Goal: Task Accomplishment & Management: Use online tool/utility

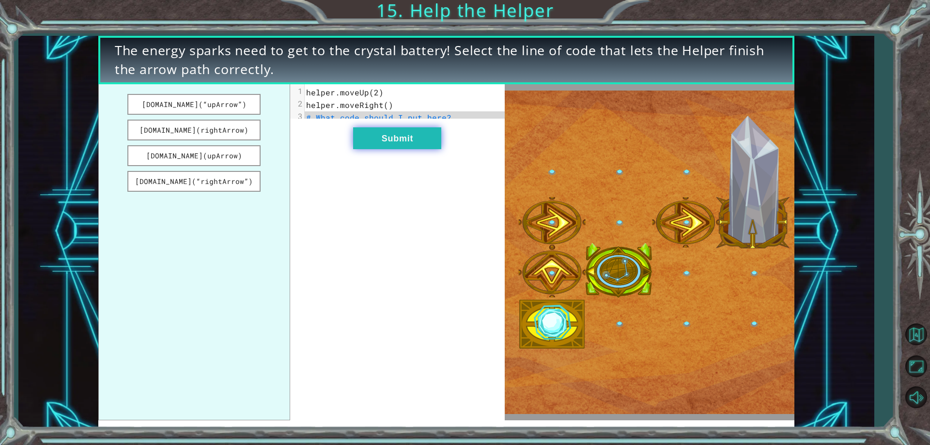
click at [390, 145] on button "Submit" at bounding box center [397, 138] width 88 height 22
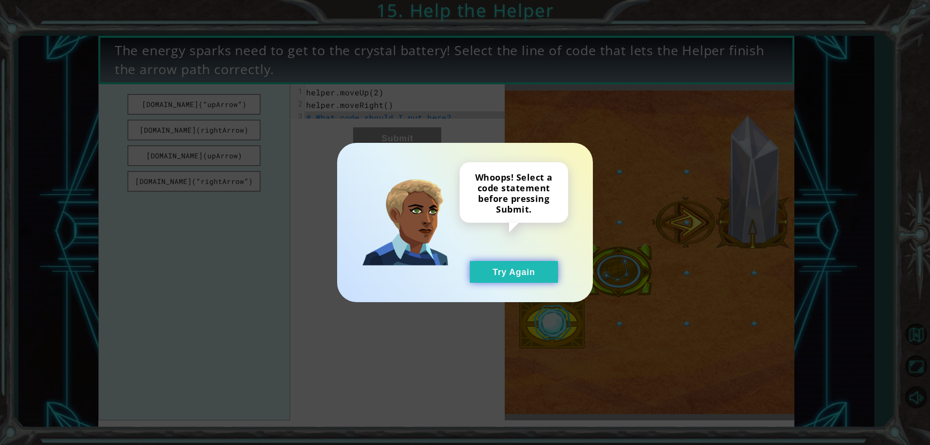
click at [524, 268] on button "Try Again" at bounding box center [514, 272] width 88 height 22
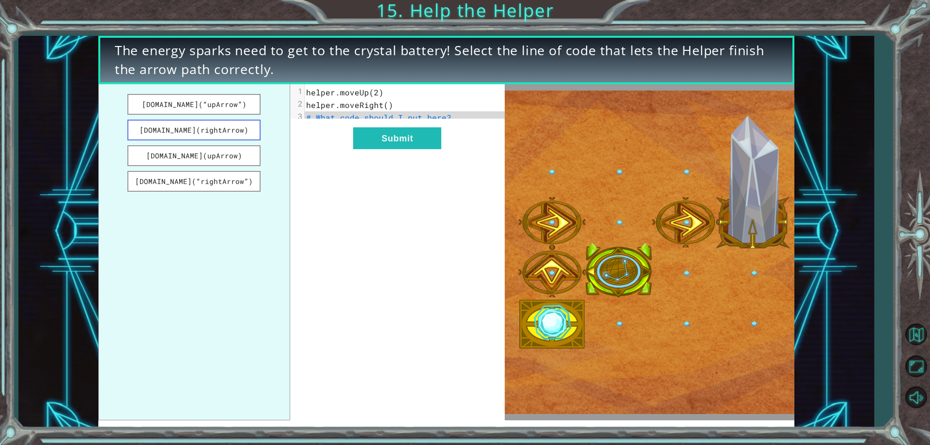
click at [222, 130] on button "[DOMAIN_NAME](rightArrow)" at bounding box center [194, 130] width 134 height 21
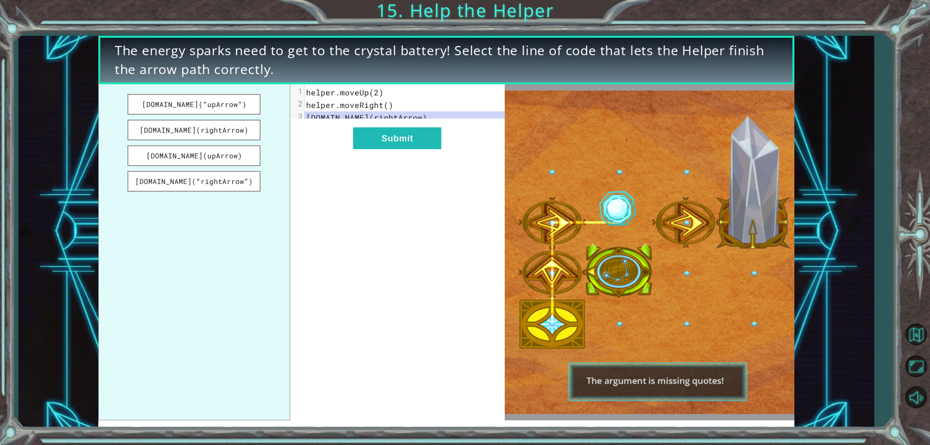
click at [451, 144] on div "xxxxxxxxxx 3 1 helper.moveUp(2) 2 helper.moveRight() 3 [DOMAIN_NAME](rightArrow…" at bounding box center [397, 252] width 215 height 336
click at [437, 149] on button "Submit" at bounding box center [397, 138] width 88 height 22
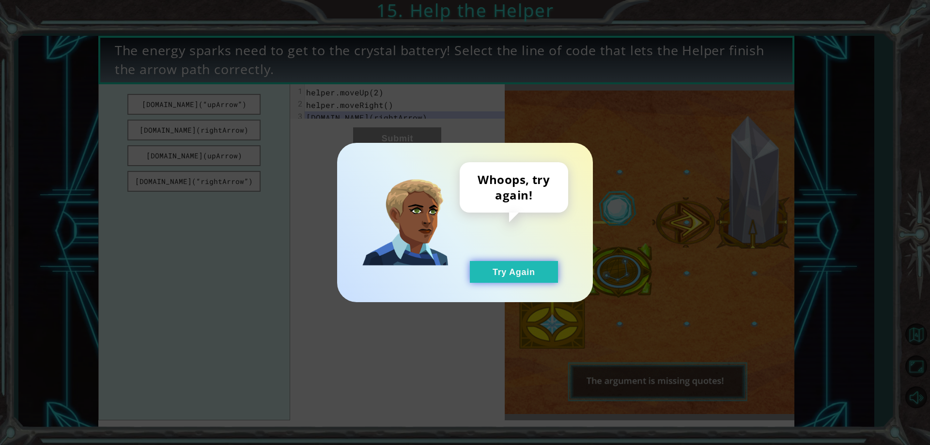
click at [503, 270] on button "Try Again" at bounding box center [514, 272] width 88 height 22
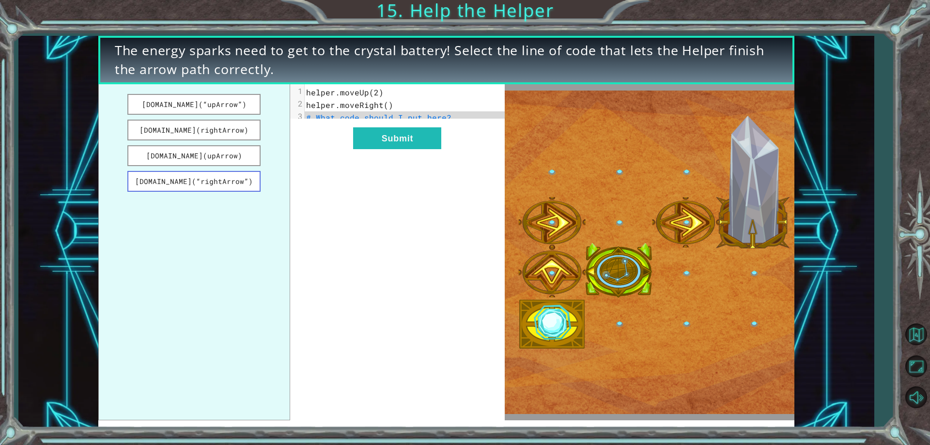
click at [176, 187] on button "[DOMAIN_NAME](“rightArrow”)" at bounding box center [194, 181] width 134 height 21
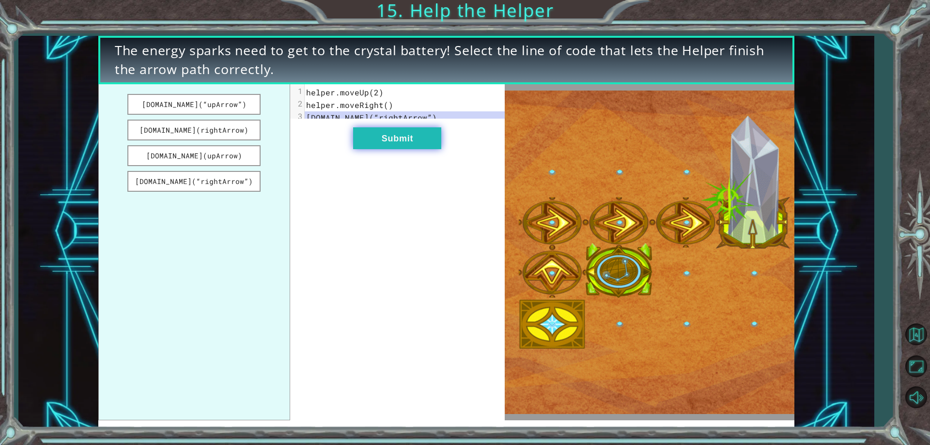
click at [362, 148] on button "Submit" at bounding box center [397, 138] width 88 height 22
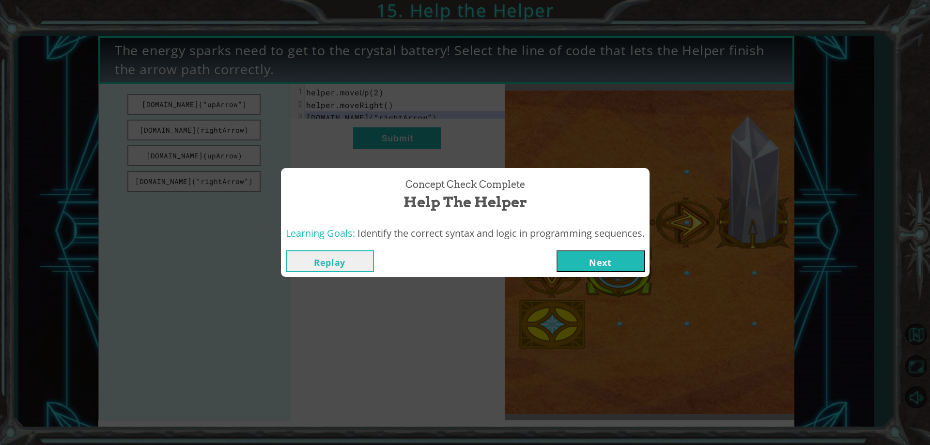
click at [610, 261] on button "Next" at bounding box center [600, 261] width 88 height 22
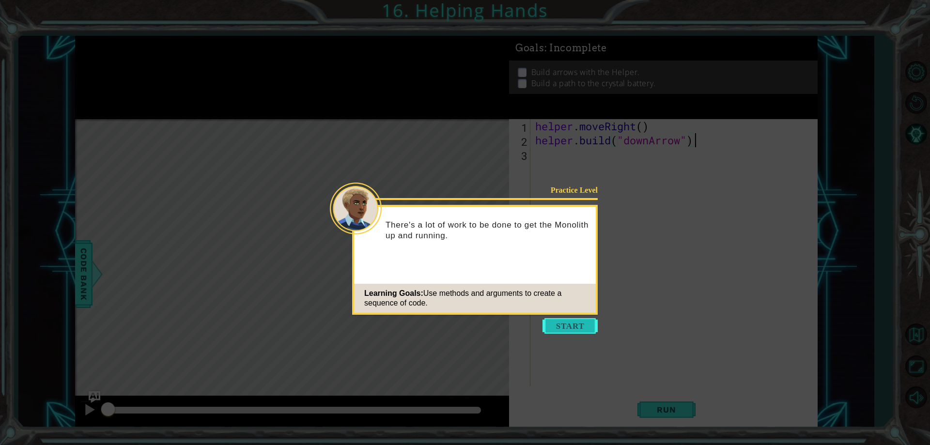
click at [568, 325] on button "Start" at bounding box center [569, 325] width 55 height 15
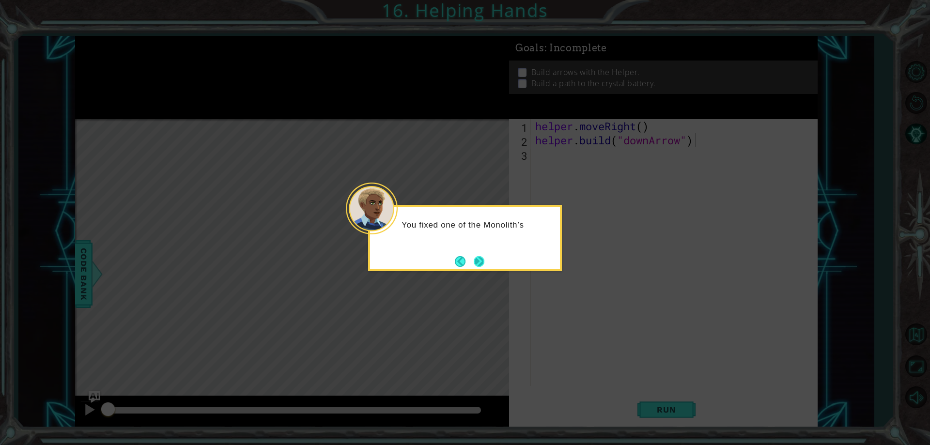
click at [480, 262] on button "Next" at bounding box center [479, 261] width 11 height 11
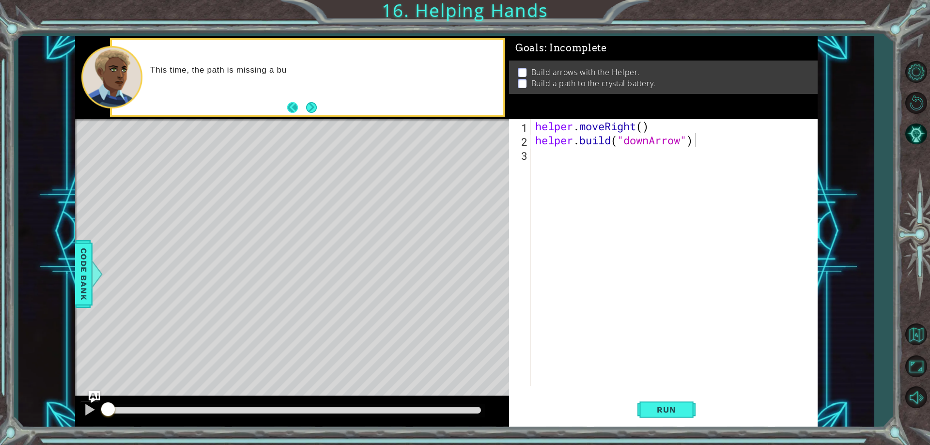
click at [302, 110] on footer at bounding box center [302, 107] width 30 height 15
click at [305, 110] on button "Back" at bounding box center [296, 107] width 19 height 11
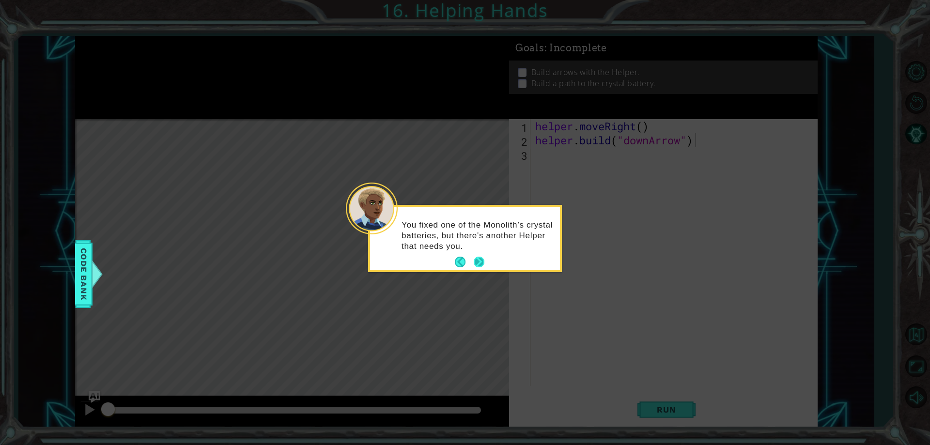
drag, startPoint x: 469, startPoint y: 258, endPoint x: 478, endPoint y: 253, distance: 10.8
click at [478, 255] on footer at bounding box center [470, 262] width 30 height 15
click at [475, 266] on button "Next" at bounding box center [478, 262] width 11 height 11
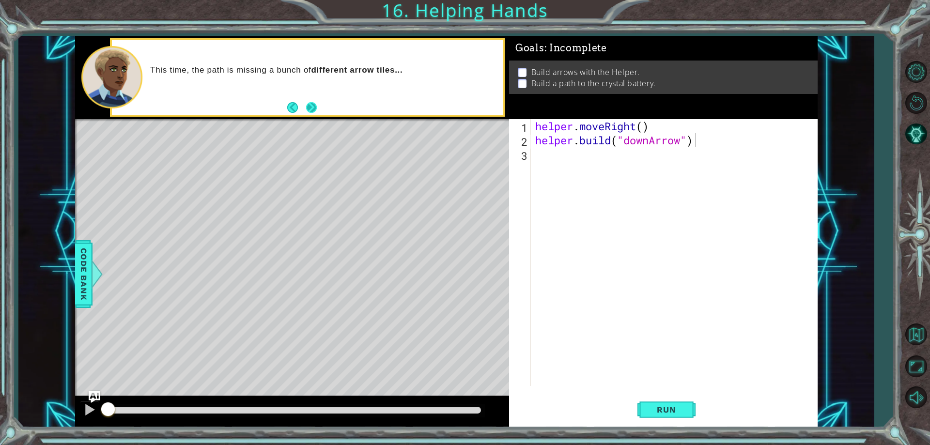
click at [314, 107] on button "Next" at bounding box center [311, 107] width 11 height 11
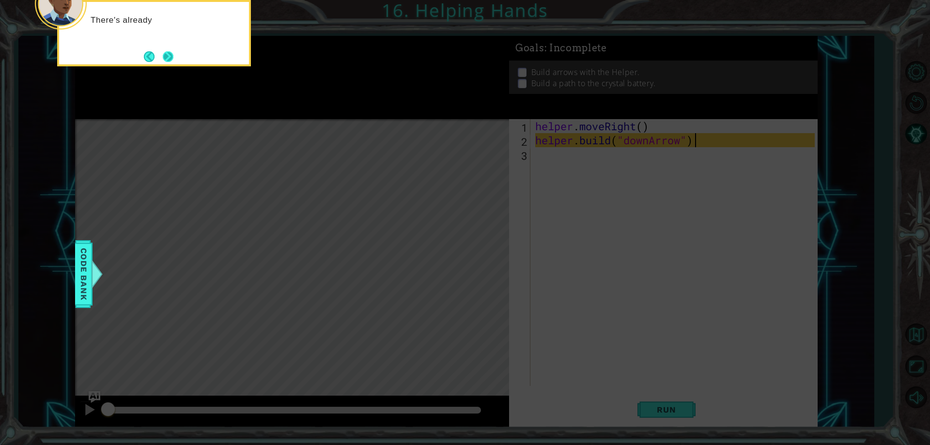
click at [169, 57] on button "Next" at bounding box center [168, 56] width 11 height 11
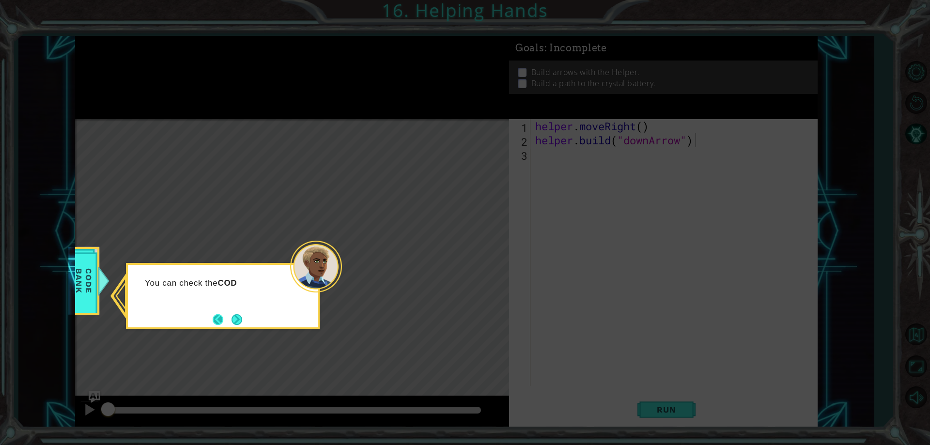
click at [227, 314] on footer at bounding box center [228, 319] width 30 height 15
click at [242, 323] on button "Next" at bounding box center [236, 319] width 11 height 11
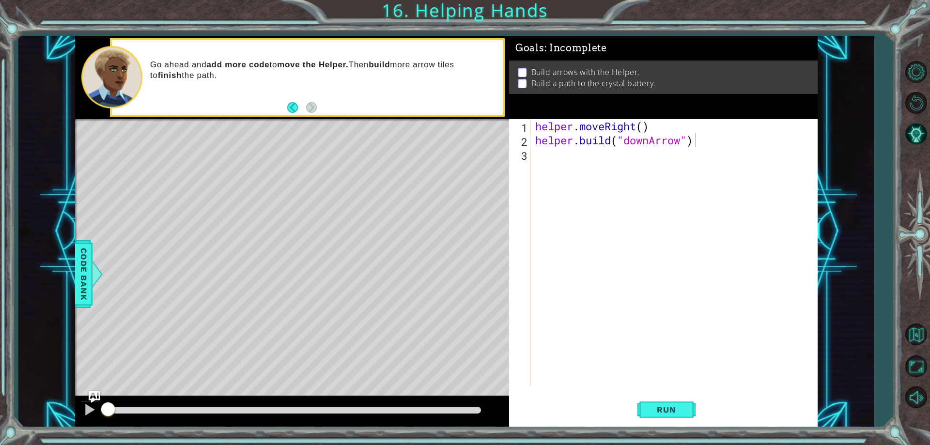
click at [539, 158] on div "helper . moveRight ( ) helper . build ( "downArrow" )" at bounding box center [676, 266] width 286 height 295
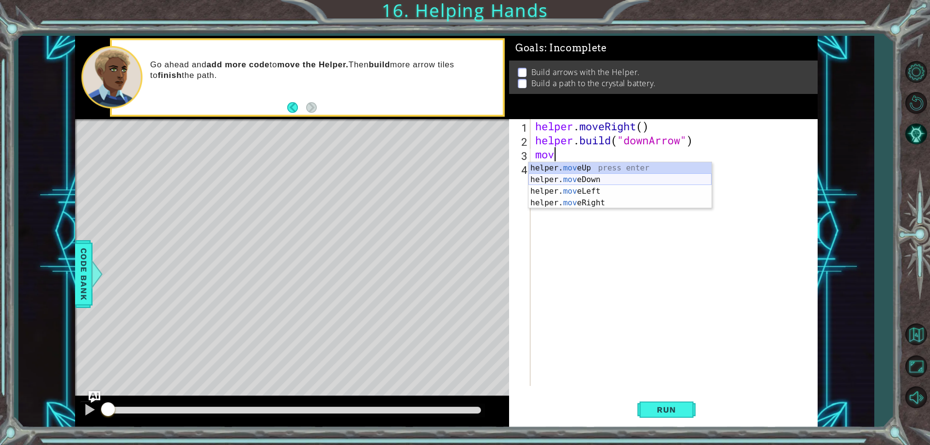
click at [618, 182] on div "helper. mov eUp press enter helper. mov eDown press enter helper. mov eLeft pre…" at bounding box center [619, 197] width 183 height 70
type textarea "helper.moveDown(1)"
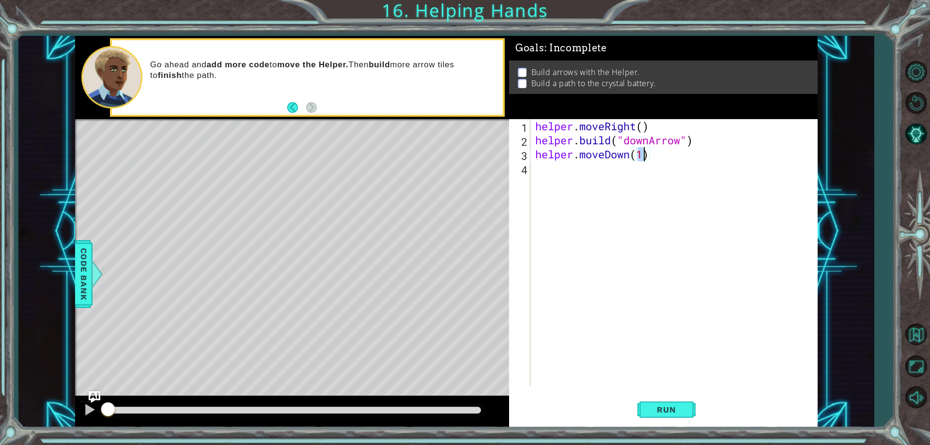
click at [577, 169] on div "helper . moveRight ( ) helper . build ( "downArrow" ) helper . moveDown ( 1 )" at bounding box center [676, 266] width 286 height 295
click at [621, 182] on div "helper. buil d press enter" at bounding box center [619, 193] width 183 height 35
type textarea "[DOMAIN_NAME]("rightArrow")"
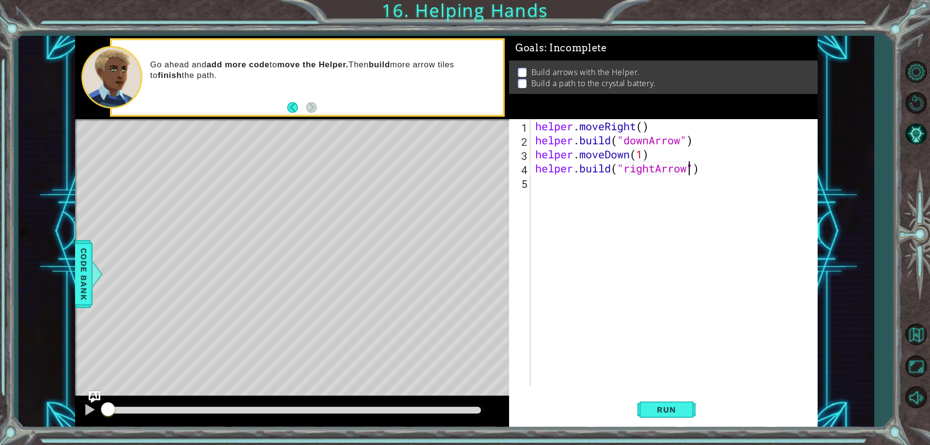
click at [602, 189] on div "helper . moveRight ( ) helper . build ( "downArrow" ) helper . moveDown ( 1 ) h…" at bounding box center [676, 266] width 286 height 295
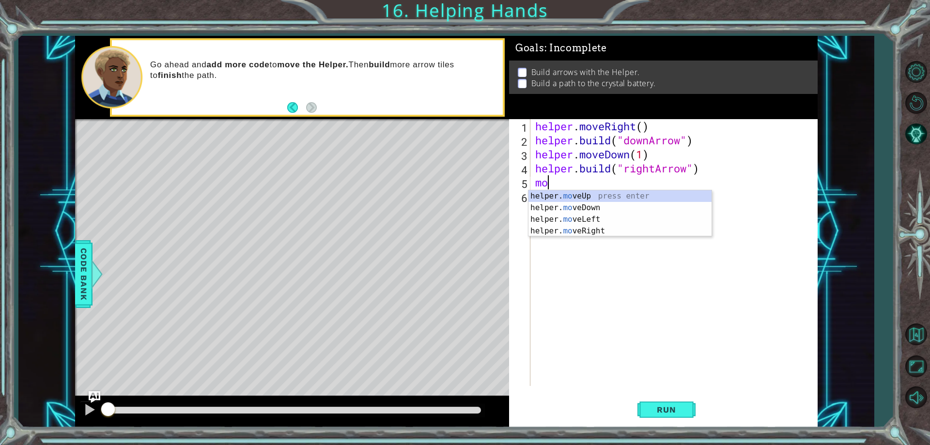
scroll to position [0, 0]
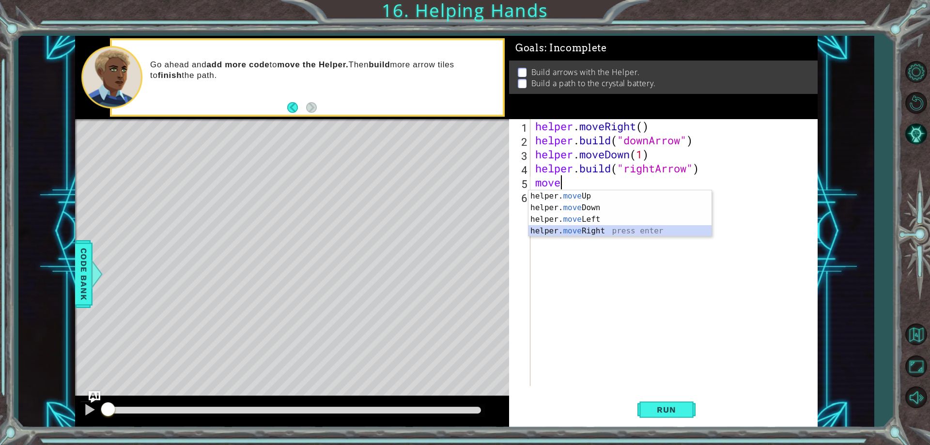
click at [596, 232] on div "helper. move Up press enter helper. move Down press enter helper. move Left pre…" at bounding box center [619, 225] width 183 height 70
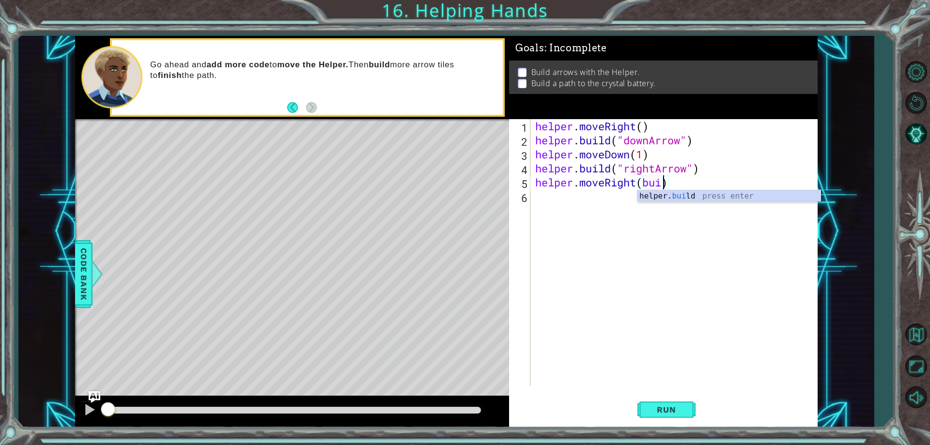
scroll to position [0, 6]
click at [684, 197] on div "helper. buil d press enter" at bounding box center [728, 207] width 183 height 35
type textarea "helper.moveRight([DOMAIN_NAME]("rightArrow"))"
click at [647, 207] on div "helper . moveRight ( ) helper . build ( "downArrow" ) helper . moveDown ( 1 ) h…" at bounding box center [676, 266] width 286 height 295
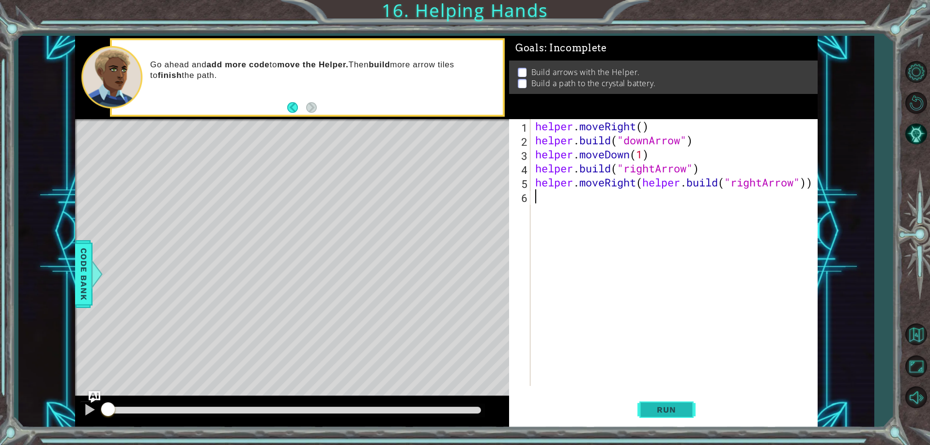
click at [674, 410] on span "Run" at bounding box center [666, 410] width 38 height 10
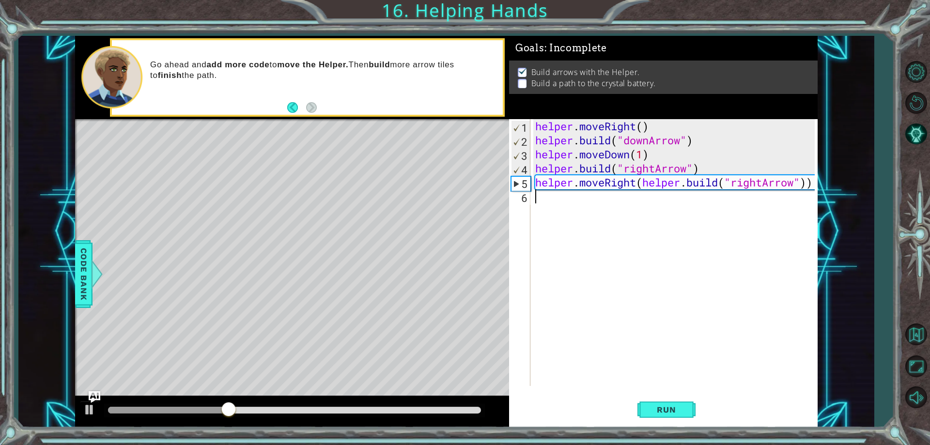
click at [565, 203] on div "helper . moveRight ( ) helper . build ( "downArrow" ) helper . moveDown ( 1 ) h…" at bounding box center [676, 266] width 286 height 295
click at [565, 208] on div "helper. build press enter" at bounding box center [619, 221] width 183 height 35
type textarea "[DOMAIN_NAME]("rightArrow")"
click at [572, 222] on div "helper . moveRight ( ) helper . build ( "downArrow" ) helper . moveDown ( 1 ) h…" at bounding box center [676, 266] width 286 height 295
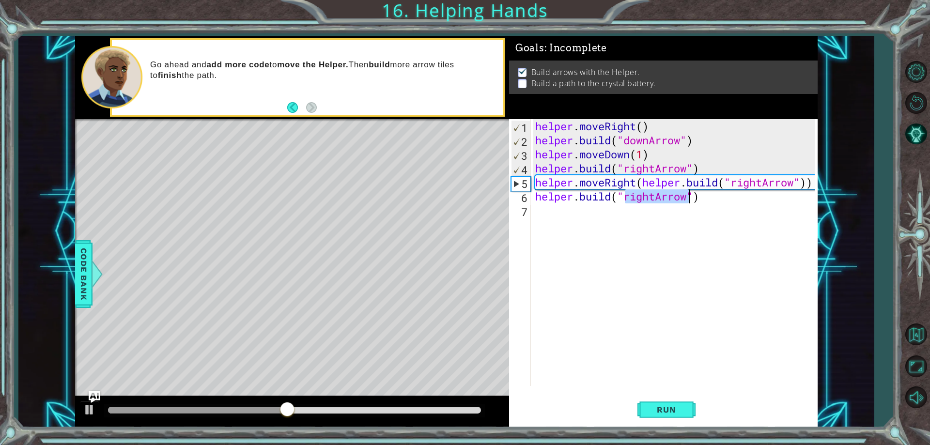
scroll to position [0, 0]
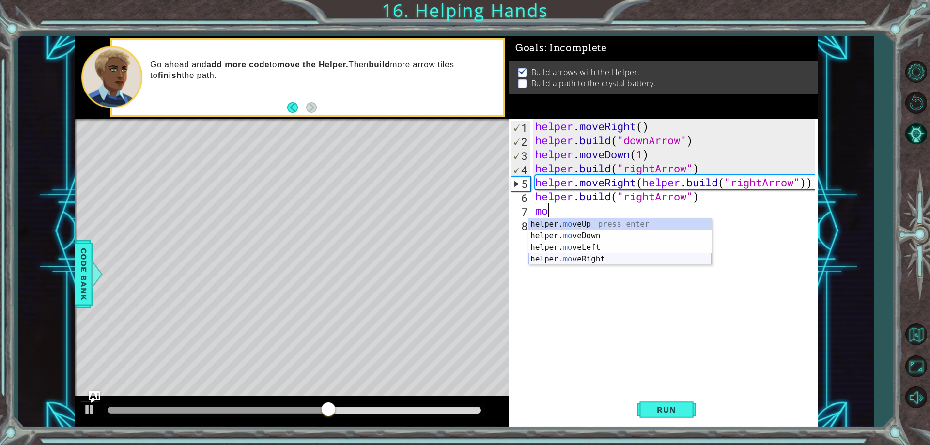
click at [629, 256] on div "helper. mo veUp press enter helper. mo veDown press enter helper. mo veLeft pre…" at bounding box center [619, 253] width 183 height 70
type textarea "helper.moveRight(1)"
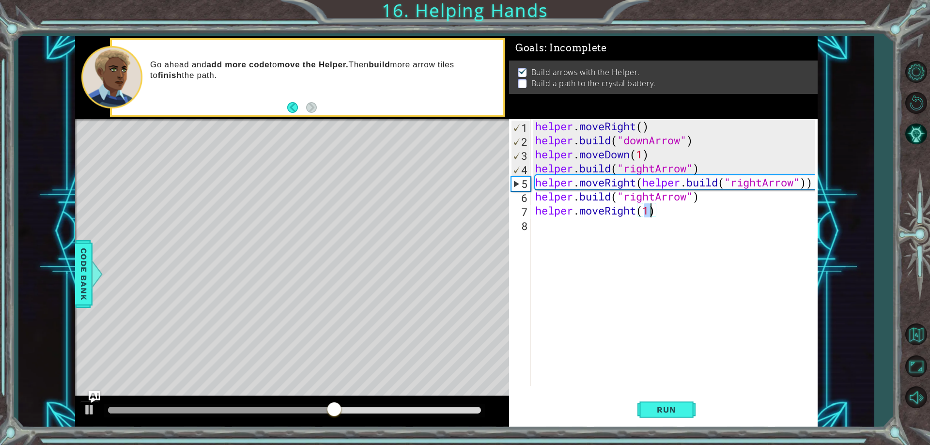
click at [584, 228] on div "helper . moveRight ( ) helper . build ( "downArrow" ) helper . moveDown ( 1 ) h…" at bounding box center [676, 266] width 286 height 295
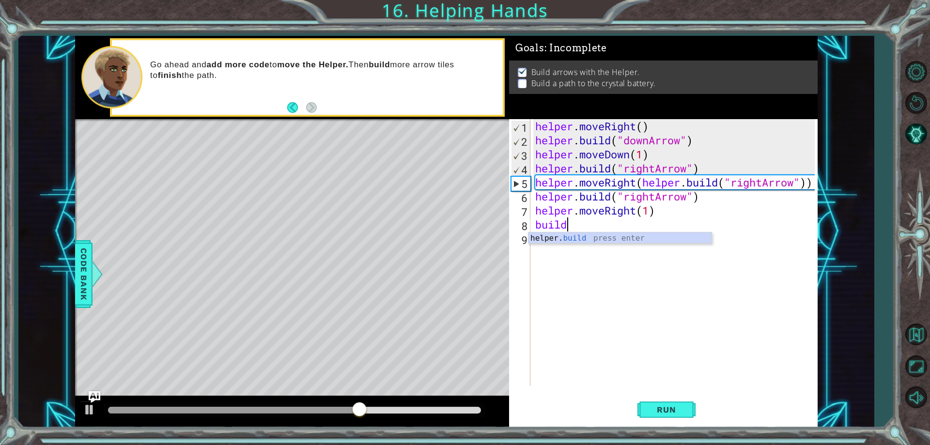
click at [617, 243] on body "1 ההההההההההההההההההההההההההההההההההההההההההההההההההההההההההההההההההההההההההההה…" at bounding box center [465, 222] width 930 height 445
click at [586, 230] on div "helper . moveRight ( ) helper . build ( "downArrow" ) helper . moveDown ( 1 ) h…" at bounding box center [676, 266] width 286 height 295
click at [592, 239] on div "helper. buil d press enter" at bounding box center [619, 249] width 183 height 35
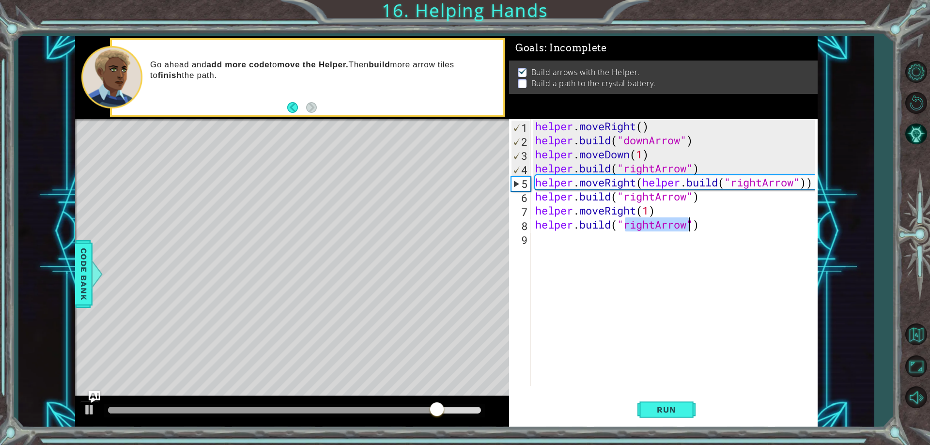
click at [796, 183] on div "helper . moveRight ( ) helper . build ( "downArrow" ) helper . moveDown ( 1 ) h…" at bounding box center [676, 266] width 286 height 295
click at [643, 178] on div "helper . moveRight ( ) helper . build ( "downArrow" ) helper . moveDown ( 1 ) h…" at bounding box center [676, 266] width 286 height 295
click at [639, 183] on div "helper . moveRight ( ) helper . build ( "downArrow" ) helper . moveDown ( 1 ) h…" at bounding box center [676, 266] width 286 height 295
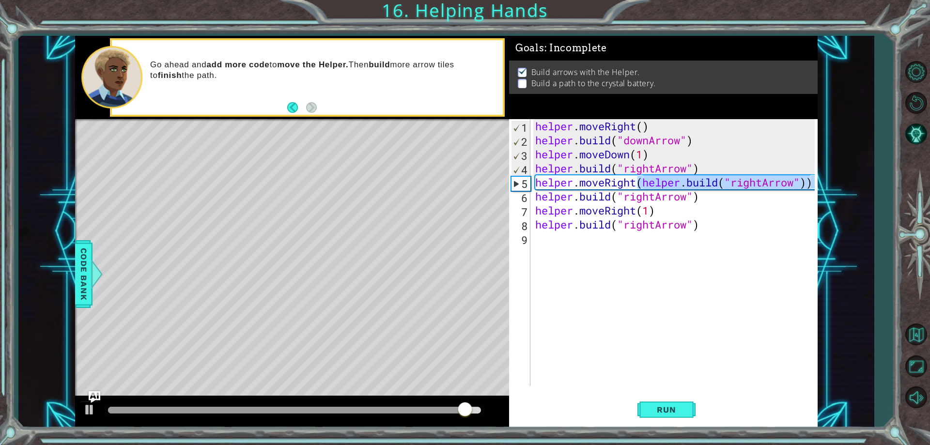
drag, startPoint x: 639, startPoint y: 183, endPoint x: 795, endPoint y: 178, distance: 155.5
click at [795, 178] on div "helper . moveRight ( ) helper . build ( "downArrow" ) helper . moveDown ( 1 ) h…" at bounding box center [676, 266] width 286 height 295
type textarea "helper.moveRight"
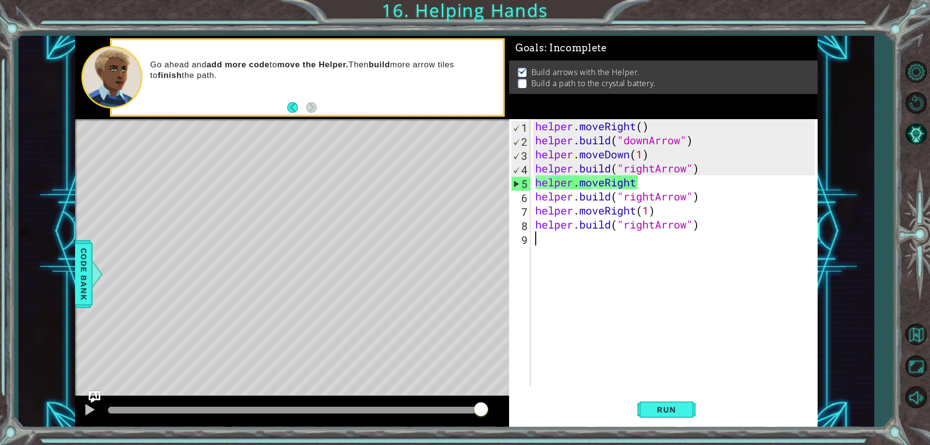
click at [565, 244] on div "helper . moveRight ( ) helper . build ( "downArrow" ) helper . moveDown ( 1 ) h…" at bounding box center [676, 266] width 286 height 295
click at [657, 404] on button "Run" at bounding box center [666, 410] width 58 height 31
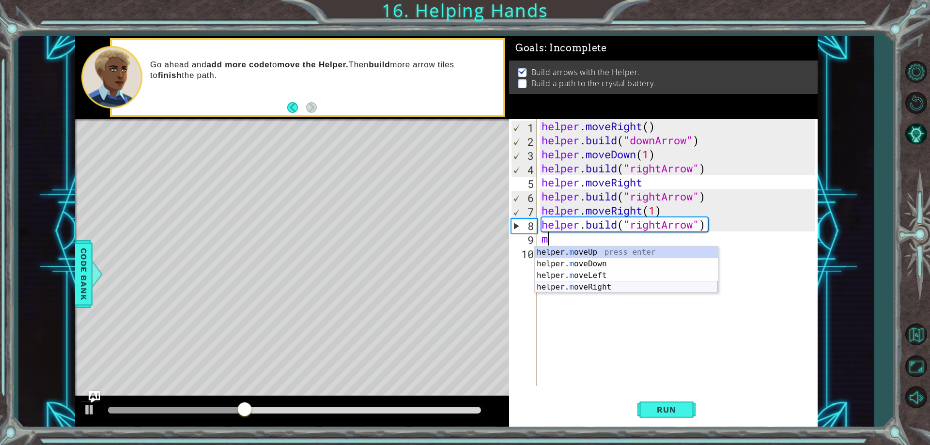
click at [587, 285] on div "helper. m oveUp press enter helper. m oveDown press enter helper. m oveLeft pre…" at bounding box center [626, 281] width 183 height 70
type textarea "helper.moveRight(1)"
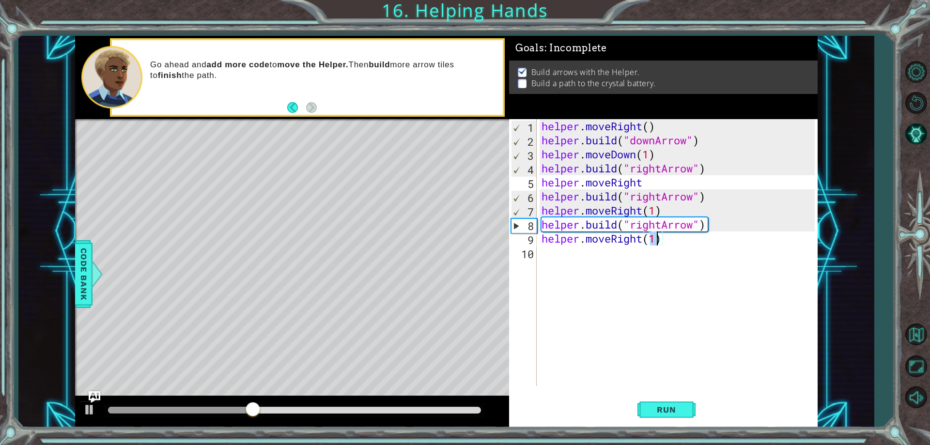
click at [581, 260] on div "helper . moveRight ( ) helper . build ( "downArrow" ) helper . moveDown ( 1 ) h…" at bounding box center [679, 266] width 280 height 295
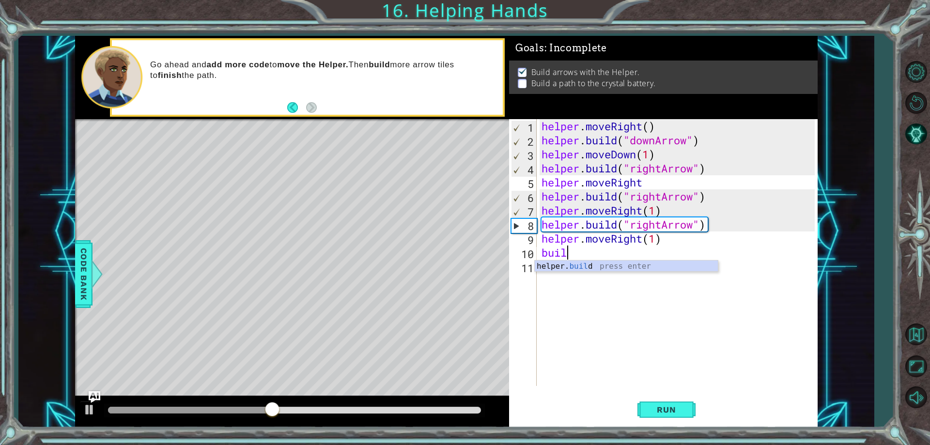
scroll to position [0, 1]
click at [615, 267] on div "helper. build press enter" at bounding box center [626, 277] width 183 height 35
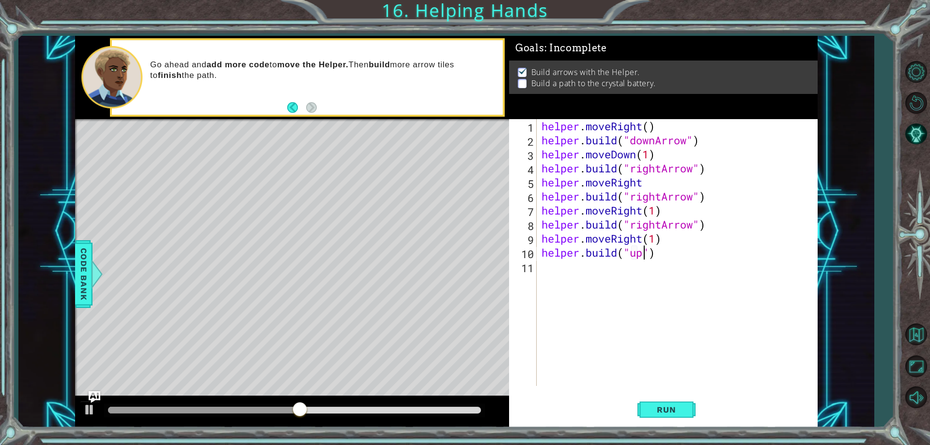
scroll to position [0, 5]
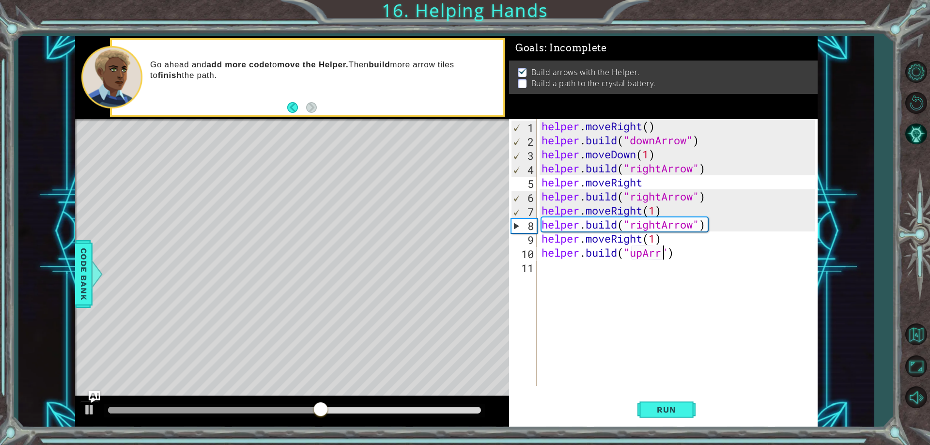
type textarea "[DOMAIN_NAME]("upArrow")"
click at [622, 271] on div "helper . moveRight ( ) helper . build ( "downArrow" ) helper . moveDown ( 1 ) h…" at bounding box center [679, 266] width 280 height 295
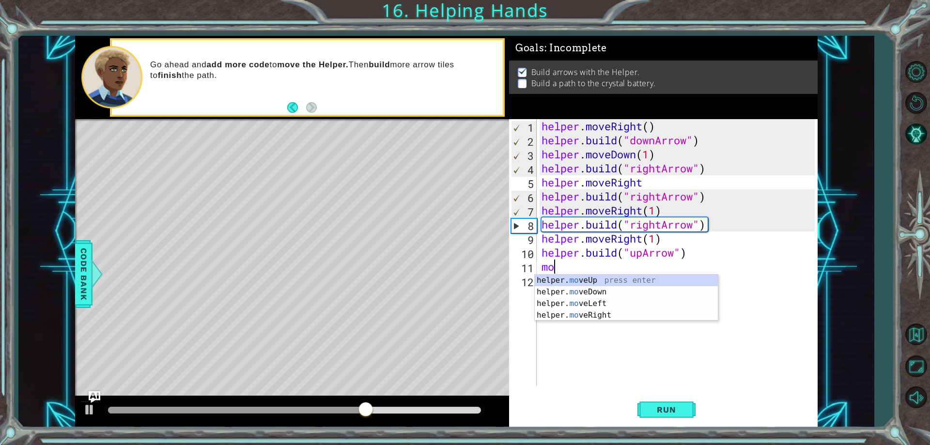
scroll to position [0, 0]
drag, startPoint x: 608, startPoint y: 284, endPoint x: 588, endPoint y: 278, distance: 21.3
click at [593, 280] on div "helper. move Up press enter helper. move Down press enter helper. move Left pre…" at bounding box center [626, 310] width 183 height 70
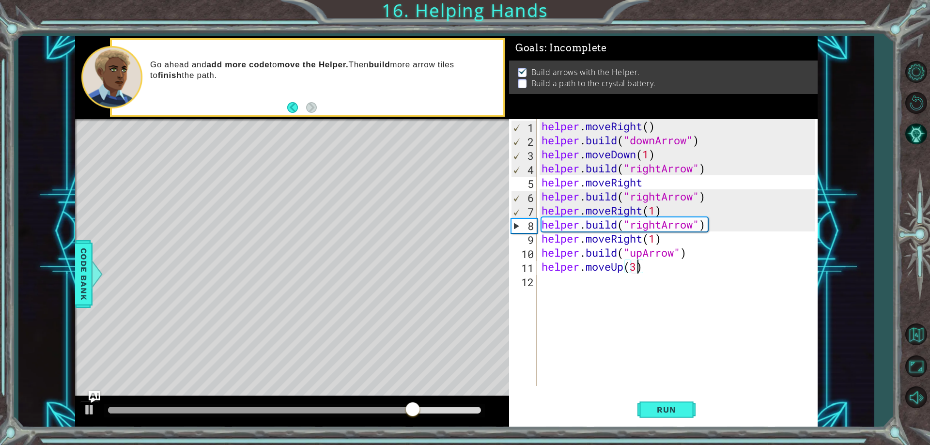
scroll to position [0, 4]
type textarea "helper.moveUp(3)"
click at [652, 410] on span "Run" at bounding box center [666, 410] width 38 height 10
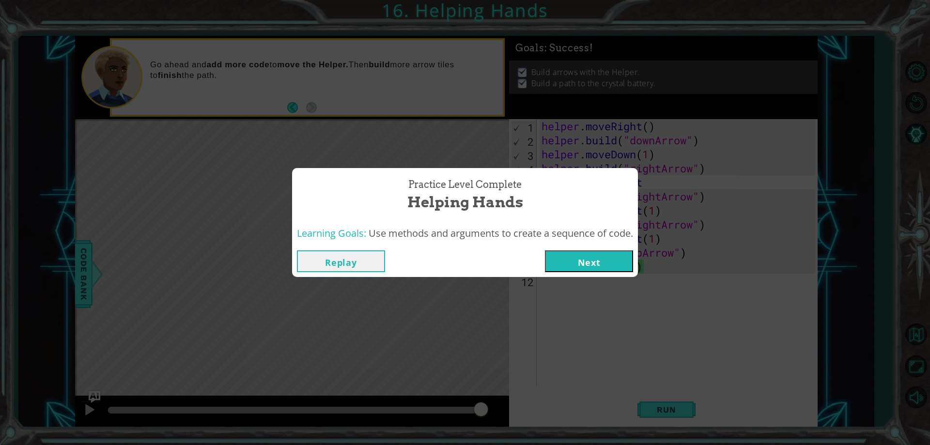
click at [597, 260] on button "Next" at bounding box center [589, 261] width 88 height 22
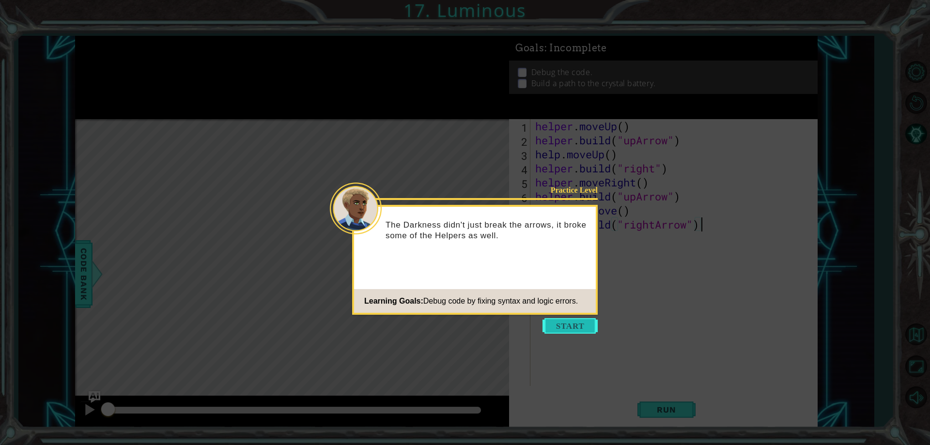
click at [548, 328] on button "Start" at bounding box center [569, 325] width 55 height 15
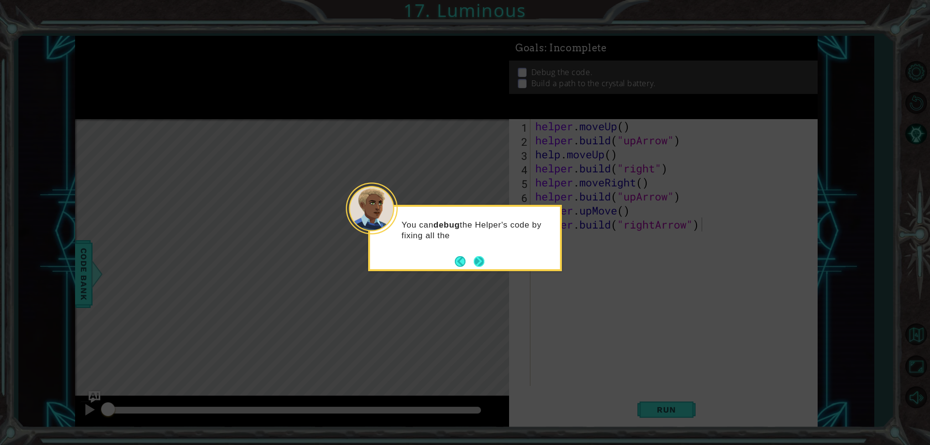
click at [480, 258] on button "Next" at bounding box center [479, 261] width 11 height 11
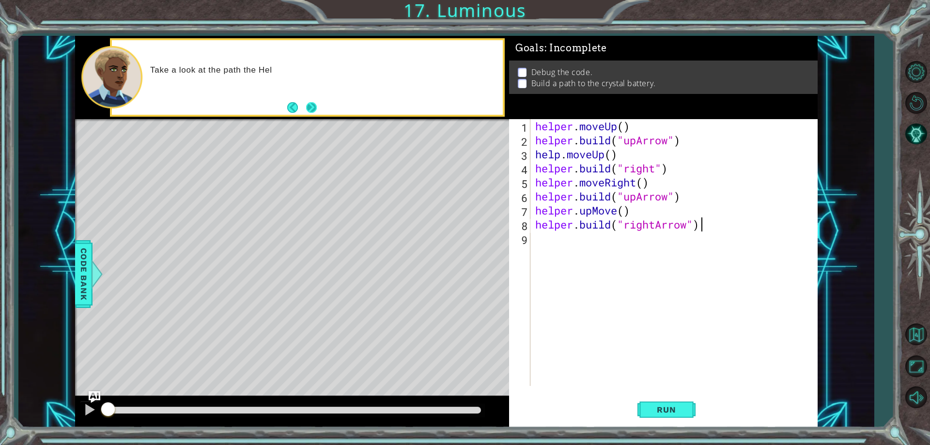
click at [315, 102] on button "Next" at bounding box center [311, 107] width 11 height 11
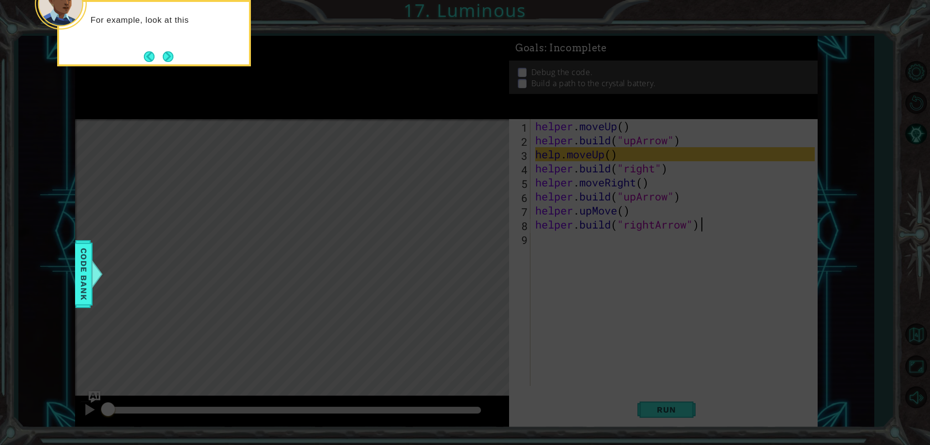
click at [170, 45] on div "For example, look at this" at bounding box center [154, 33] width 194 height 66
click at [169, 52] on button "Next" at bounding box center [168, 56] width 11 height 11
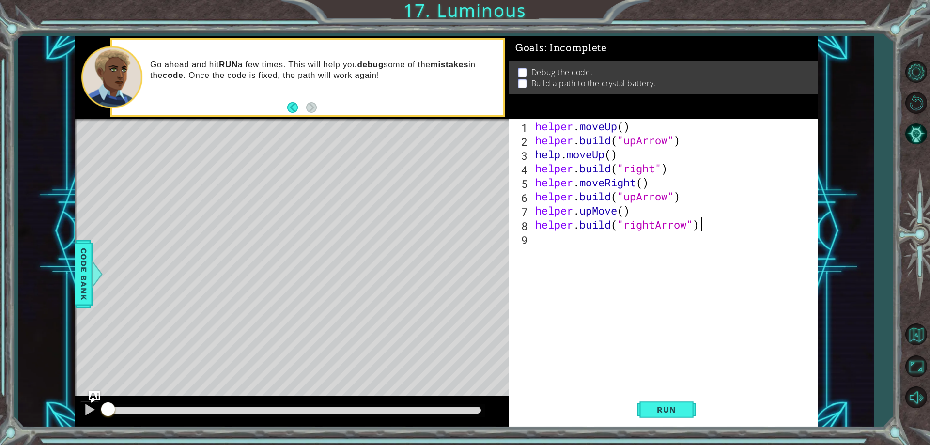
click at [545, 235] on div "helper . moveUp ( ) helper . build ( "upArrow" ) help . moveUp ( ) helper . bui…" at bounding box center [676, 266] width 286 height 295
click at [650, 413] on span "Run" at bounding box center [666, 410] width 38 height 10
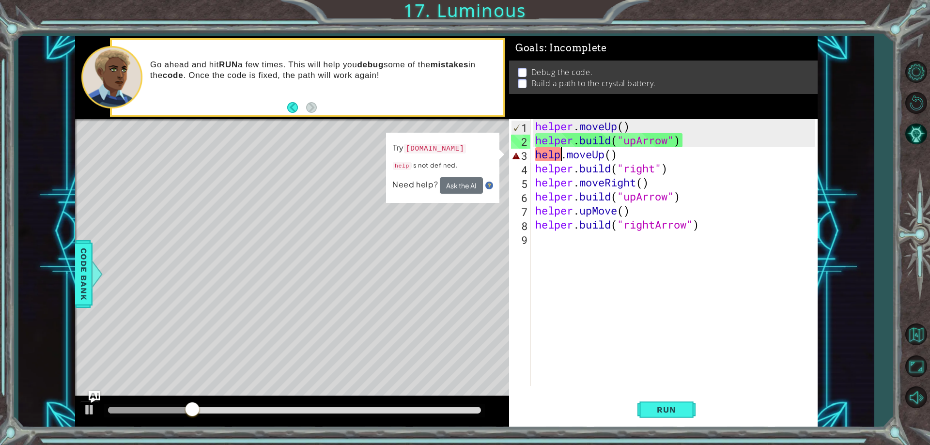
click at [560, 156] on div "helper . moveUp ( ) helper . build ( "upArrow" ) help . moveUp ( ) helper . bui…" at bounding box center [676, 266] width 286 height 295
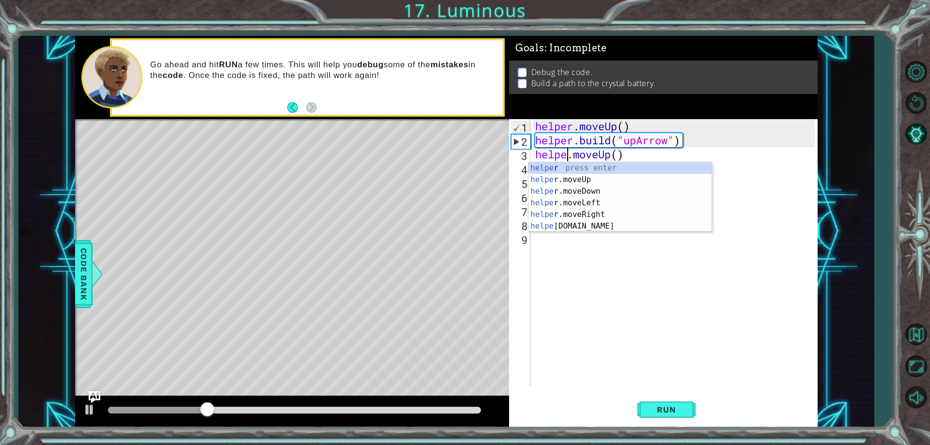
scroll to position [0, 2]
click at [663, 408] on span "Run" at bounding box center [666, 410] width 38 height 10
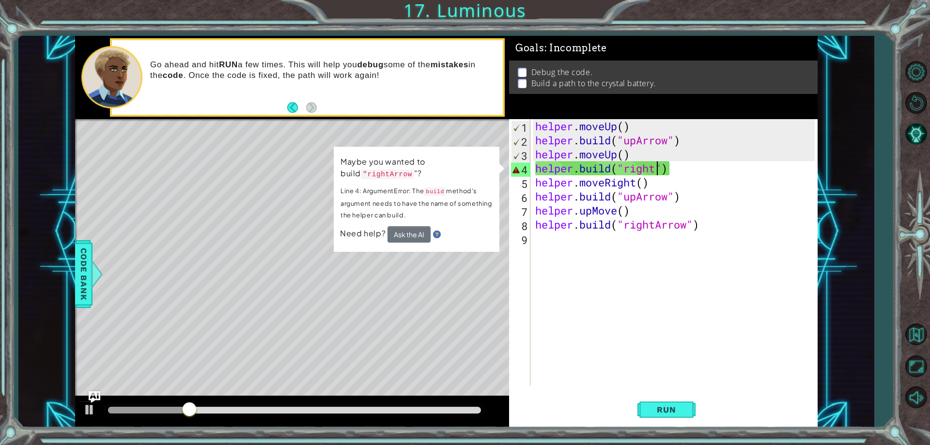
click at [656, 170] on div "helper . moveUp ( ) helper . build ( "upArrow" ) helper . moveUp ( ) helper . b…" at bounding box center [676, 266] width 286 height 295
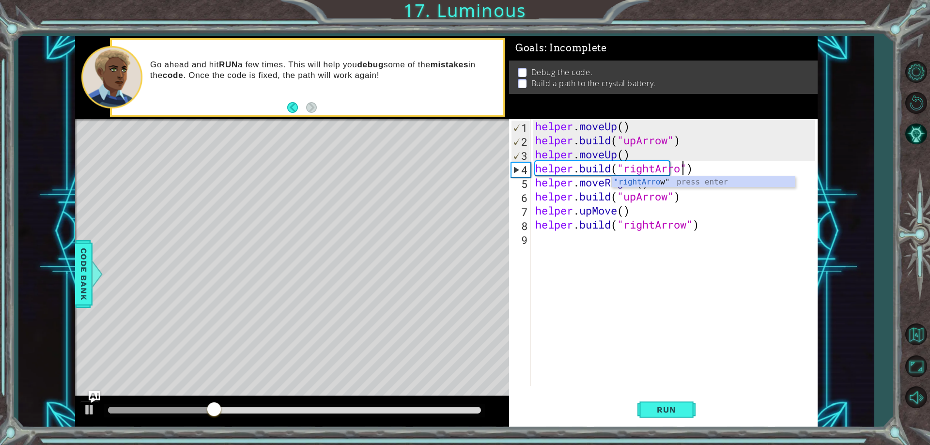
scroll to position [0, 7]
click at [666, 401] on button "Run" at bounding box center [666, 410] width 58 height 31
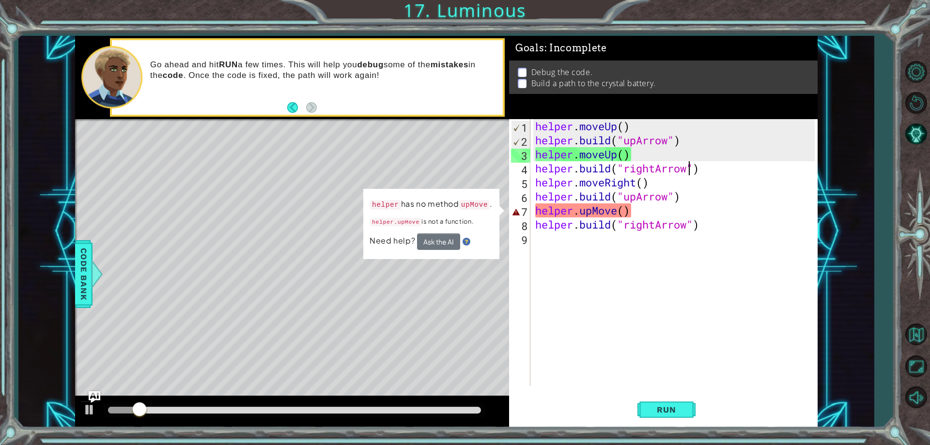
click at [592, 214] on div "helper . moveUp ( ) helper . build ( "upArrow" ) helper . moveUp ( ) helper . b…" at bounding box center [676, 266] width 286 height 295
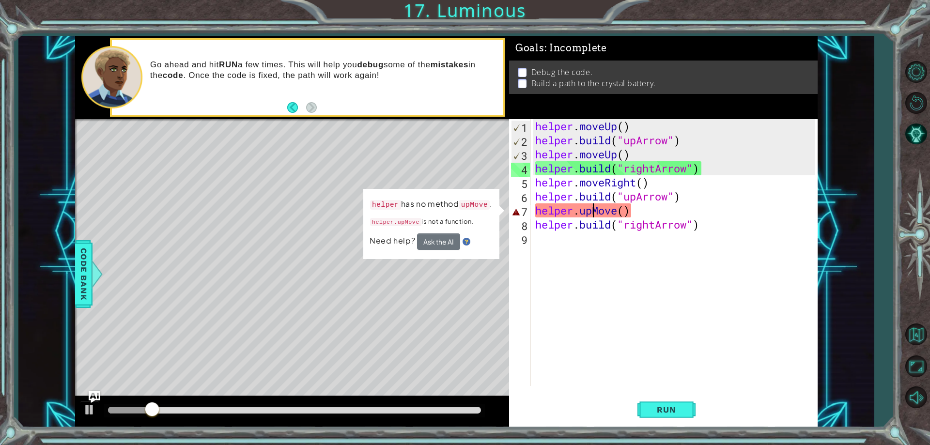
scroll to position [0, 3]
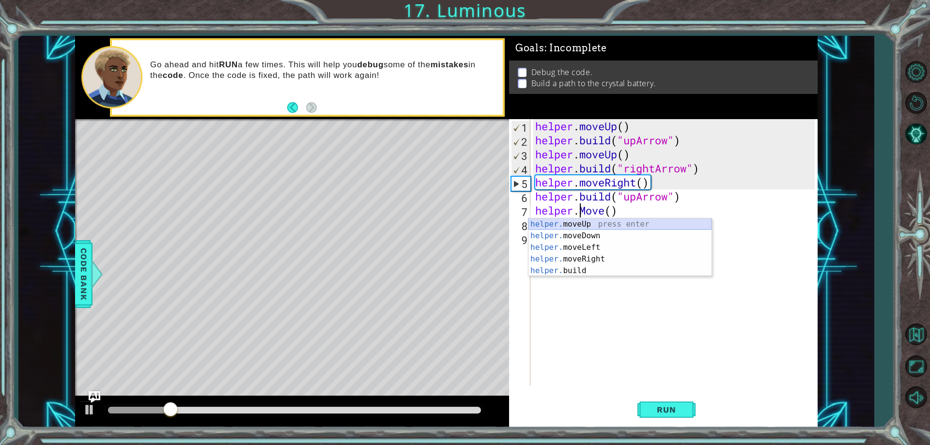
click at [596, 224] on div "helper. moveUp press enter helper. moveDown press enter helper. moveLeft press …" at bounding box center [619, 258] width 183 height 81
type textarea "helper.moveUp(1)"
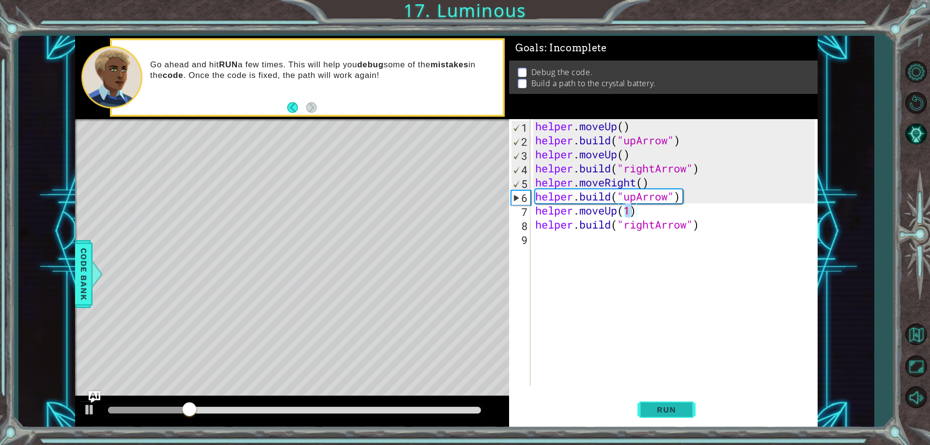
click at [662, 413] on span "Run" at bounding box center [666, 410] width 38 height 10
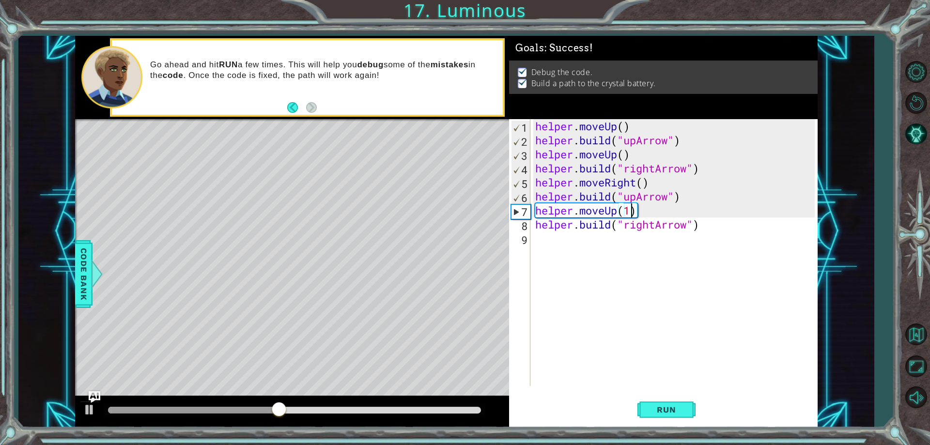
click at [615, 212] on div "helper . moveUp ( ) helper . build ( "upArrow" ) helper . moveUp ( ) helper . b…" at bounding box center [676, 266] width 286 height 295
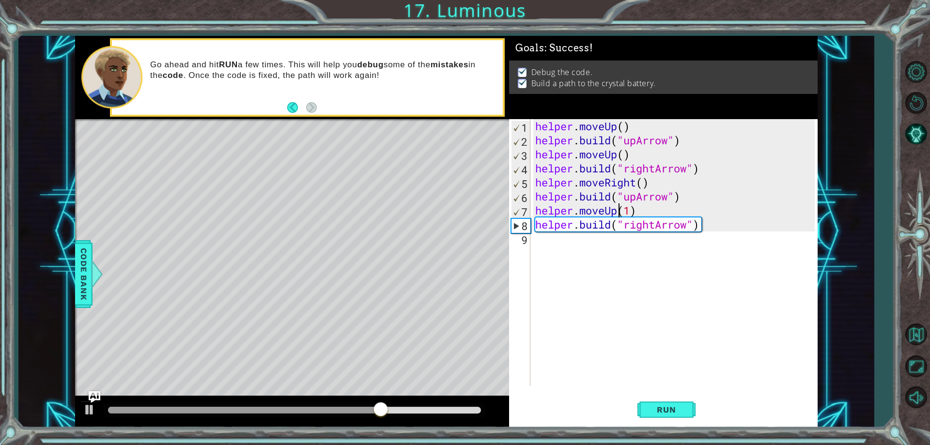
click at [619, 212] on div "helper . moveUp ( ) helper . build ( "upArrow" ) helper . moveUp ( ) helper . b…" at bounding box center [676, 266] width 286 height 295
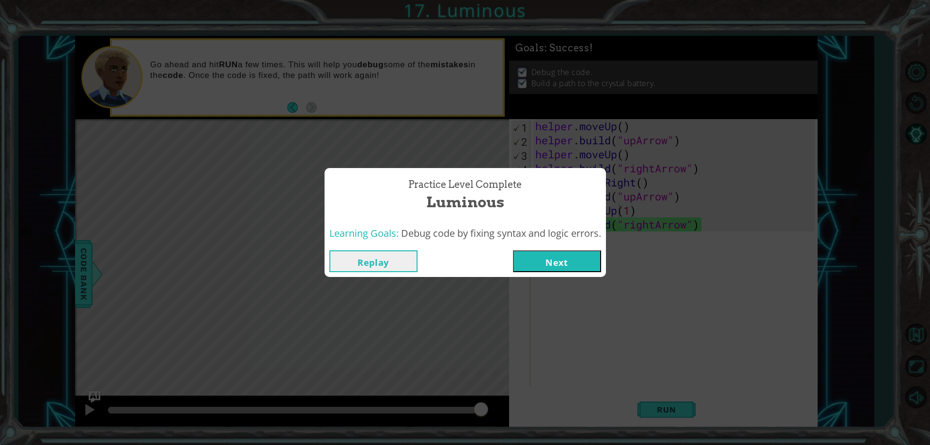
click at [544, 260] on button "Next" at bounding box center [557, 261] width 88 height 22
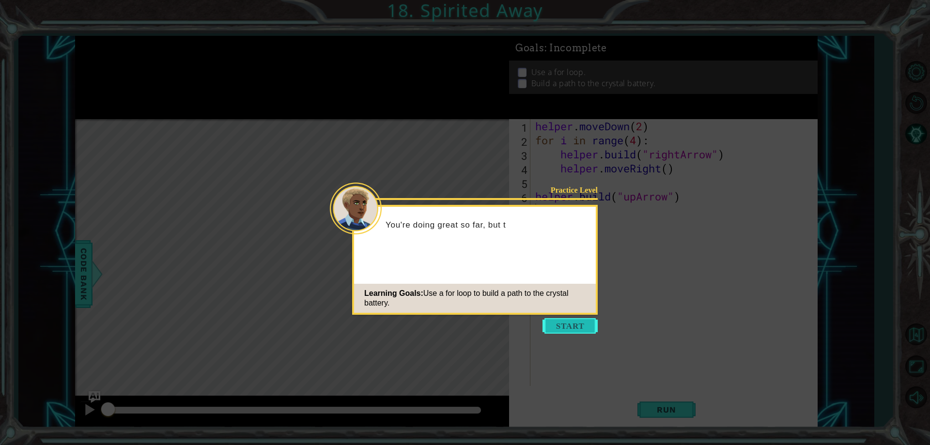
click at [581, 328] on button "Start" at bounding box center [569, 325] width 55 height 15
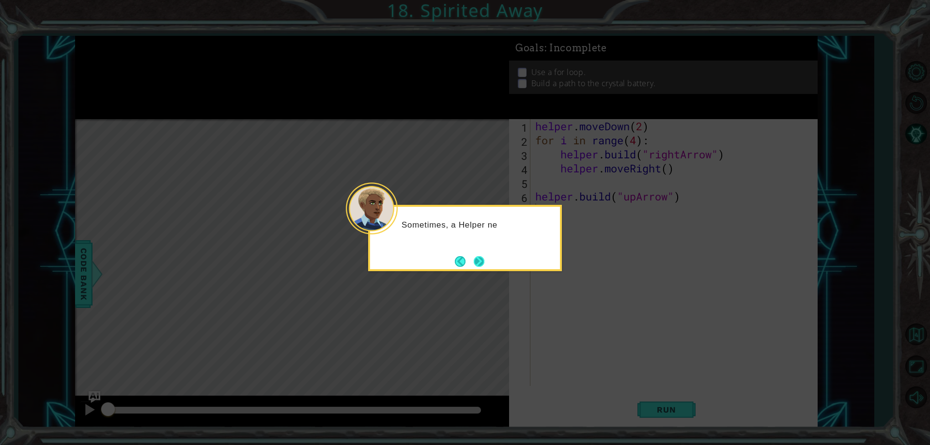
click at [478, 260] on button "Next" at bounding box center [479, 261] width 11 height 11
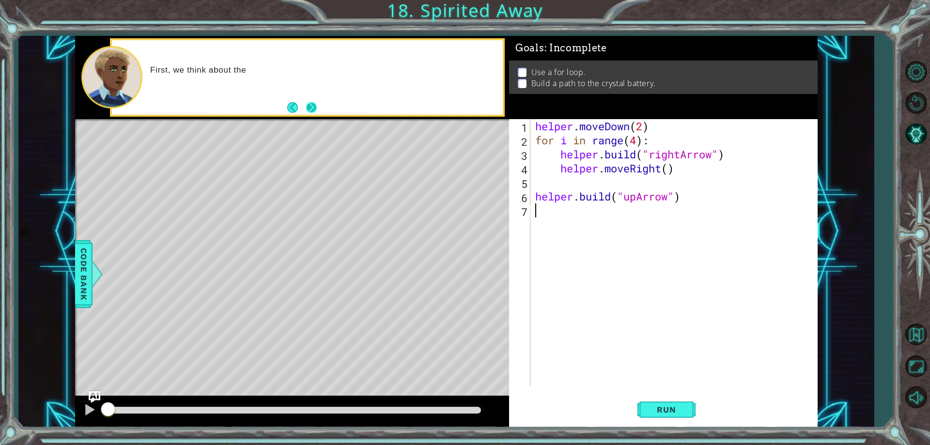
click at [313, 102] on button "Next" at bounding box center [311, 107] width 11 height 11
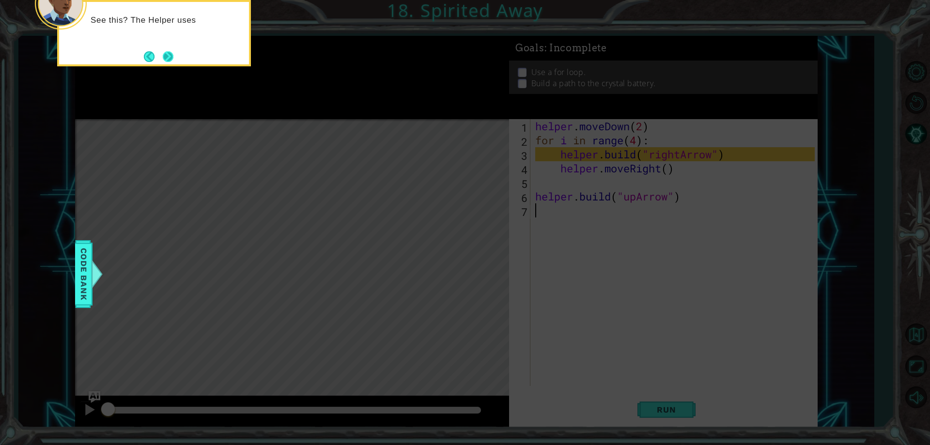
click at [166, 61] on button "Next" at bounding box center [168, 56] width 11 height 11
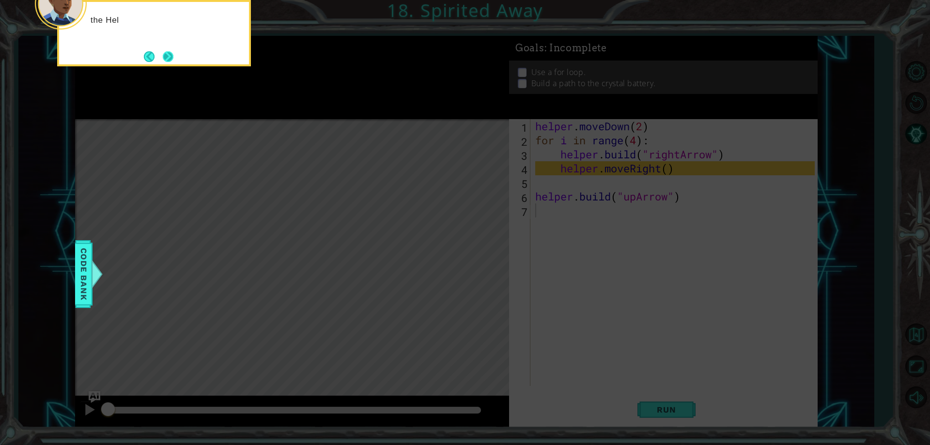
click at [166, 61] on button "Next" at bounding box center [168, 56] width 11 height 11
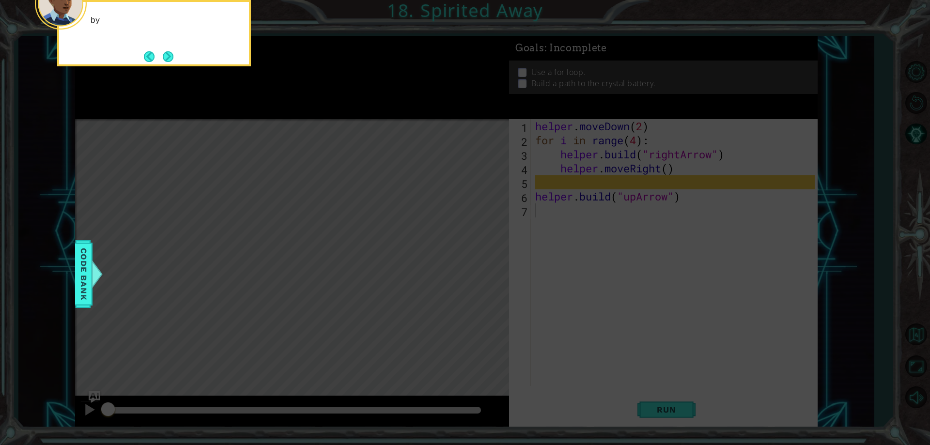
click at [166, 61] on button "Next" at bounding box center [168, 56] width 11 height 11
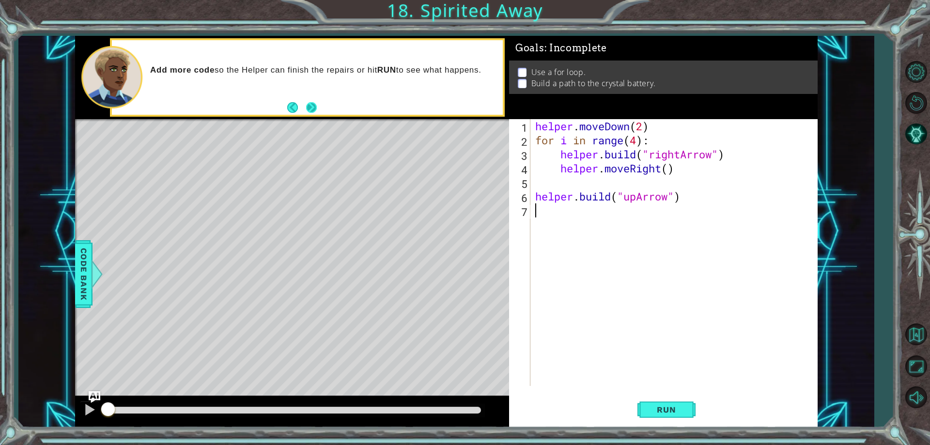
click at [314, 107] on button "Next" at bounding box center [311, 107] width 11 height 11
click at [676, 418] on button "Run" at bounding box center [666, 410] width 58 height 31
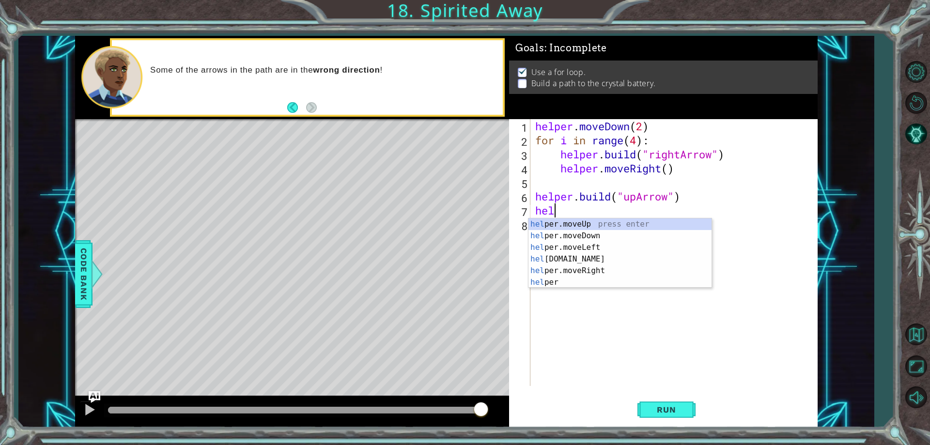
scroll to position [0, 0]
click at [544, 218] on div "help er.moveUp press enter help er.moveDown press enter help er.moveLeft press …" at bounding box center [619, 264] width 183 height 93
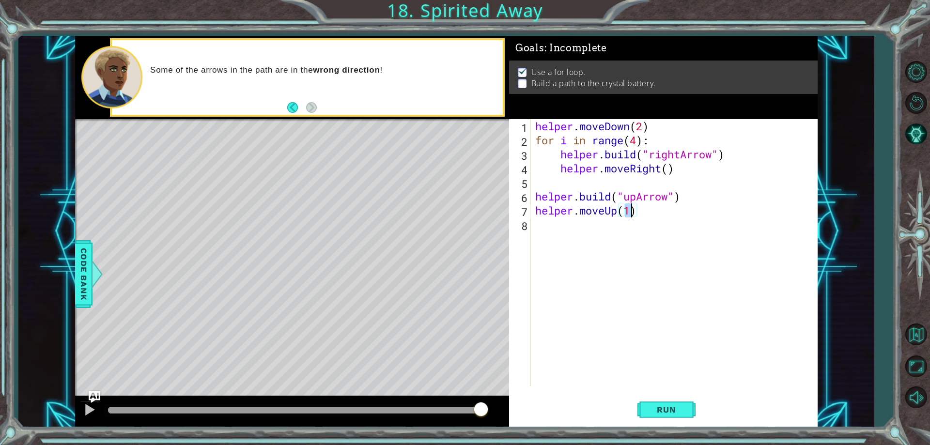
click at [552, 226] on div "helper . moveDown ( 2 ) for i in range ( 4 ) : helper . build ( "rightArrow" ) …" at bounding box center [676, 266] width 286 height 295
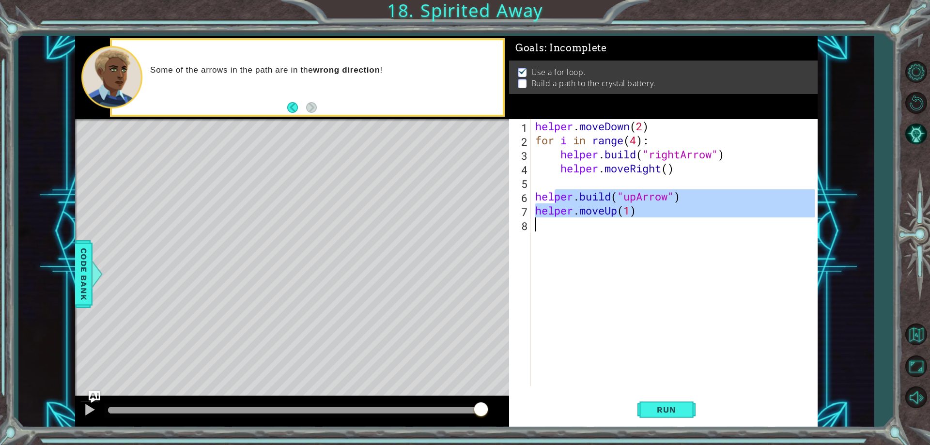
type textarea "helper.moveUp(1)"
click at [554, 228] on div "helper . moveDown ( 2 ) for i in range ( 4 ) : helper . build ( "rightArrow" ) …" at bounding box center [673, 252] width 281 height 267
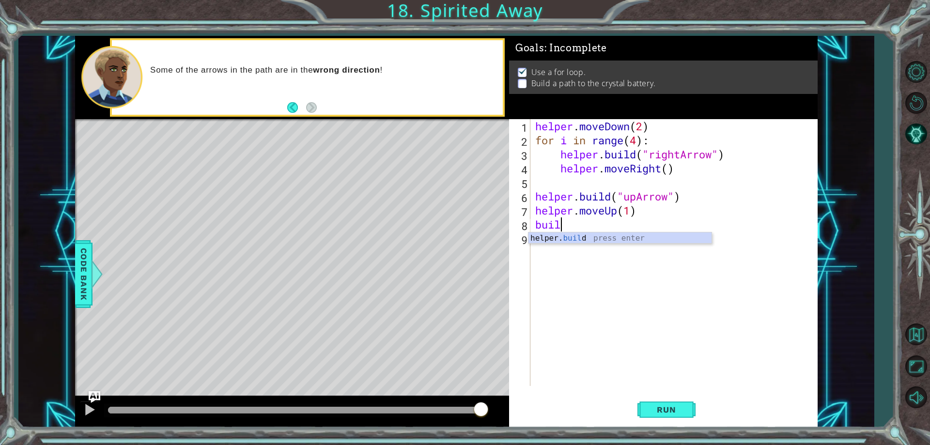
scroll to position [0, 1]
click at [571, 242] on div "helper. build press enter" at bounding box center [619, 249] width 183 height 35
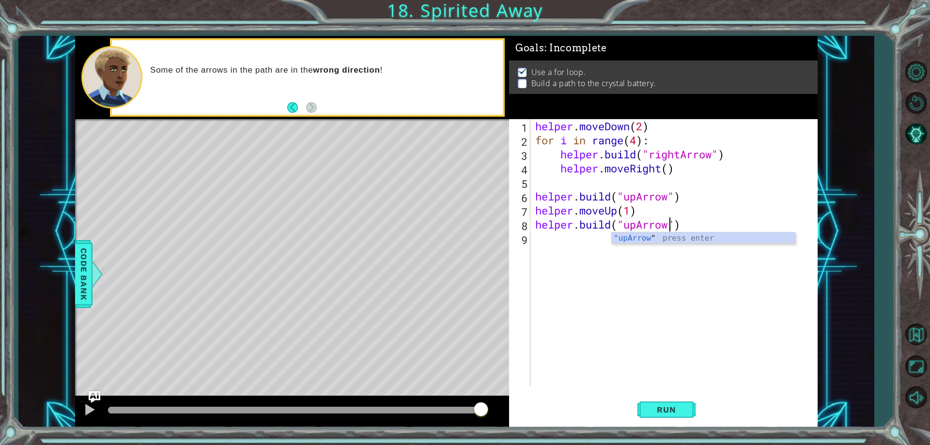
scroll to position [0, 6]
type textarea "[DOMAIN_NAME]("upArrow")"
click at [669, 418] on button "Run" at bounding box center [666, 410] width 58 height 31
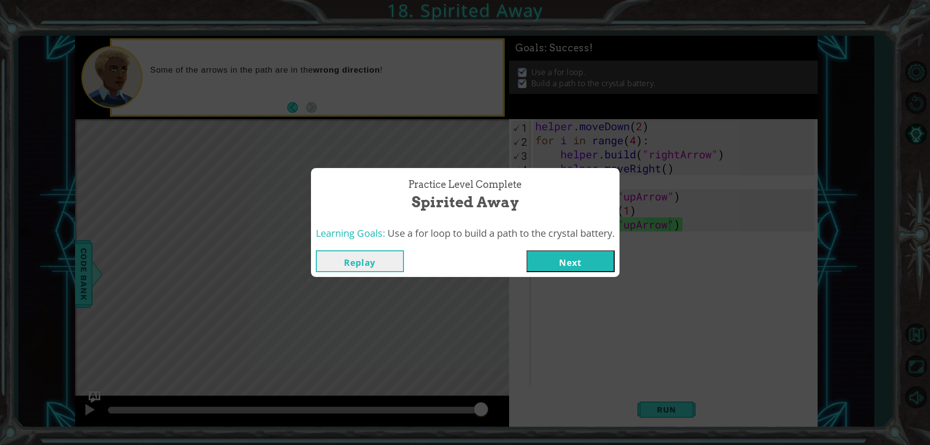
click at [593, 254] on button "Next" at bounding box center [570, 261] width 88 height 22
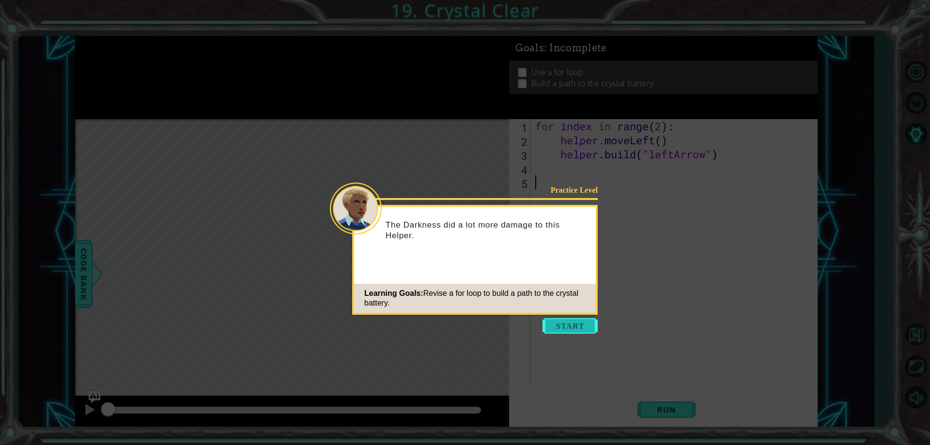
click at [578, 326] on button "Start" at bounding box center [569, 325] width 55 height 15
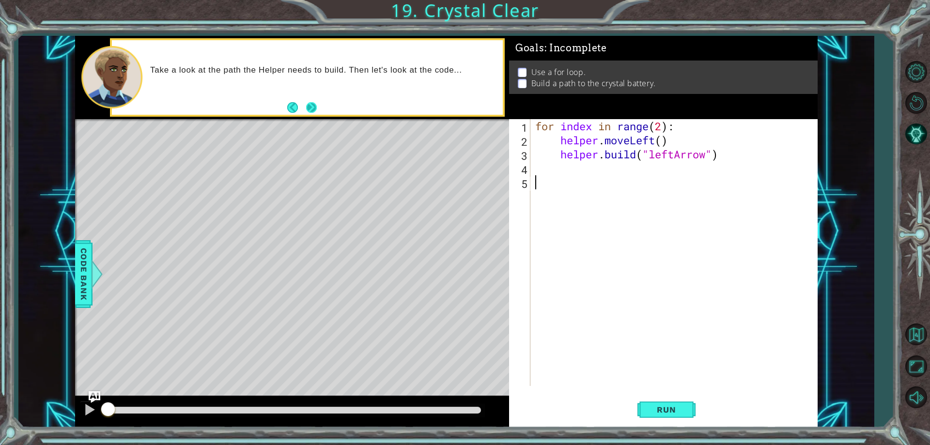
click at [315, 106] on button "Next" at bounding box center [311, 107] width 11 height 11
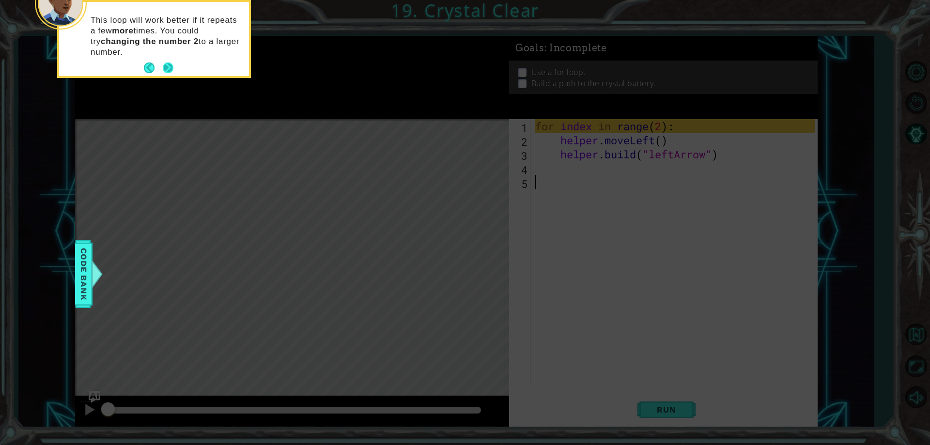
click at [168, 69] on button "Next" at bounding box center [168, 67] width 11 height 11
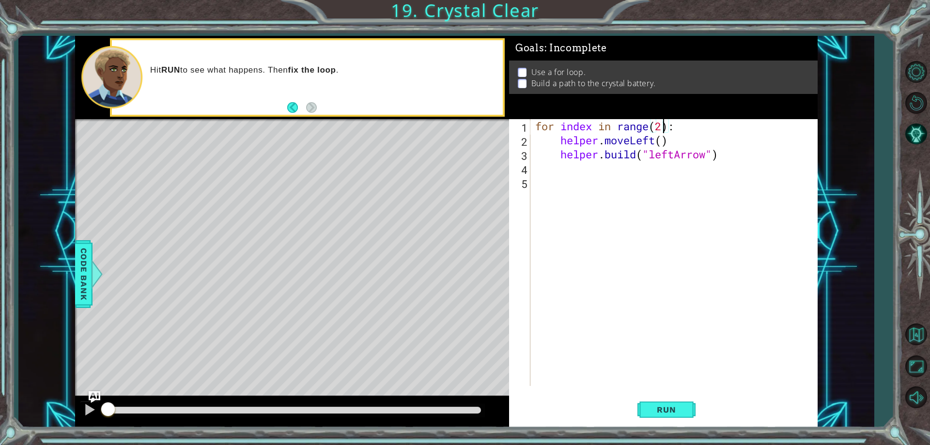
click at [661, 128] on div "for index in range ( 2 ) : helper . moveLeft ( ) helper . build ( "leftArrow" )" at bounding box center [676, 266] width 286 height 295
type textarea "for index in range(4):"
click at [671, 405] on span "Run" at bounding box center [666, 410] width 38 height 10
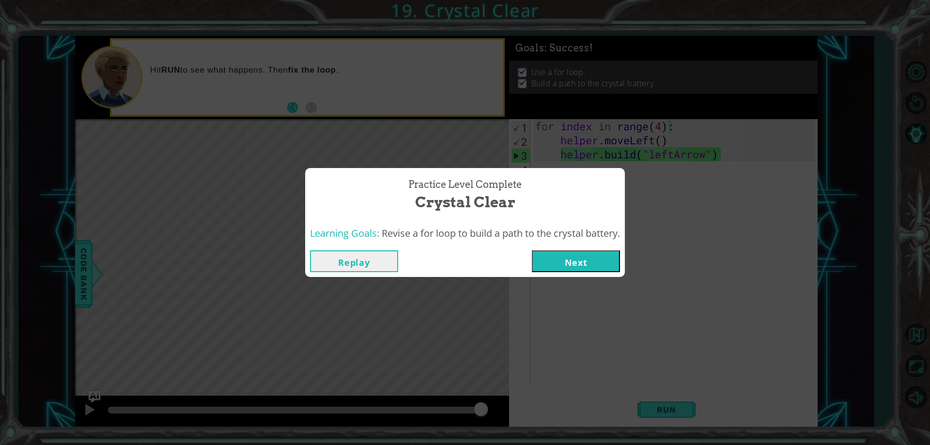
click at [558, 260] on button "Next" at bounding box center [576, 261] width 88 height 22
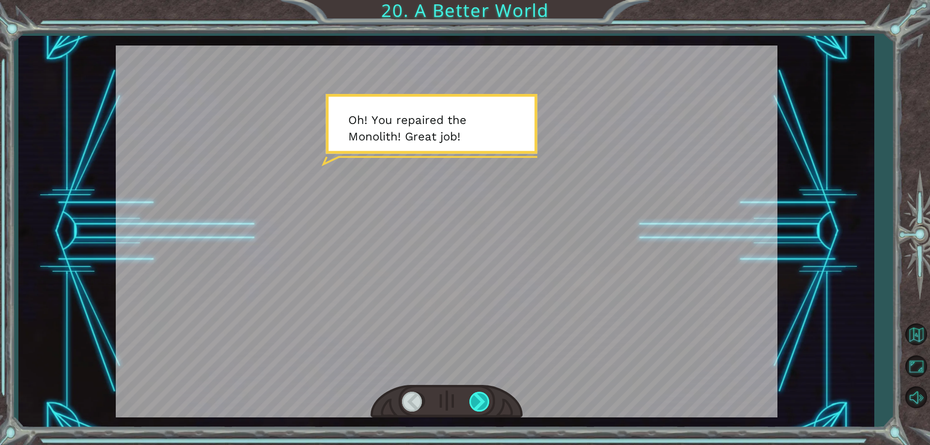
click at [474, 402] on div at bounding box center [480, 402] width 22 height 20
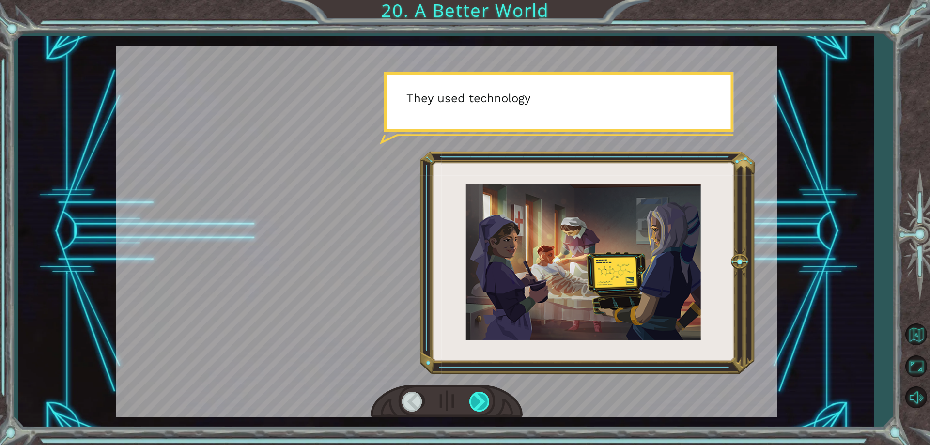
click at [474, 402] on div at bounding box center [480, 402] width 22 height 20
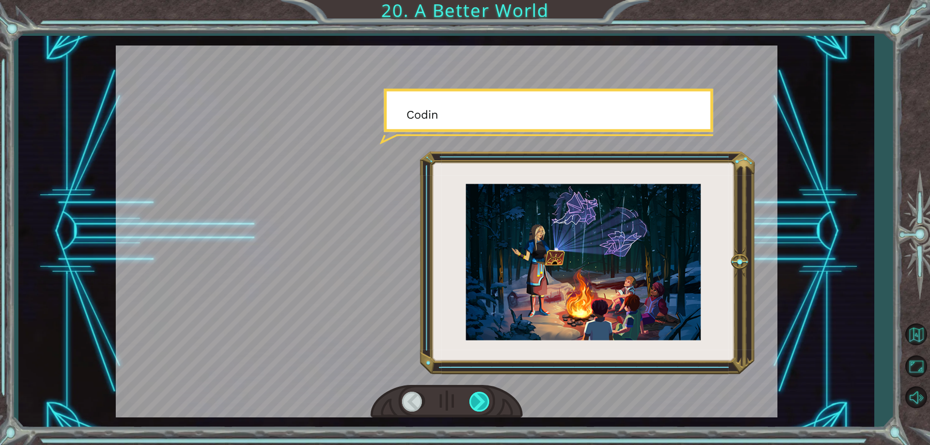
click at [474, 402] on div at bounding box center [480, 402] width 22 height 20
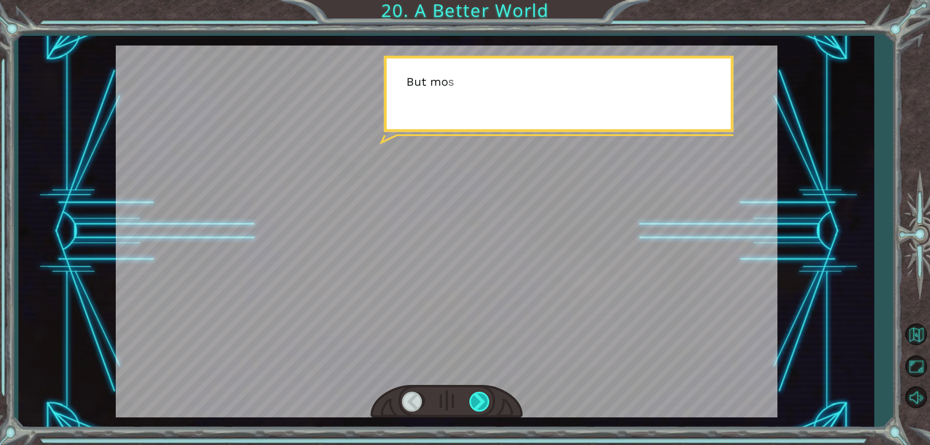
click at [474, 402] on div at bounding box center [480, 402] width 22 height 20
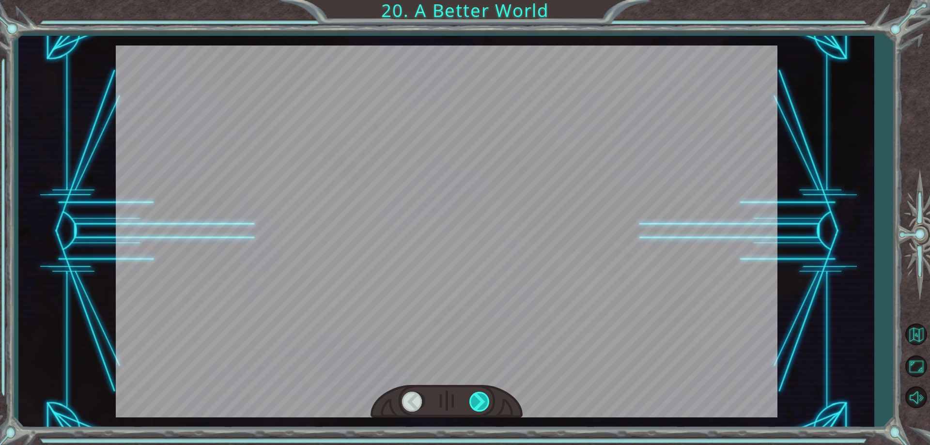
click at [474, 402] on div at bounding box center [480, 402] width 22 height 20
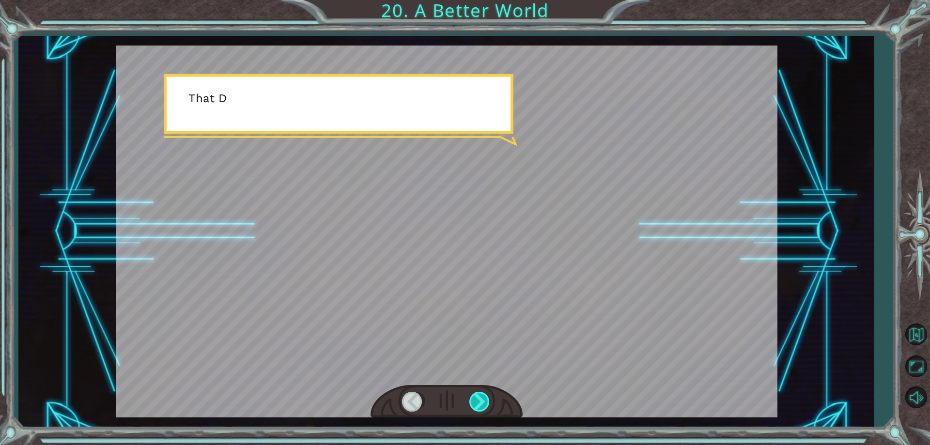
click at [474, 402] on div at bounding box center [480, 402] width 22 height 20
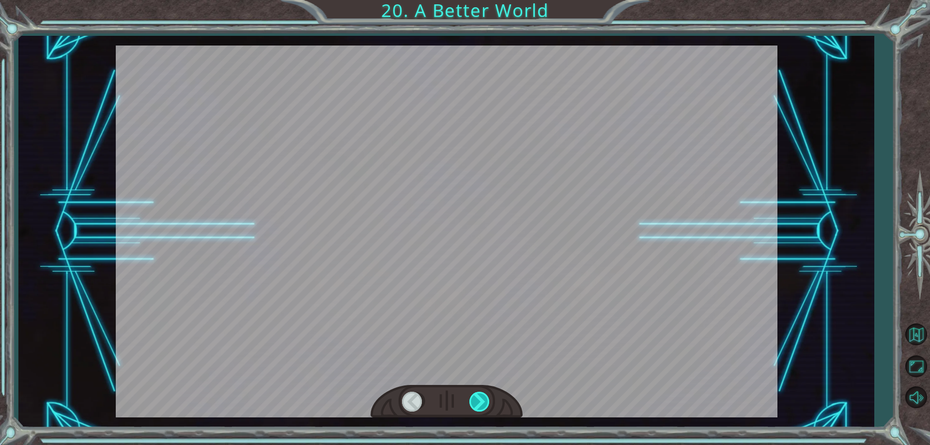
click at [474, 402] on div at bounding box center [480, 402] width 22 height 20
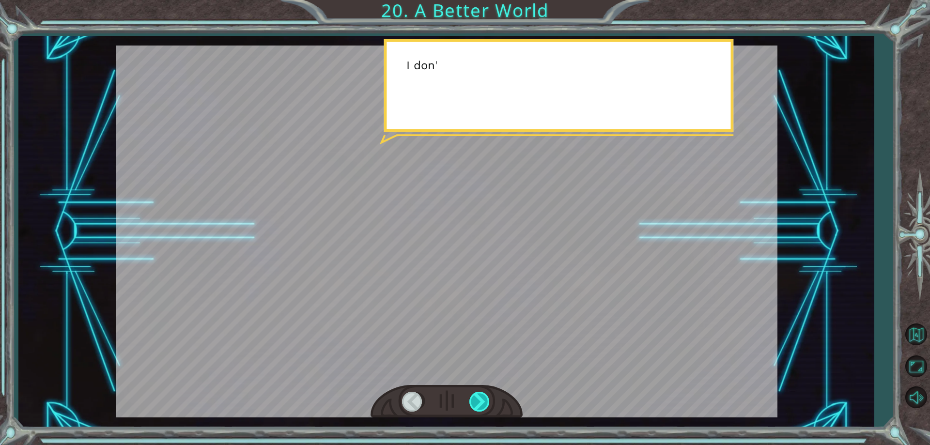
click at [474, 402] on div at bounding box center [480, 402] width 22 height 20
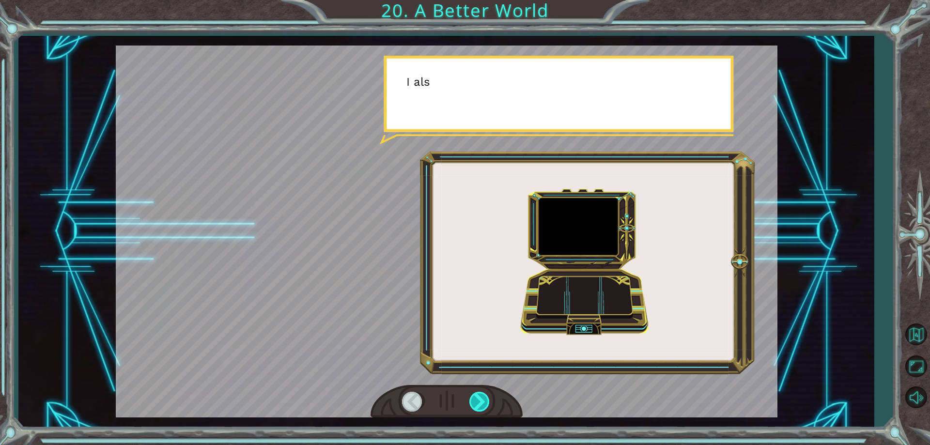
click at [474, 402] on div at bounding box center [480, 402] width 22 height 20
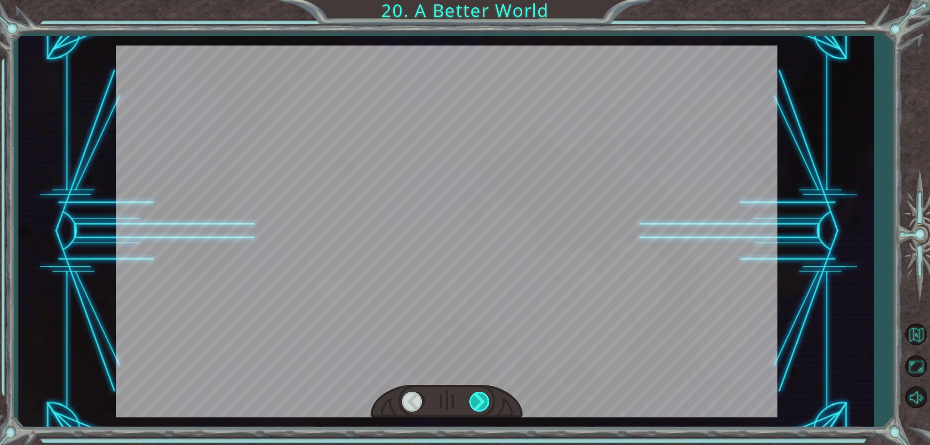
click at [474, 402] on div at bounding box center [480, 402] width 22 height 20
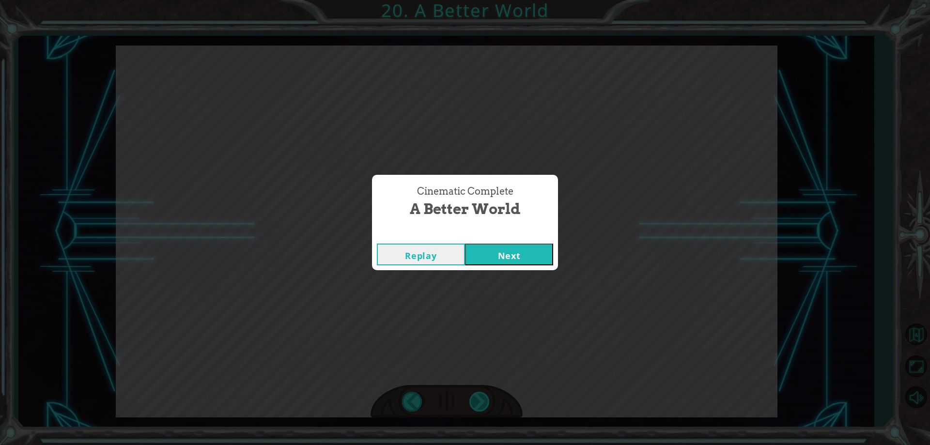
click at [474, 402] on div "Cinematic Complete A Better World Replay Next" at bounding box center [465, 222] width 930 height 445
click at [501, 251] on button "Next" at bounding box center [509, 255] width 88 height 22
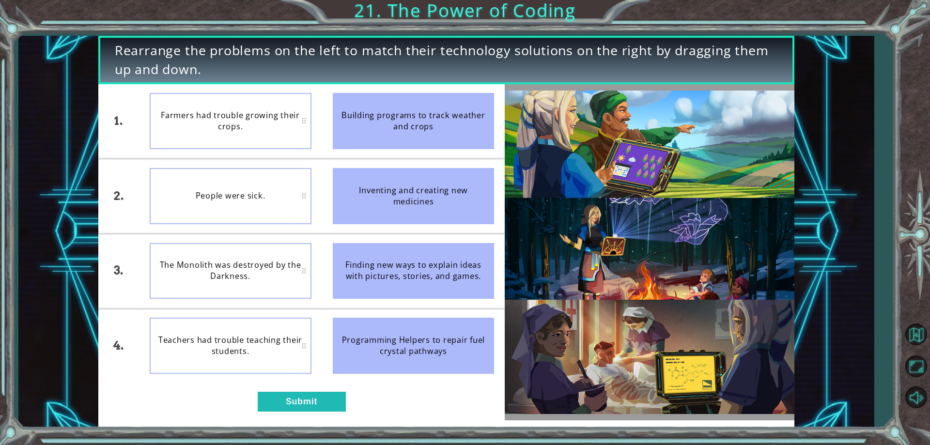
click at [223, 116] on div "Farmers had trouble growing their crops." at bounding box center [231, 121] width 162 height 56
drag, startPoint x: 223, startPoint y: 116, endPoint x: 260, endPoint y: 134, distance: 41.4
click at [261, 132] on div "Farmers had trouble growing their crops." at bounding box center [231, 121] width 162 height 56
click at [308, 408] on button "Submit" at bounding box center [302, 401] width 88 height 19
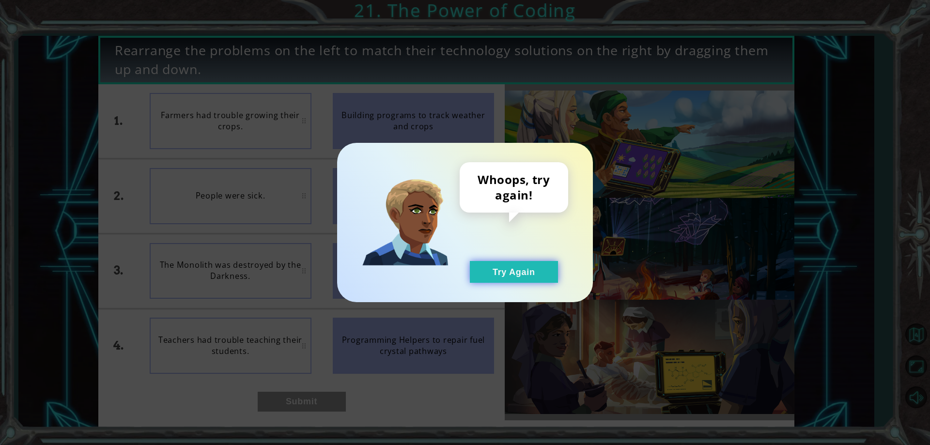
click at [506, 279] on button "Try Again" at bounding box center [514, 272] width 88 height 22
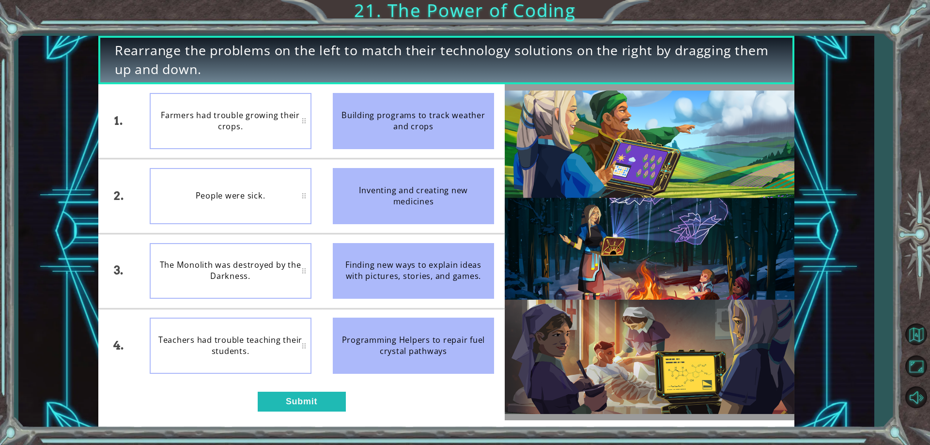
drag, startPoint x: 451, startPoint y: 103, endPoint x: 301, endPoint y: 138, distance: 153.7
click at [331, 134] on li "Building programs to track weather and crops" at bounding box center [413, 121] width 183 height 74
click at [286, 400] on button "Submit" at bounding box center [302, 401] width 88 height 19
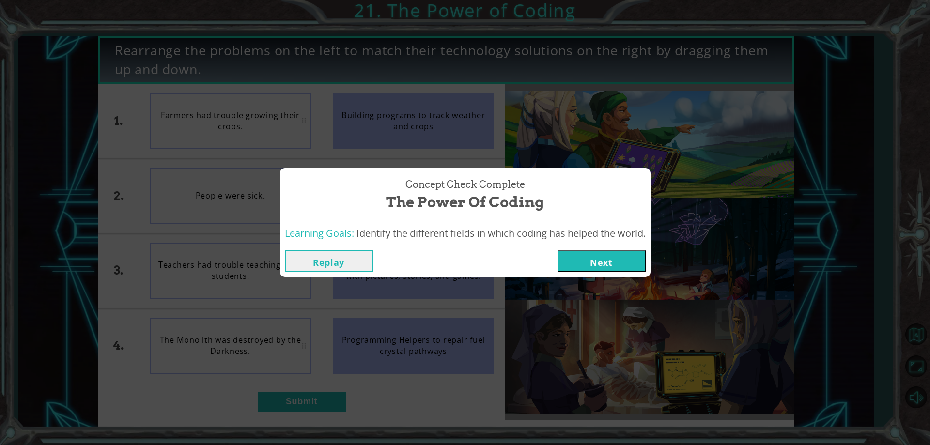
click at [593, 256] on button "Next" at bounding box center [601, 261] width 88 height 22
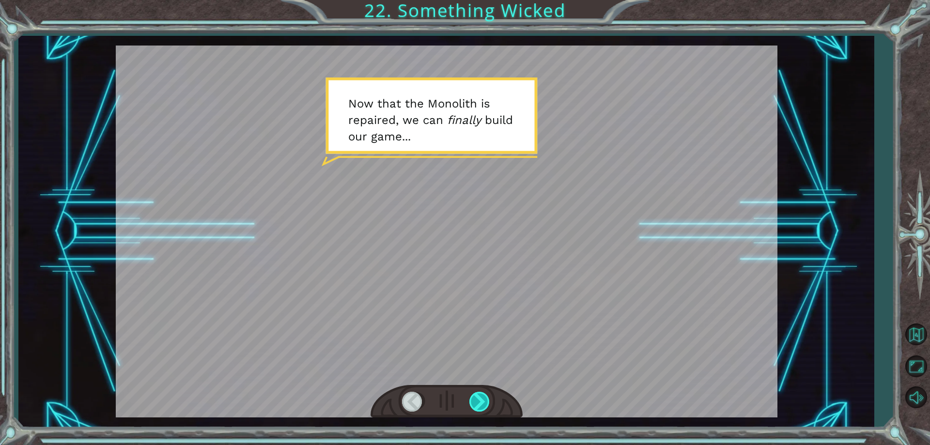
click at [476, 403] on div at bounding box center [480, 402] width 22 height 20
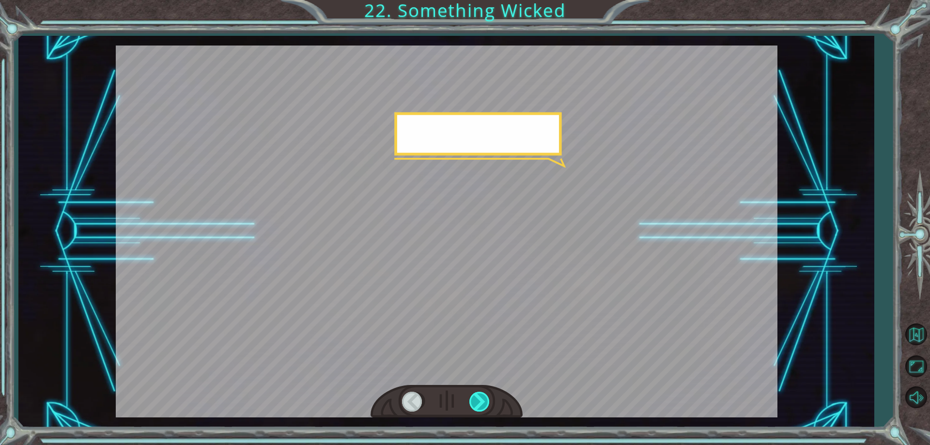
click at [477, 402] on div at bounding box center [480, 402] width 22 height 20
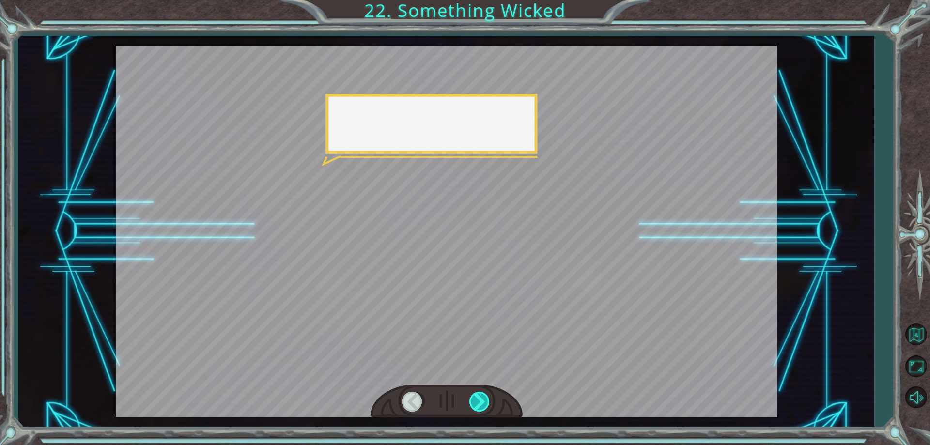
click at [477, 402] on div at bounding box center [480, 402] width 22 height 20
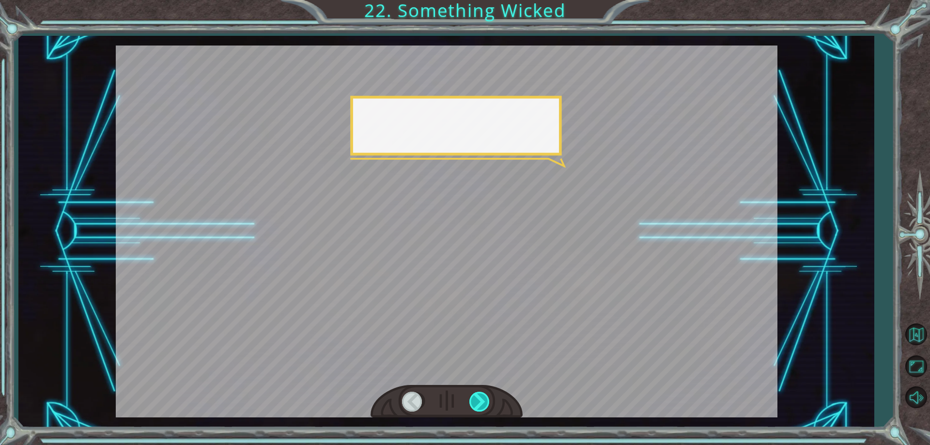
click at [477, 402] on div at bounding box center [480, 402] width 22 height 20
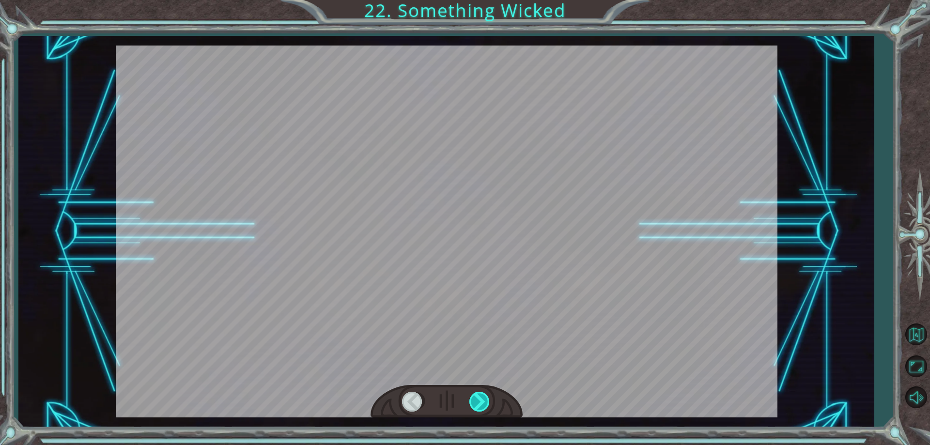
click at [477, 402] on div at bounding box center [480, 402] width 22 height 20
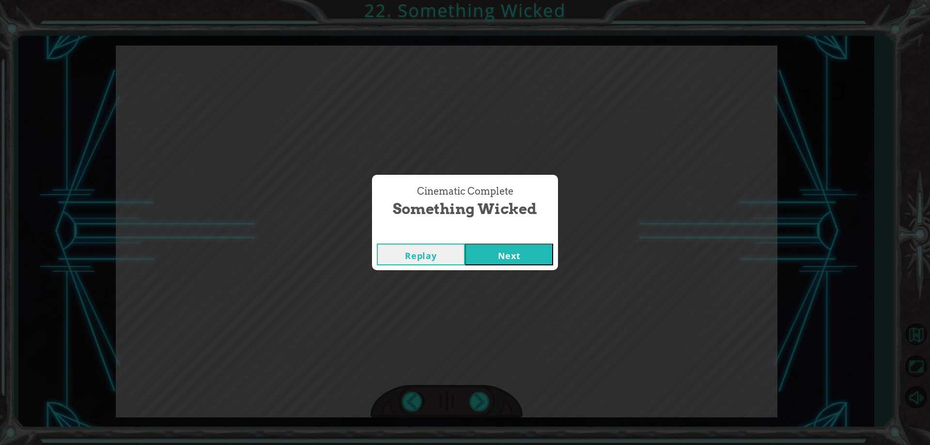
drag, startPoint x: 509, startPoint y: 263, endPoint x: 504, endPoint y: 251, distance: 13.3
click at [508, 260] on button "Next" at bounding box center [509, 255] width 88 height 22
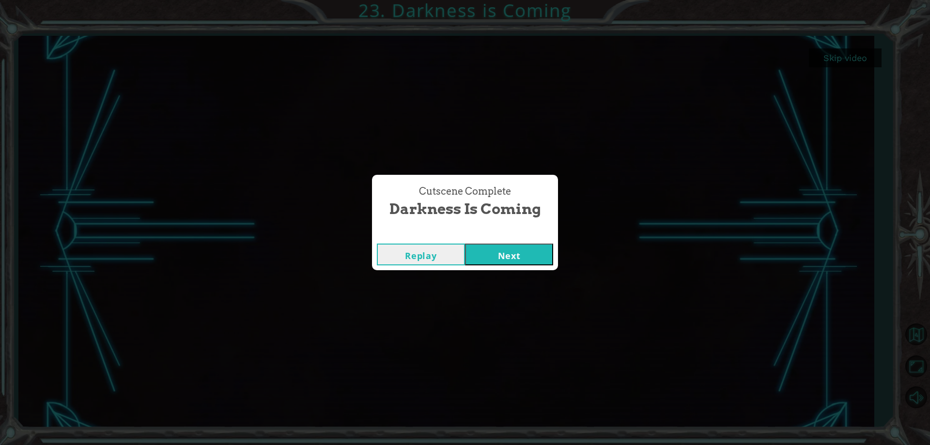
click at [504, 260] on button "Next" at bounding box center [509, 255] width 88 height 22
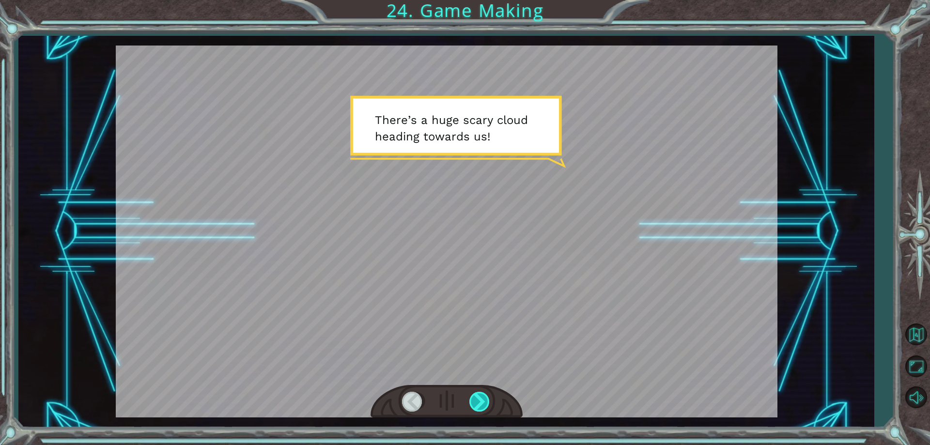
click at [478, 402] on div at bounding box center [480, 402] width 22 height 20
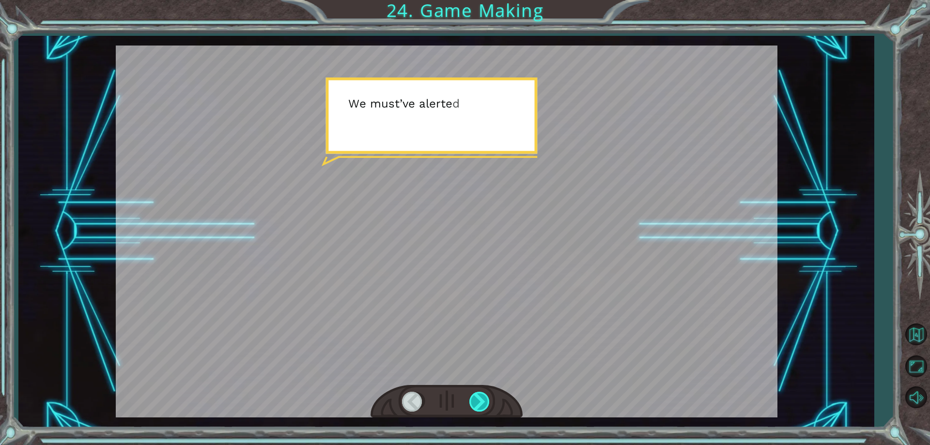
click at [479, 402] on div at bounding box center [480, 402] width 22 height 20
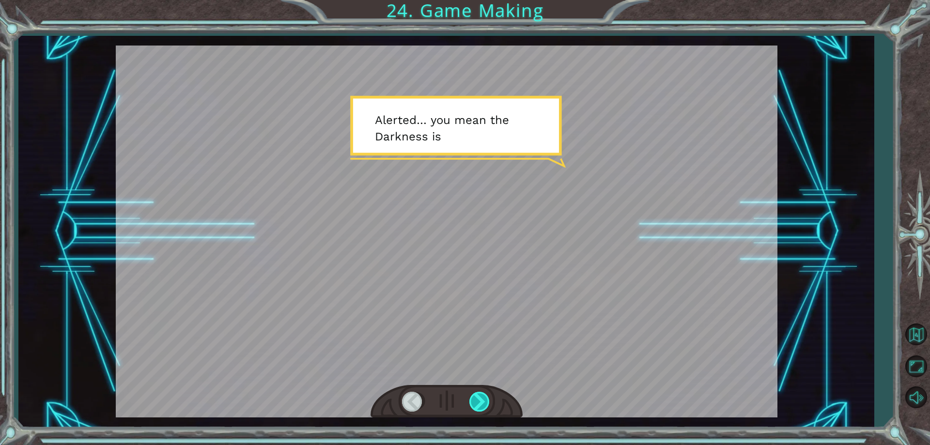
click at [479, 402] on div at bounding box center [480, 402] width 22 height 20
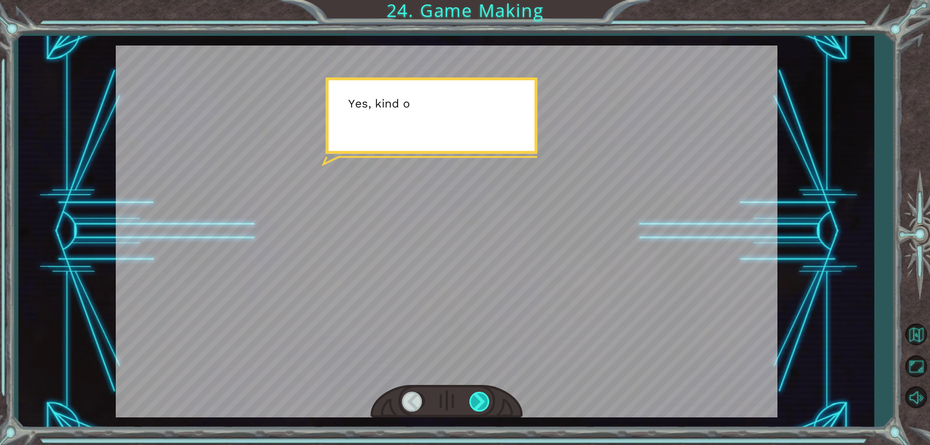
click at [479, 402] on div at bounding box center [480, 402] width 22 height 20
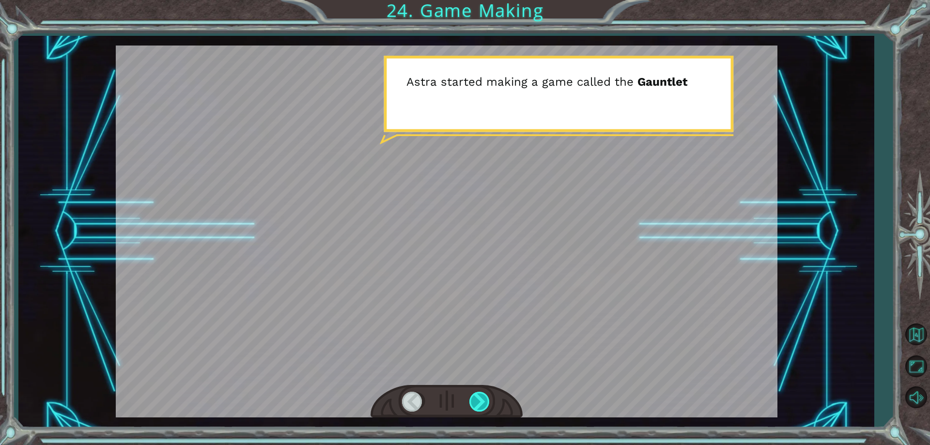
click at [479, 403] on div at bounding box center [480, 402] width 22 height 20
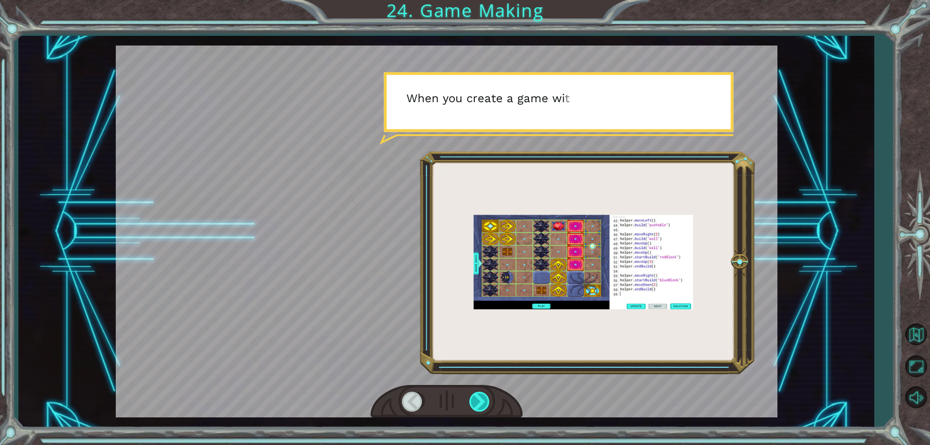
click at [480, 399] on div at bounding box center [480, 402] width 22 height 20
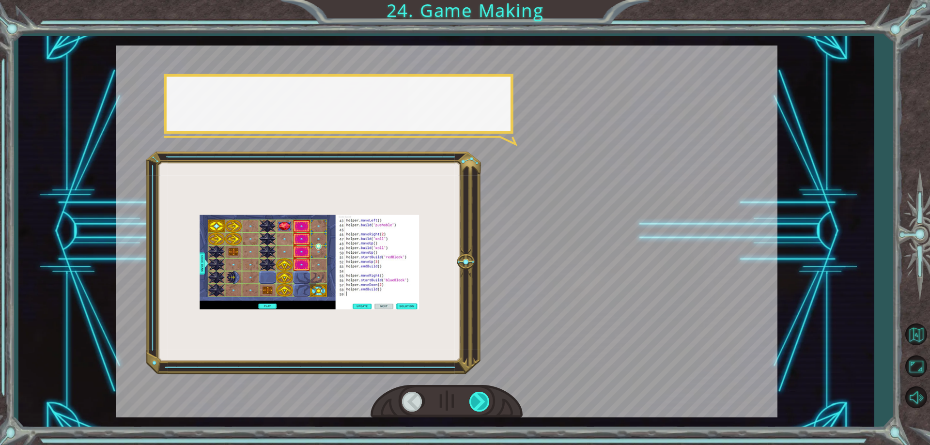
click at [480, 399] on div at bounding box center [480, 402] width 22 height 20
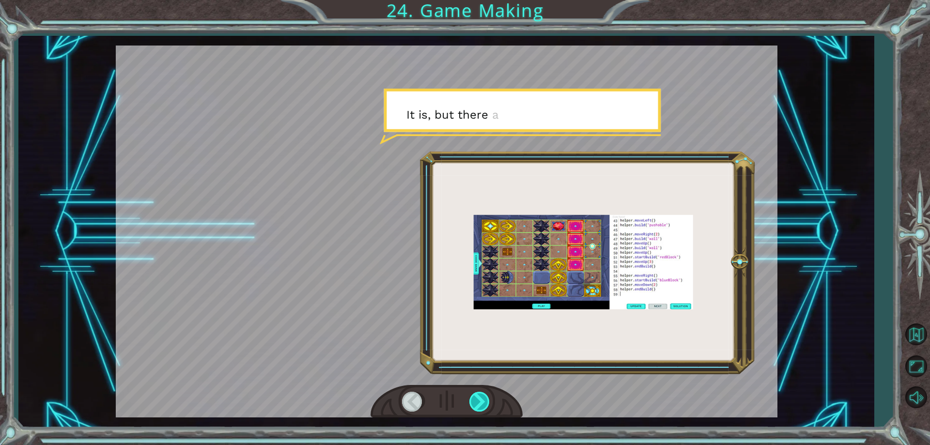
click at [480, 399] on div at bounding box center [480, 402] width 22 height 20
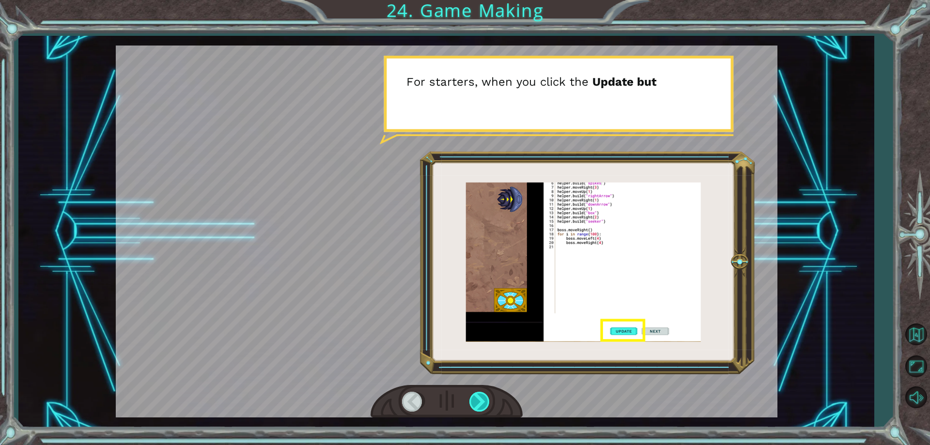
click at [480, 399] on div at bounding box center [480, 402] width 22 height 20
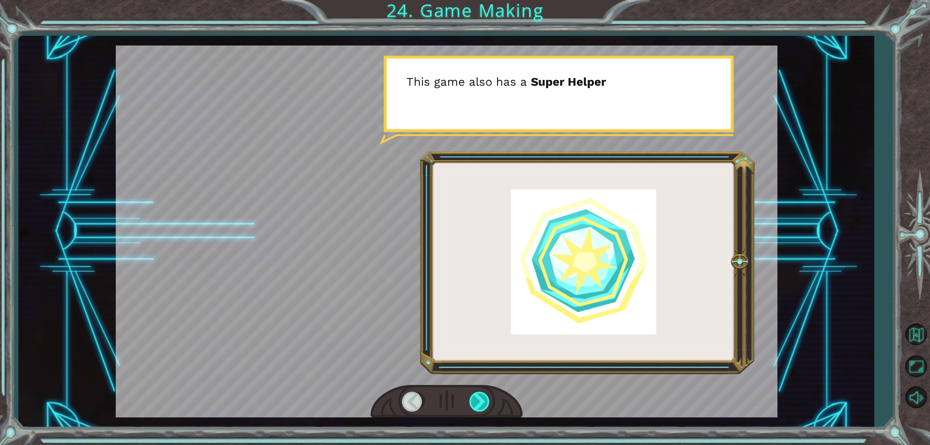
click at [480, 399] on div at bounding box center [480, 402] width 22 height 20
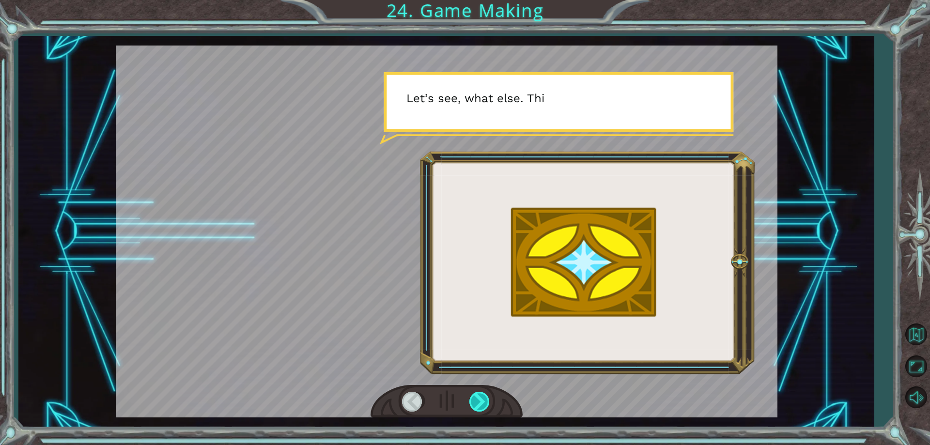
click at [480, 399] on div at bounding box center [480, 402] width 22 height 20
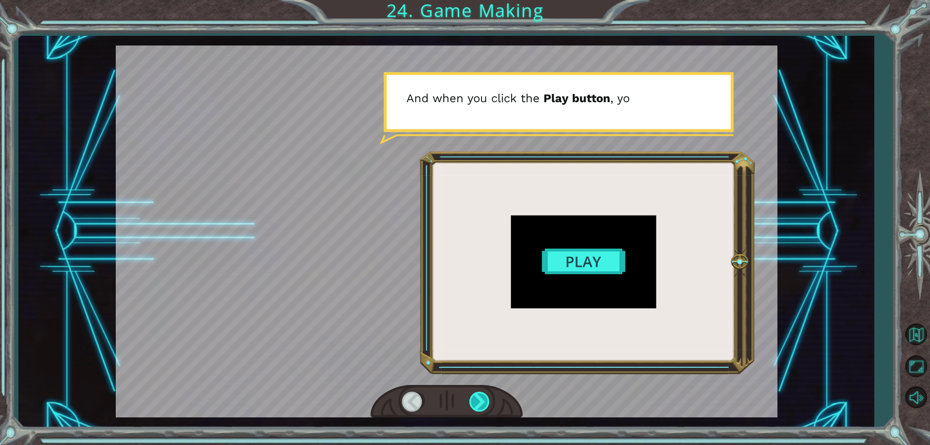
click at [480, 399] on div at bounding box center [480, 402] width 22 height 20
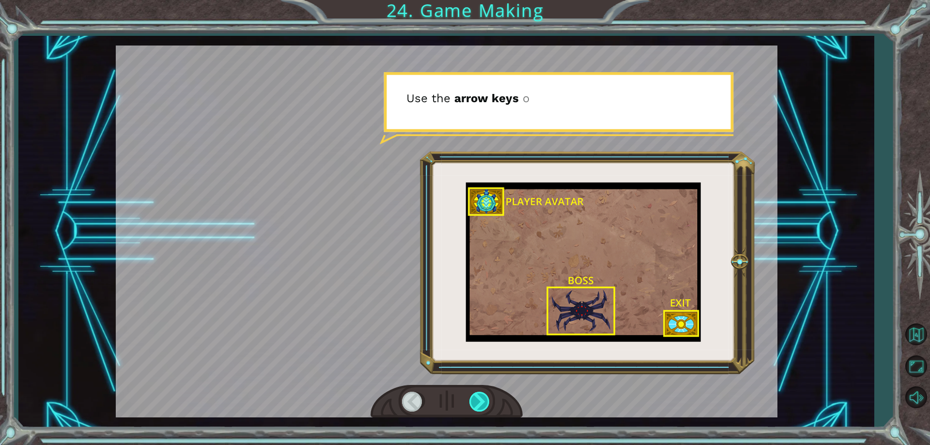
click at [480, 399] on div at bounding box center [480, 402] width 22 height 20
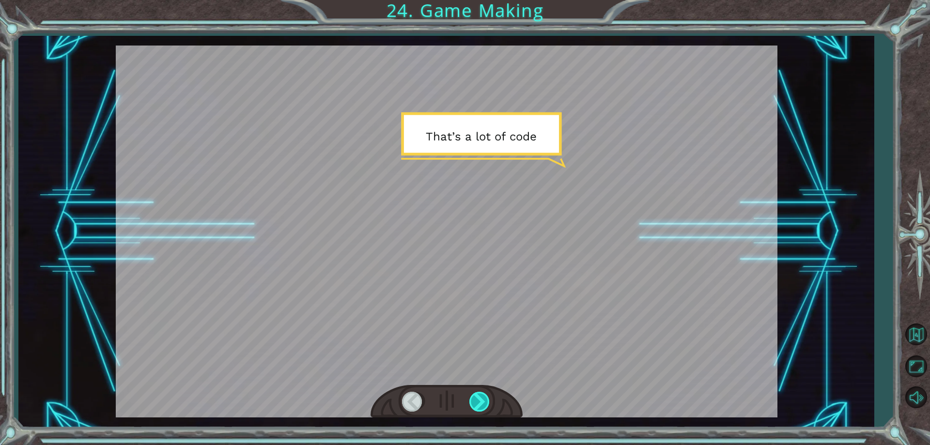
click at [480, 399] on div at bounding box center [480, 402] width 22 height 20
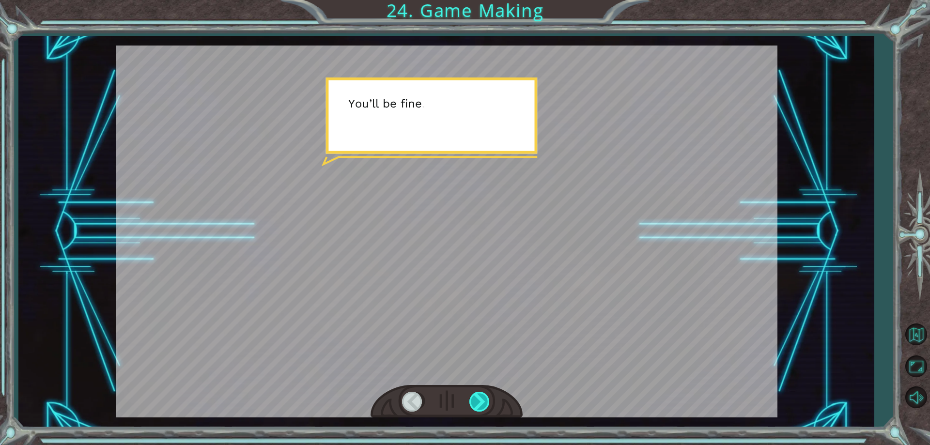
click at [480, 399] on div at bounding box center [480, 402] width 22 height 20
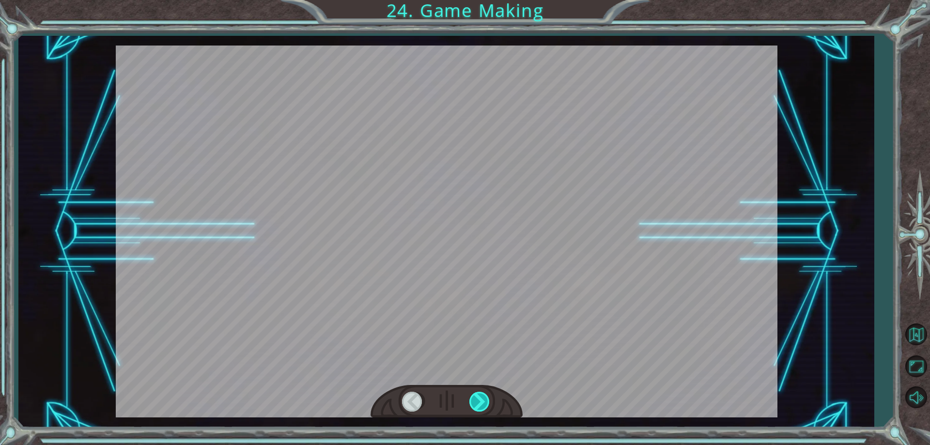
click at [480, 399] on div at bounding box center [480, 402] width 22 height 20
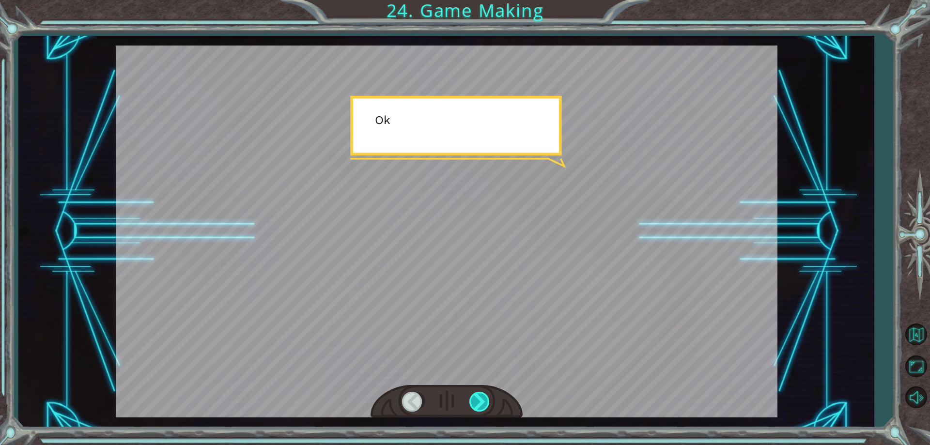
click at [480, 399] on div at bounding box center [480, 402] width 22 height 20
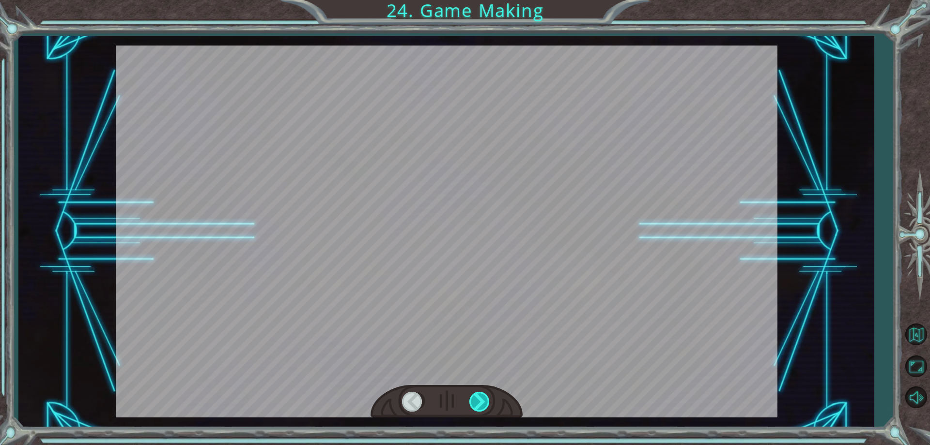
click at [480, 399] on div at bounding box center [480, 402] width 22 height 20
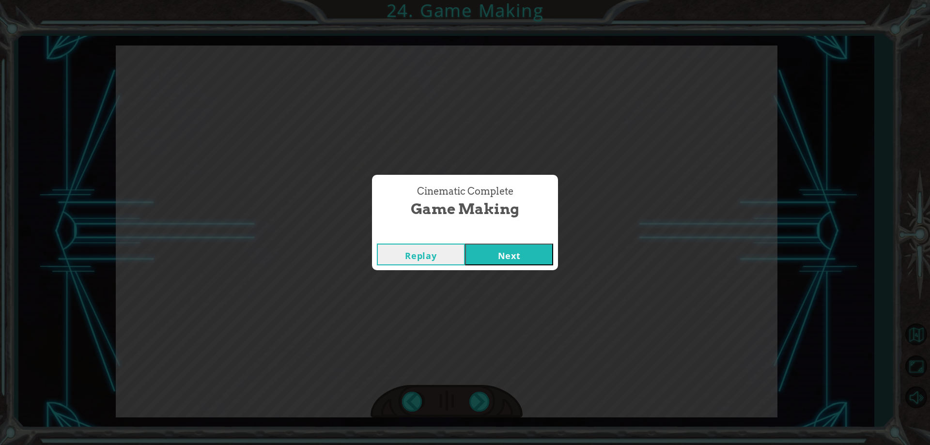
click at [514, 240] on div "Replay Next" at bounding box center [465, 254] width 186 height 31
click at [506, 247] on button "Next" at bounding box center [509, 255] width 88 height 22
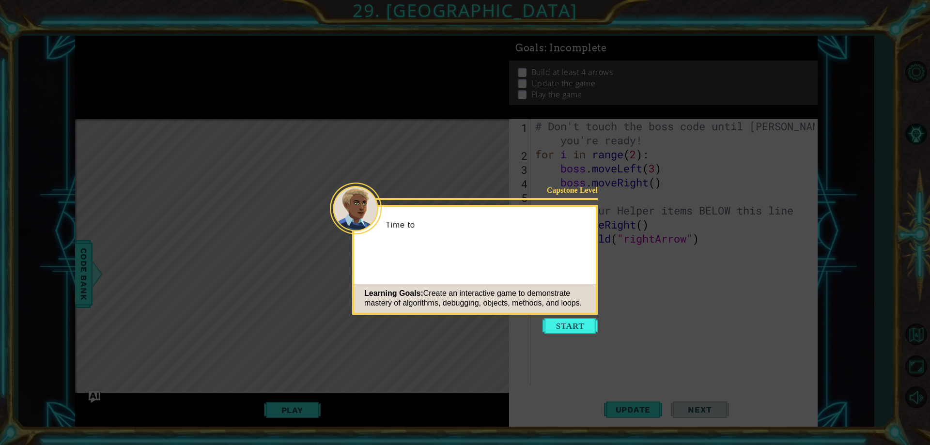
click at [560, 327] on button "Start" at bounding box center [569, 325] width 55 height 15
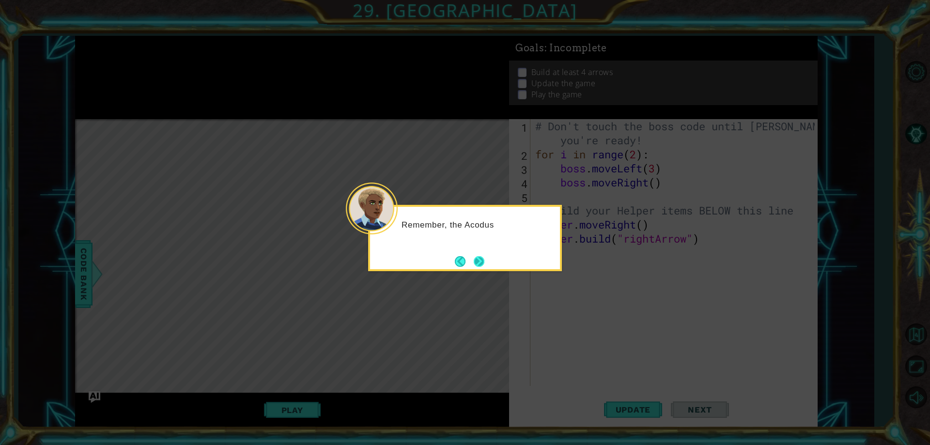
click at [484, 260] on button "Next" at bounding box center [479, 261] width 11 height 11
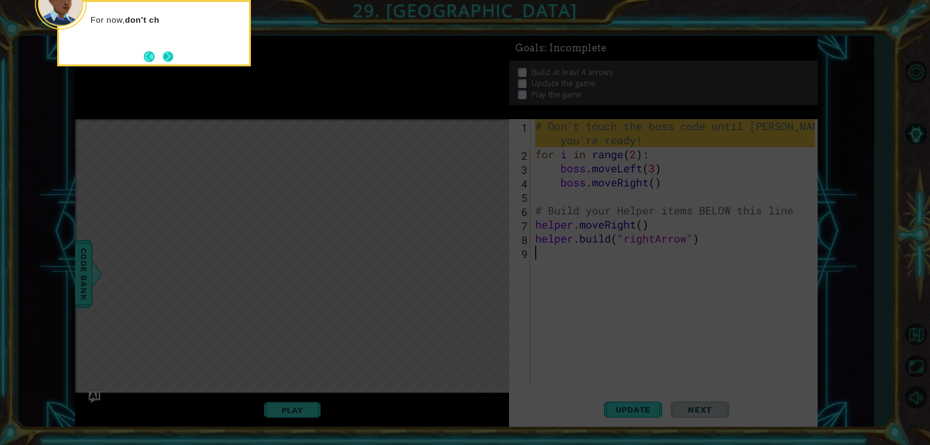
click at [164, 55] on button "Next" at bounding box center [168, 56] width 11 height 11
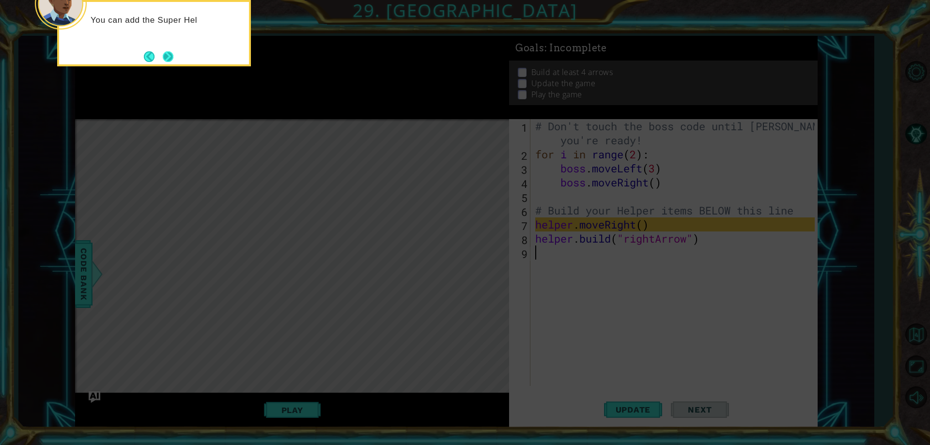
click at [166, 59] on button "Next" at bounding box center [168, 56] width 11 height 11
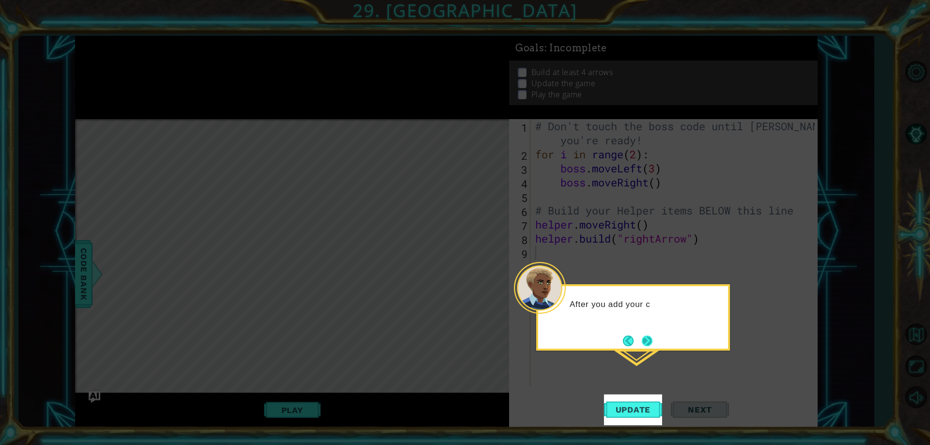
click at [646, 340] on button "Next" at bounding box center [647, 341] width 11 height 11
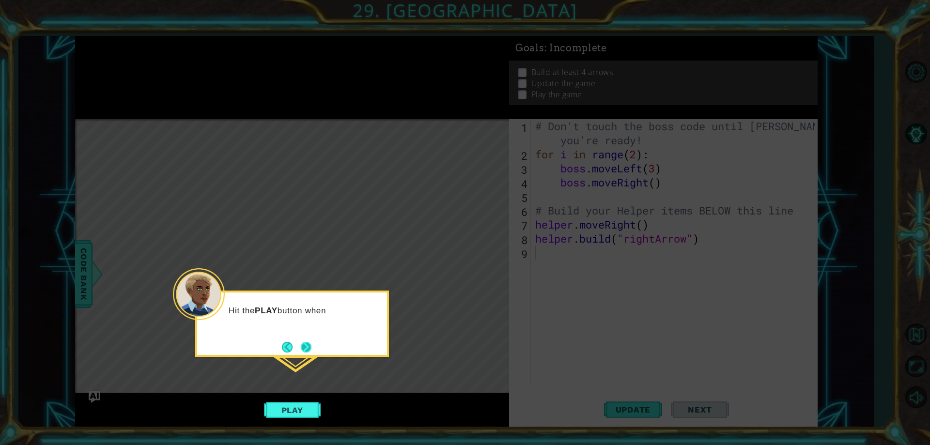
click at [309, 342] on button "Next" at bounding box center [306, 347] width 11 height 11
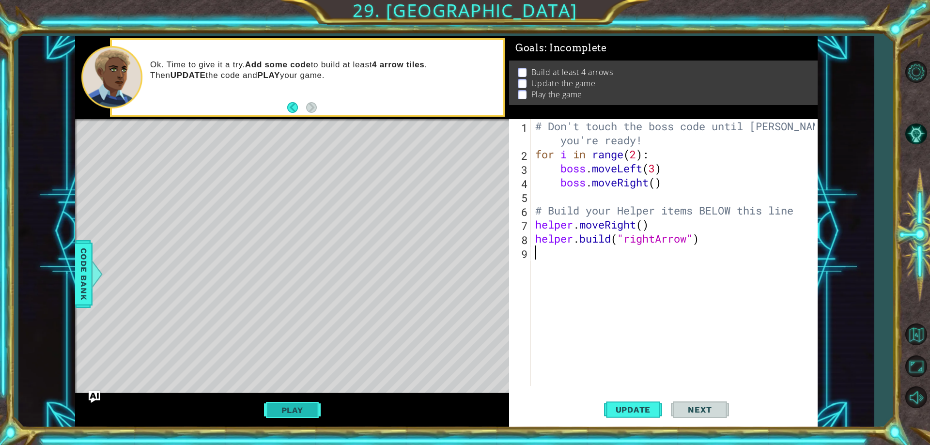
click at [300, 413] on button "Play" at bounding box center [292, 410] width 57 height 18
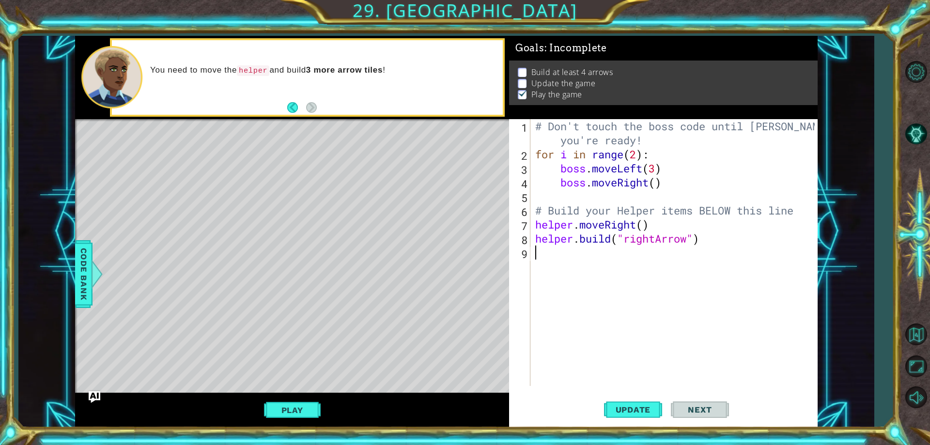
click at [696, 411] on span "Next" at bounding box center [699, 410] width 43 height 10
click at [565, 196] on div "# Don't touch the boss code until [PERSON_NAME] says you're ready! for i in ran…" at bounding box center [676, 273] width 286 height 309
click at [583, 251] on div "# Don't touch the boss code until [PERSON_NAME] says you're ready! for i in ran…" at bounding box center [676, 273] width 286 height 309
click at [303, 406] on button "Play" at bounding box center [292, 410] width 57 height 18
click at [589, 258] on div "# Don't touch the boss code until [PERSON_NAME] says you're ready! for i in ran…" at bounding box center [676, 273] width 286 height 309
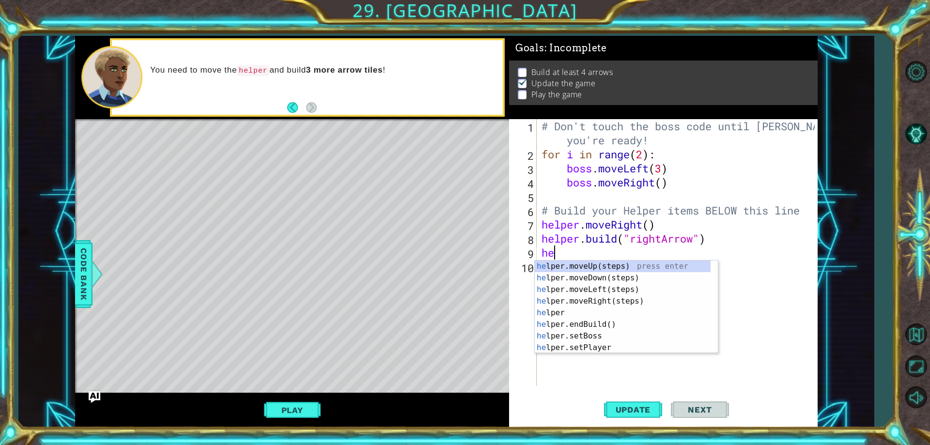
scroll to position [0, 0]
type textarea "help"
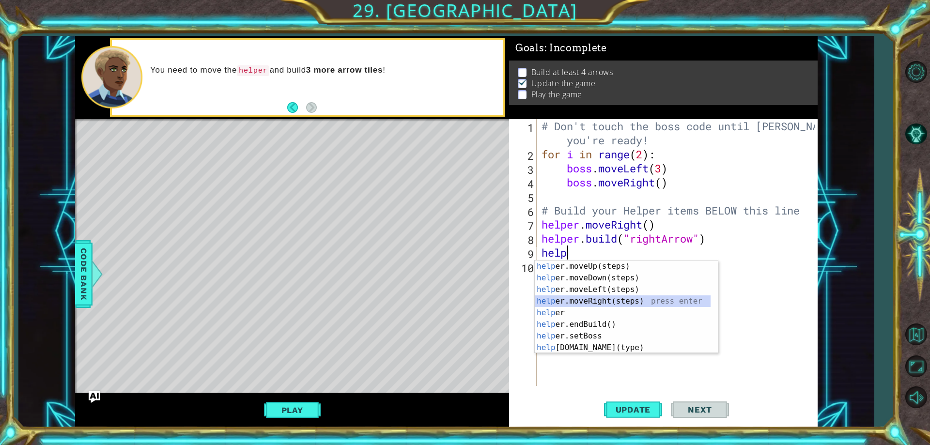
click at [611, 301] on div "help er.moveUp(steps) press enter help er.moveDown(steps) press enter help er.m…" at bounding box center [623, 318] width 176 height 116
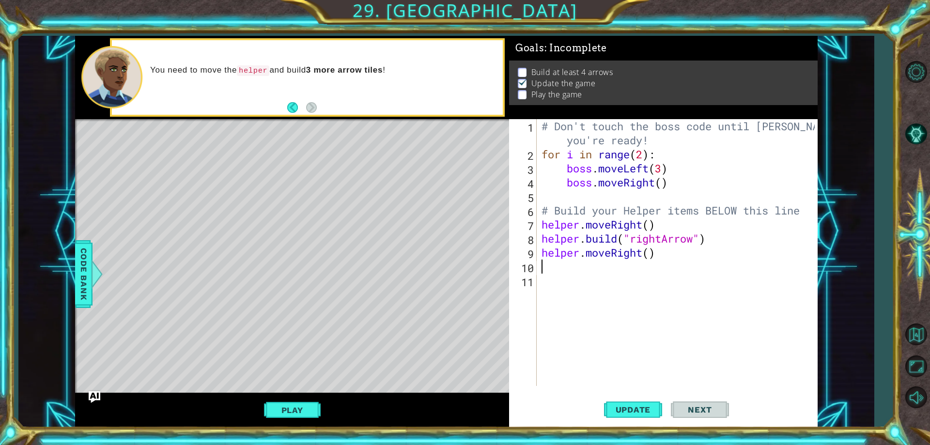
scroll to position [0, 0]
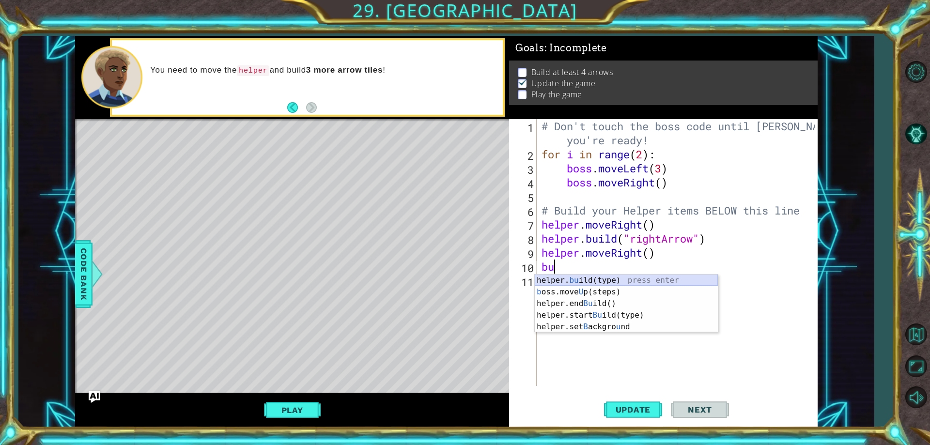
click at [598, 283] on div "helper. bu ild(type) press enter b oss.move U p(steps) press enter helper.end B…" at bounding box center [626, 315] width 183 height 81
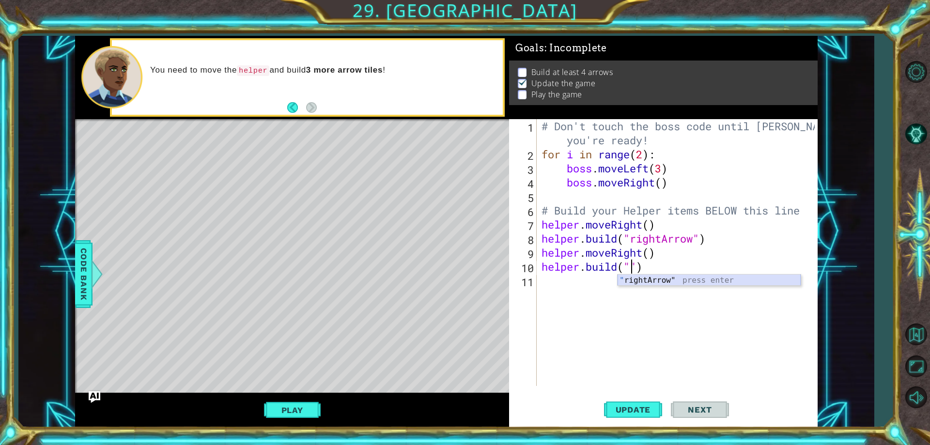
drag, startPoint x: 674, startPoint y: 285, endPoint x: 679, endPoint y: 275, distance: 11.5
click at [679, 275] on div "" rightArrow" press enter" at bounding box center [708, 292] width 183 height 35
type textarea "[DOMAIN_NAME]("rightArrow")"
click at [622, 284] on div "# Don't touch the boss code until [PERSON_NAME] says you're ready! for i in ran…" at bounding box center [679, 273] width 280 height 309
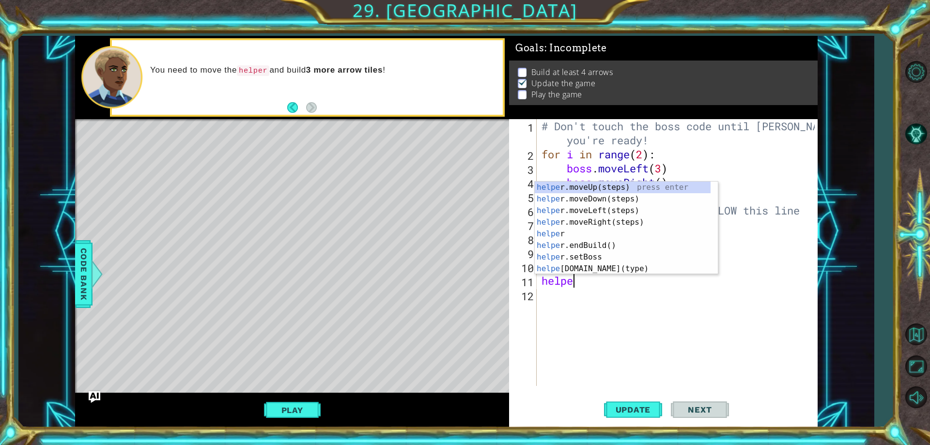
type textarea "helper"
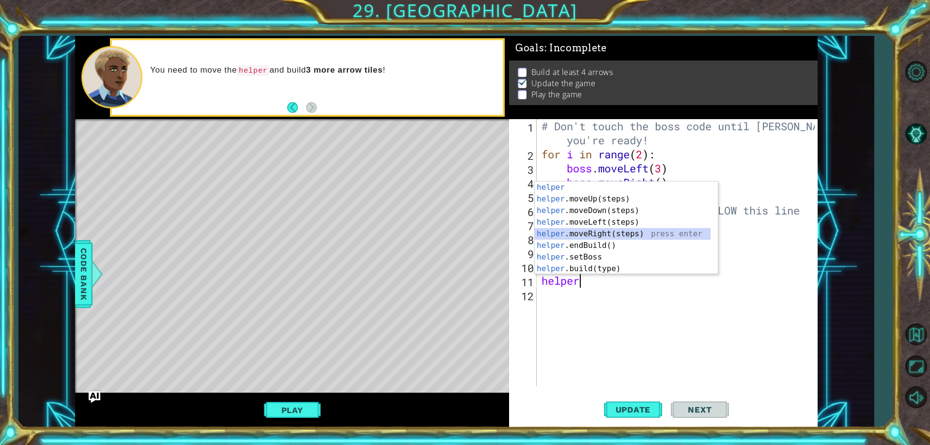
click at [587, 230] on div "helper press enter helper .moveUp(steps) press enter helper .moveDown(steps) pr…" at bounding box center [623, 240] width 176 height 116
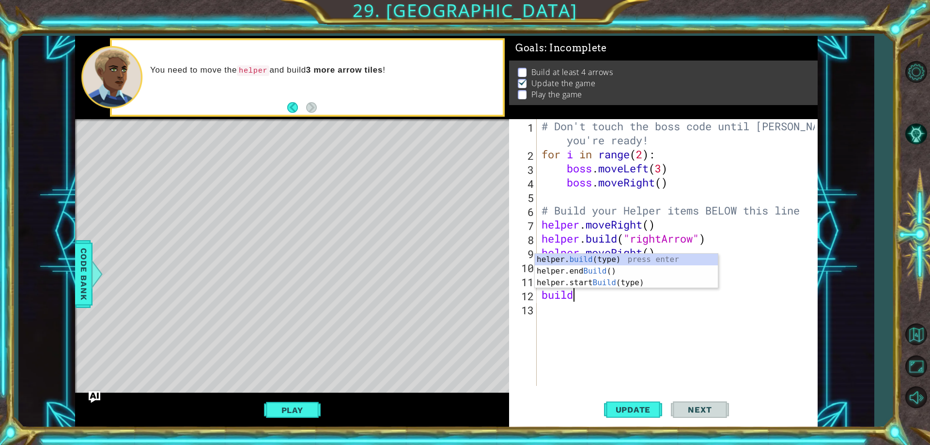
scroll to position [0, 1]
click at [575, 261] on div "helper. build (type) press enter helper.end Build () press enter helper.start B…" at bounding box center [626, 283] width 183 height 58
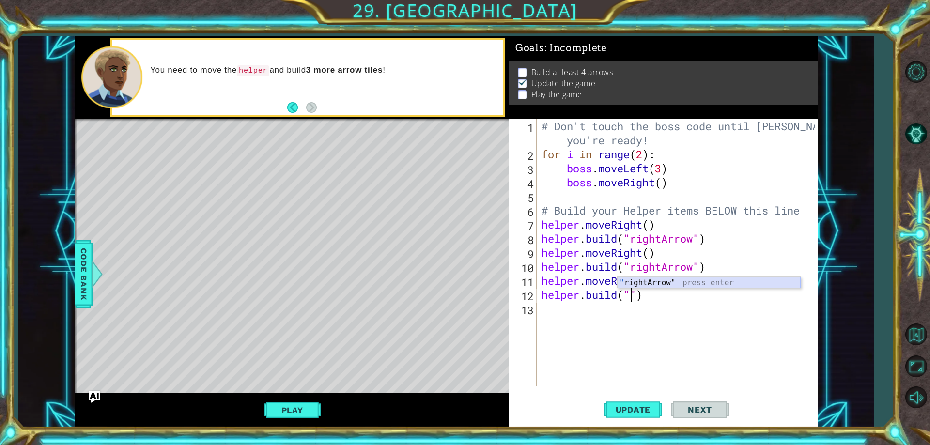
click at [657, 286] on div "" rightArrow" press enter" at bounding box center [708, 294] width 183 height 35
type textarea "[DOMAIN_NAME]("rightArrow")"
click at [653, 418] on button "Update" at bounding box center [633, 410] width 58 height 31
click at [557, 315] on div "# Don't touch the boss code until [PERSON_NAME] says you're ready! for i in ran…" at bounding box center [679, 273] width 280 height 309
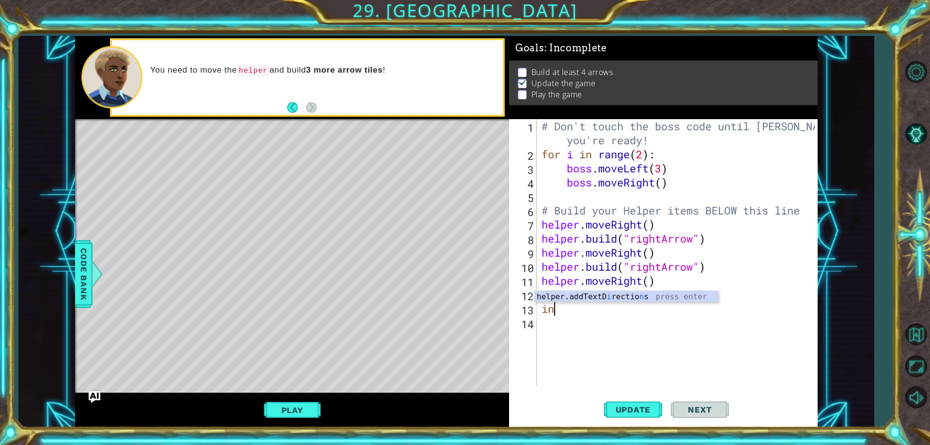
type textarea "i"
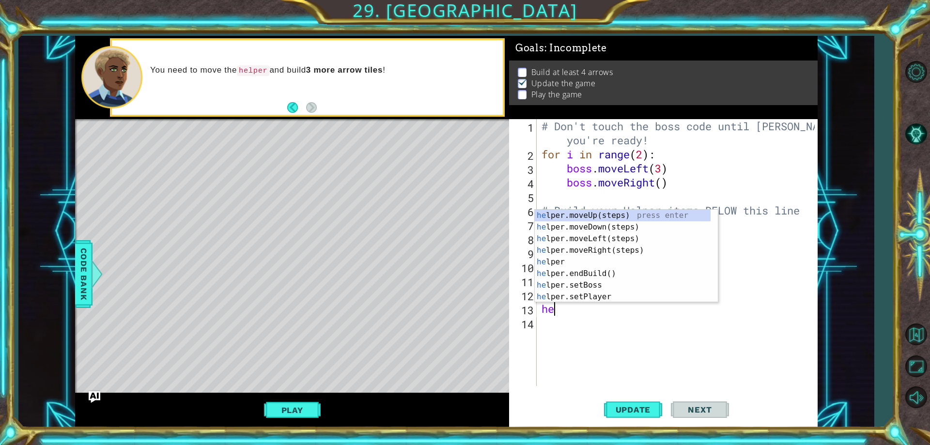
type textarea "h"
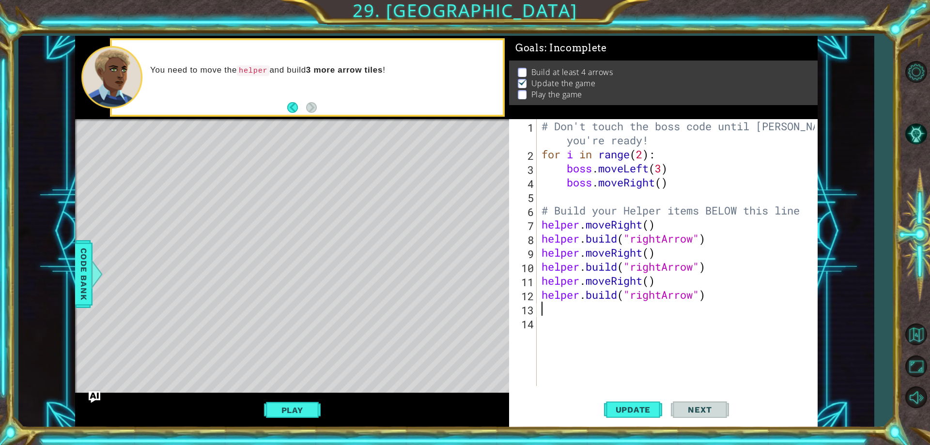
type textarea "e"
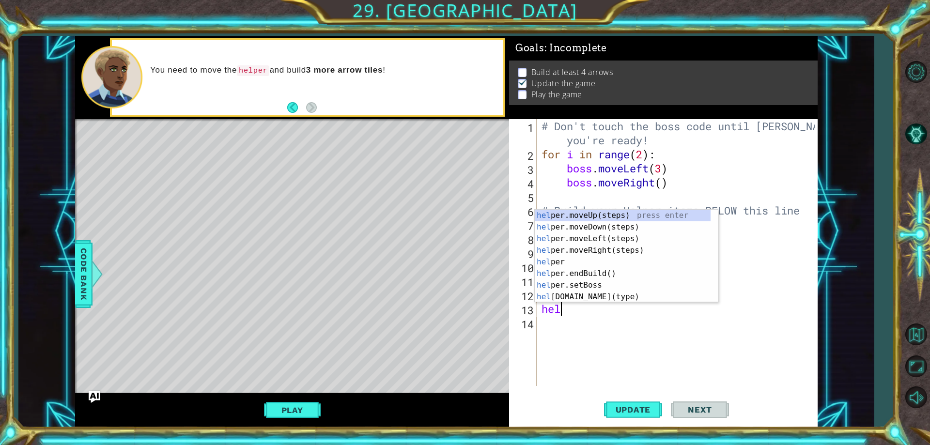
scroll to position [0, 0]
type textarea "help"
click at [586, 228] on div "help er.moveUp(steps) press enter help er.moveDown(steps) press enter help er.m…" at bounding box center [623, 268] width 176 height 116
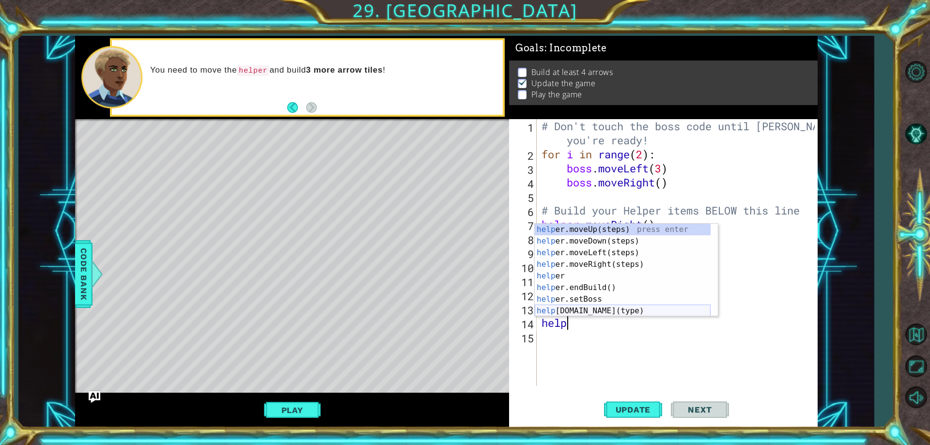
click at [575, 309] on div "help er.moveUp(steps) press enter help er.moveDown(steps) press enter help er.m…" at bounding box center [623, 282] width 176 height 116
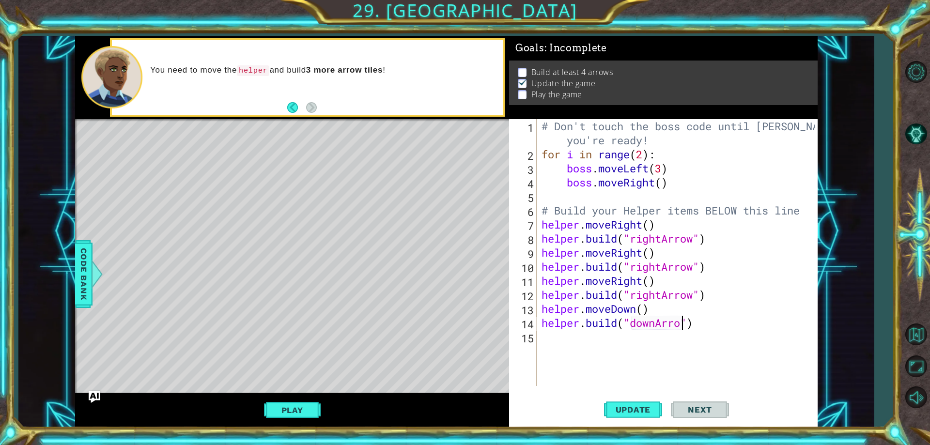
type textarea "[DOMAIN_NAME]("downArrow")"
click at [615, 346] on div "# Don't touch the boss code until [PERSON_NAME] says you're ready! for i in ran…" at bounding box center [679, 273] width 280 height 309
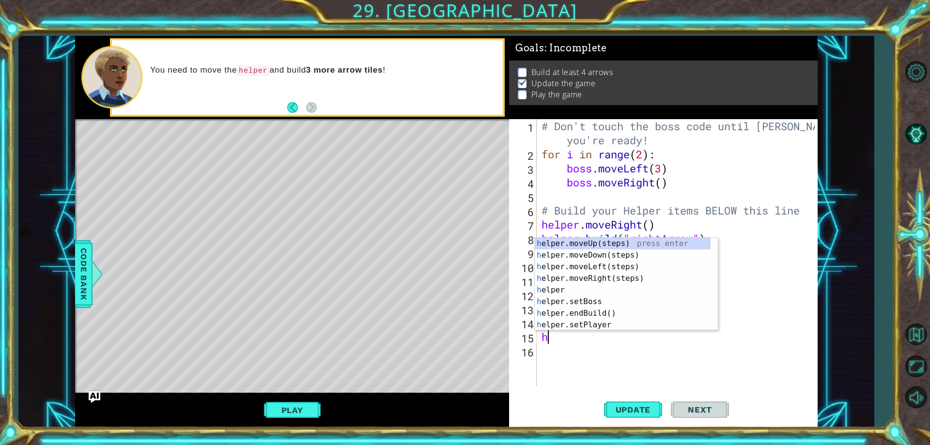
scroll to position [0, 0]
type textarea "help"
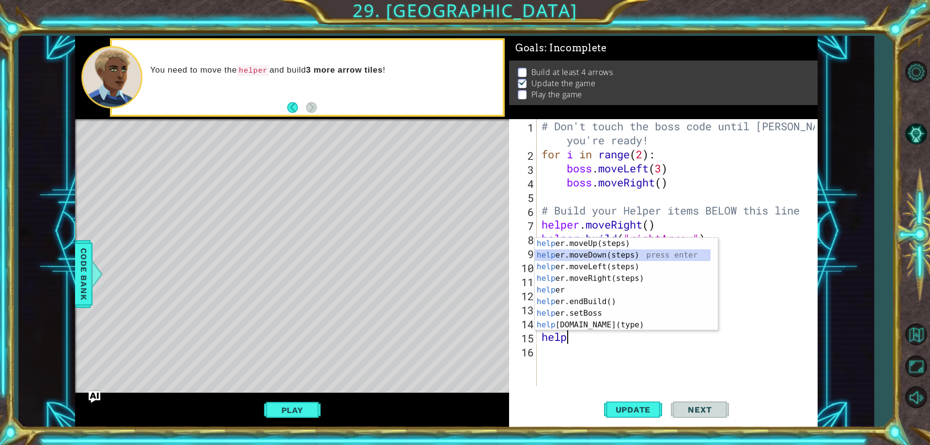
click at [582, 256] on div "help er.moveUp(steps) press enter help er.moveDown(steps) press enter help er.m…" at bounding box center [623, 296] width 176 height 116
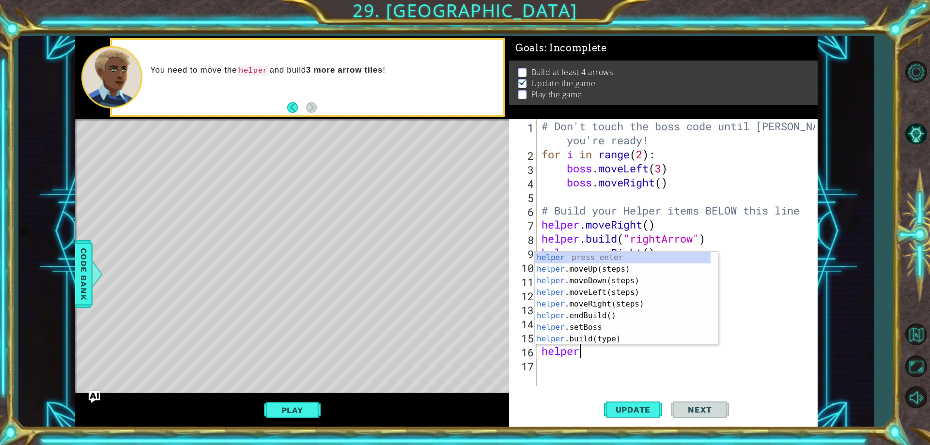
scroll to position [0, 1]
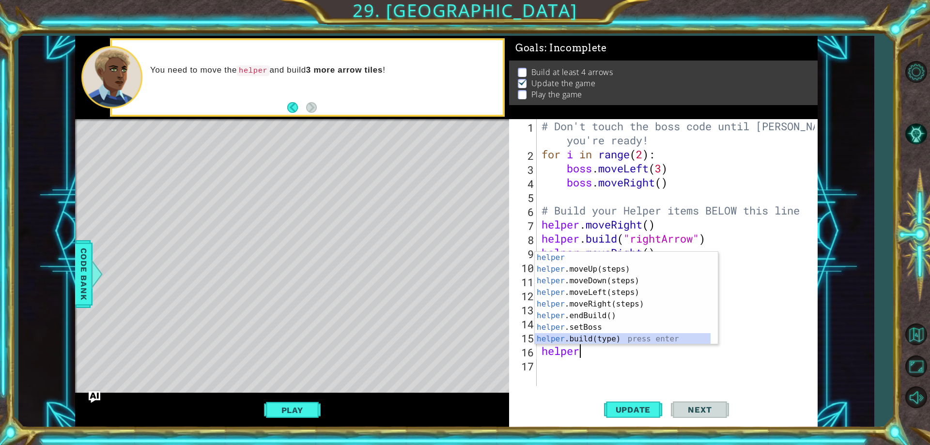
click at [597, 337] on div "helper press enter helper .moveUp(steps) press enter helper .moveDown(steps) pr…" at bounding box center [623, 310] width 176 height 116
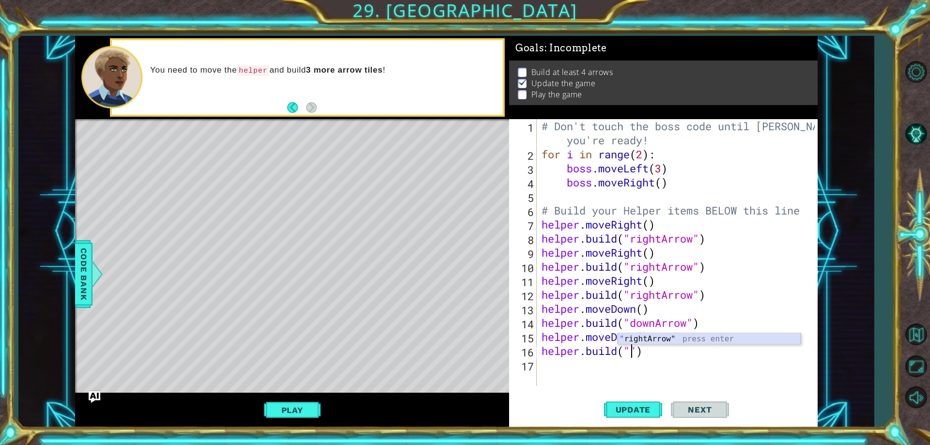
click at [637, 336] on div "" rightArrow" press enter" at bounding box center [708, 350] width 183 height 35
type textarea "[DOMAIN_NAME]("rightArrow")"
click at [616, 369] on div "# Don't touch the boss code until [PERSON_NAME] says you're ready! for i in ran…" at bounding box center [679, 273] width 280 height 309
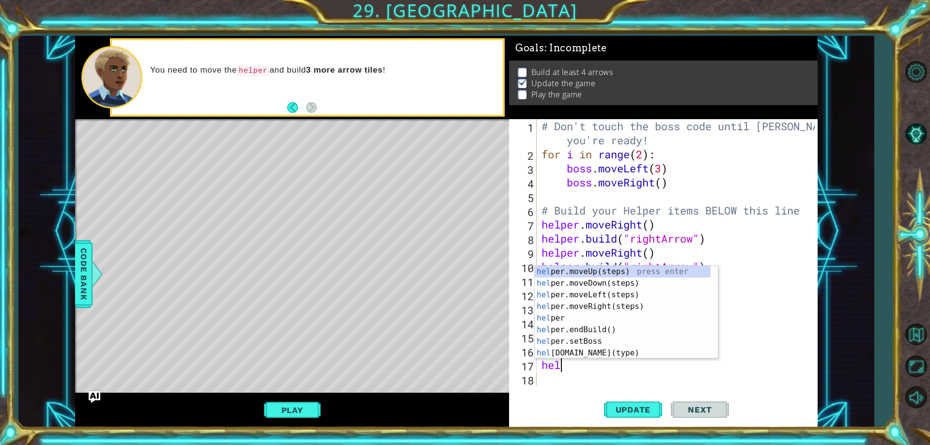
scroll to position [0, 0]
type textarea "help"
click at [594, 307] on div "help er.moveUp(steps) press enter help er.moveDown(steps) press enter help er.m…" at bounding box center [623, 324] width 176 height 116
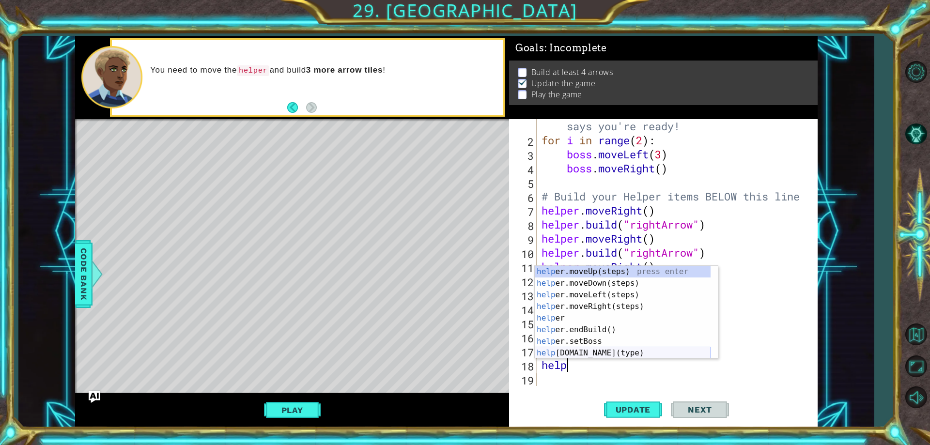
click at [589, 354] on div "help er.moveUp(steps) press enter help er.moveDown(steps) press enter help er.m…" at bounding box center [623, 324] width 176 height 116
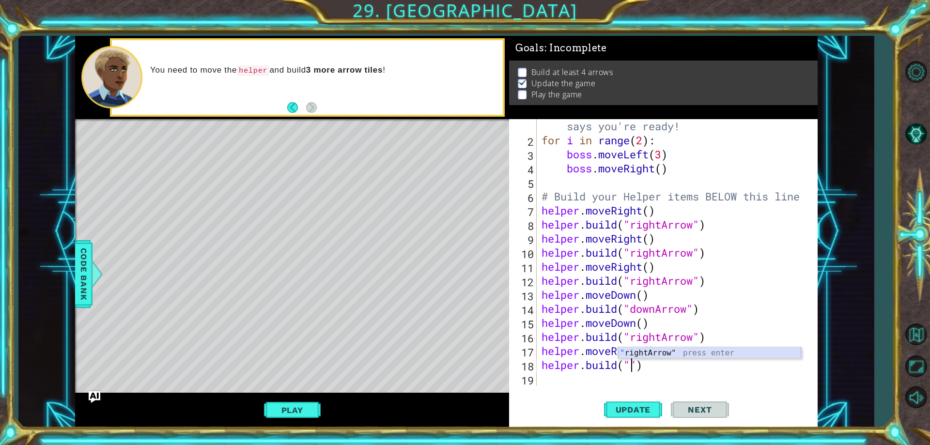
click at [664, 353] on div "" rightArrow" press enter" at bounding box center [709, 364] width 183 height 35
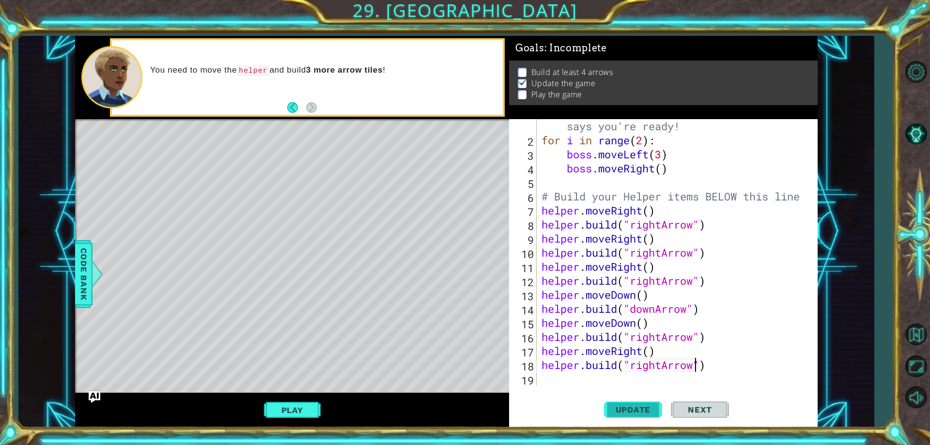
type textarea "[DOMAIN_NAME]("rightArrow")"
click at [638, 405] on span "Update" at bounding box center [633, 410] width 55 height 10
click at [563, 388] on div "[DOMAIN_NAME]("rightArrow") 1 2 3 4 5 6 7 8 9 10 11 12 13 14 15 16 17 18 19 # D…" at bounding box center [663, 273] width 308 height 308
click at [562, 388] on div "[DOMAIN_NAME]("rightArrow") 1 2 3 4 5 6 7 8 9 10 11 12 13 14 15 16 17 18 19 # D…" at bounding box center [663, 273] width 308 height 308
click at [558, 371] on div "# Don't touch the boss code until [PERSON_NAME] says you're ready! for i in ran…" at bounding box center [675, 259] width 272 height 309
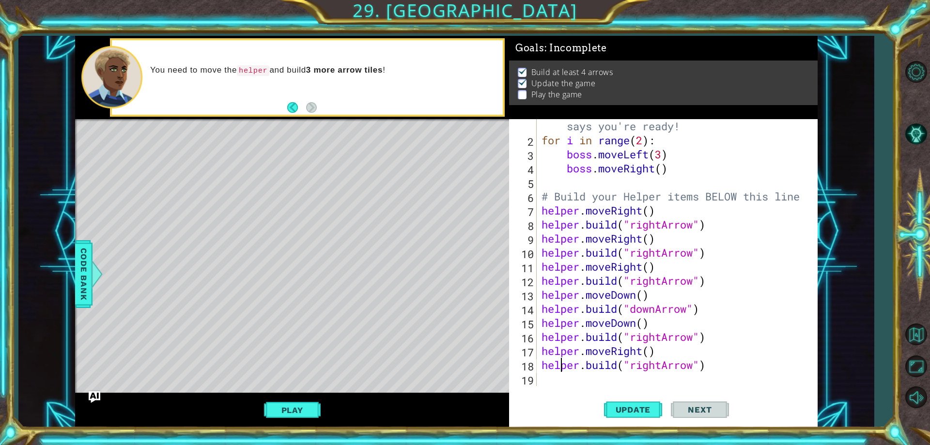
click at [562, 378] on div "# Don't touch the boss code until [PERSON_NAME] says you're ready! for i in ran…" at bounding box center [675, 259] width 272 height 309
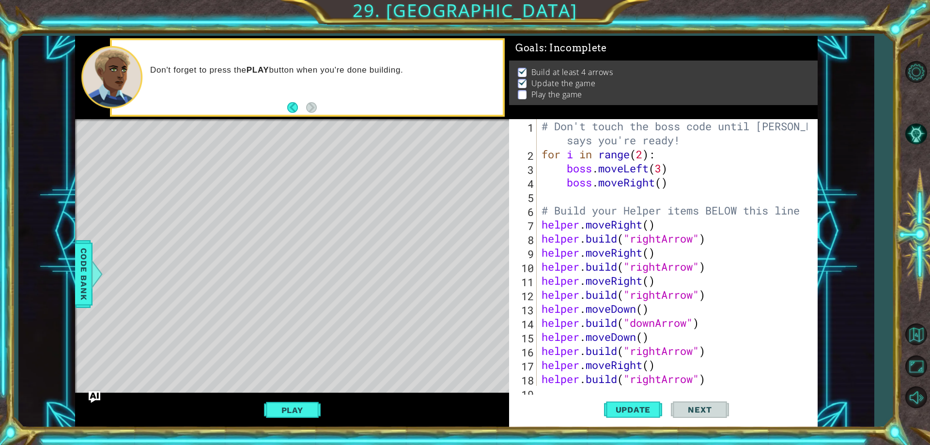
scroll to position [28, 0]
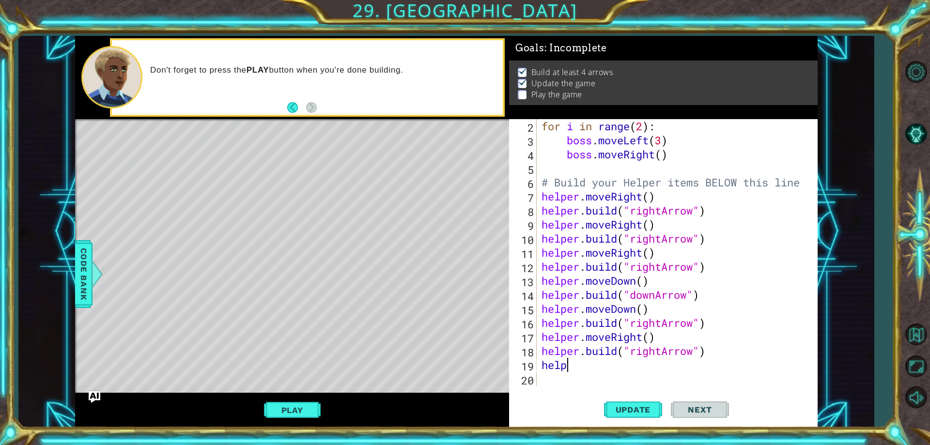
type textarea "helpp"
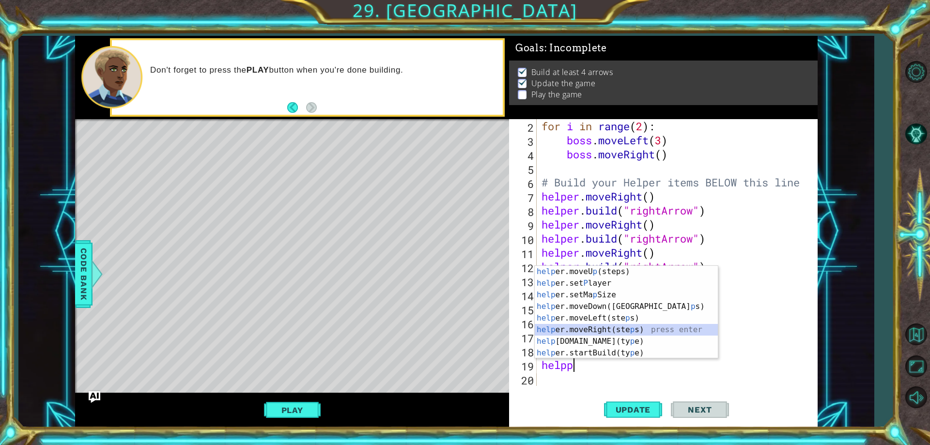
click at [616, 327] on div "help er.moveU p (steps) press enter help er.set P layer press enter help er.set…" at bounding box center [626, 324] width 183 height 116
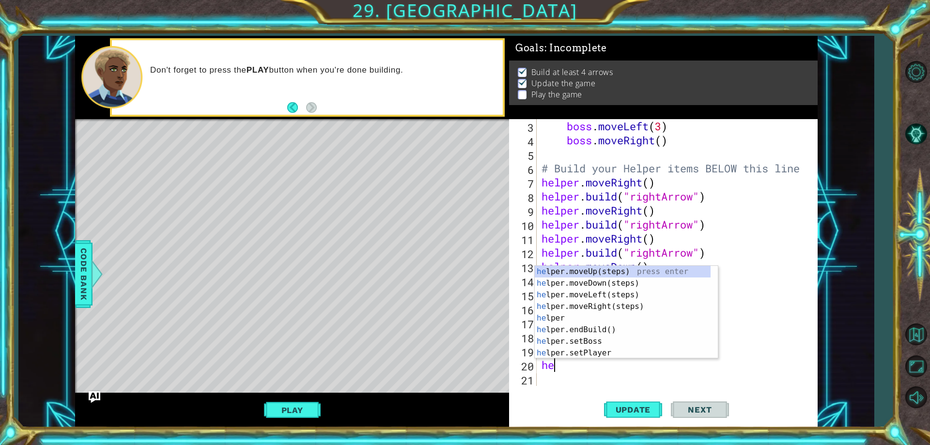
scroll to position [0, 0]
type textarea "h"
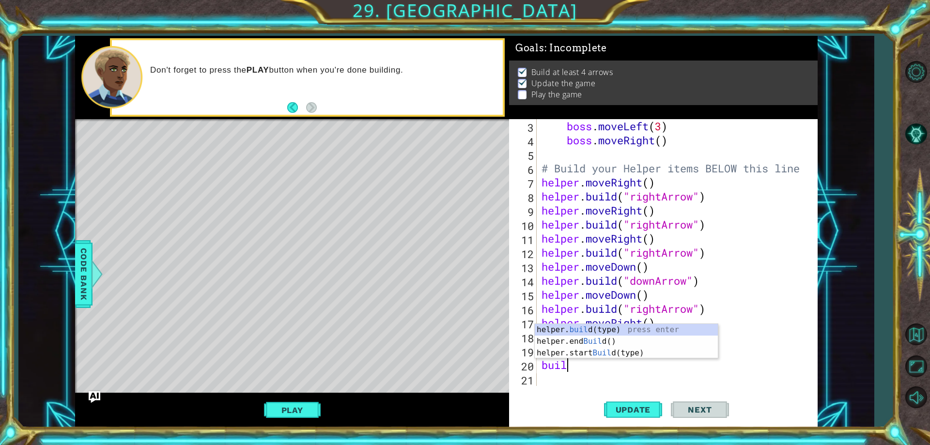
scroll to position [0, 1]
click at [646, 327] on div "helper. build (type) press enter helper.end Build () press enter helper.start B…" at bounding box center [626, 353] width 183 height 58
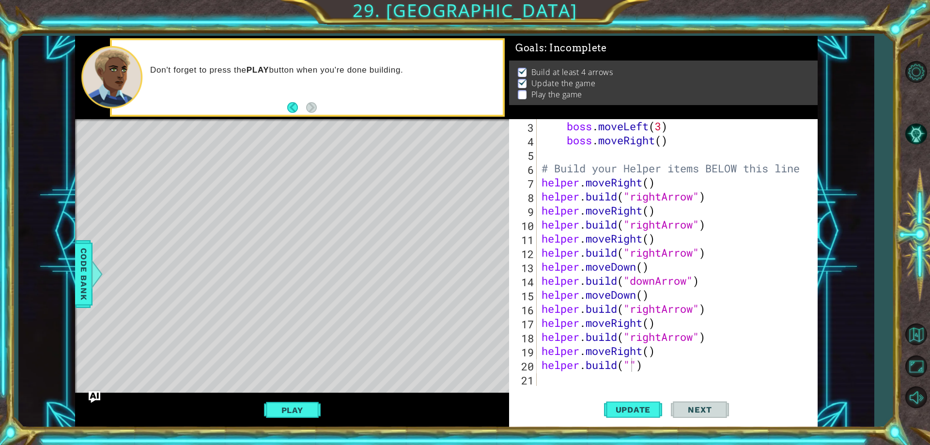
click at [639, 358] on body "1 ההההההההההההההההההההההההההההההההההההההההההההההההההההההההההההההההההההההההההההה…" at bounding box center [465, 222] width 930 height 445
click at [631, 365] on div "boss . moveLeft ( 3 ) boss . moveRight ( ) # Build your Helper items BELOW this…" at bounding box center [675, 266] width 272 height 295
click at [640, 351] on div ""r ightArrow" press enter" at bounding box center [709, 364] width 183 height 35
type textarea "[DOMAIN_NAME]("rightArrow")"
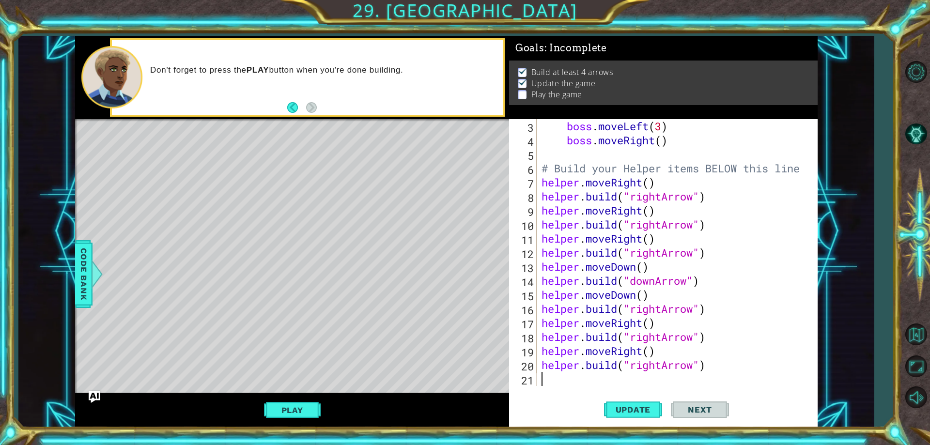
click at [598, 378] on div "boss . moveLeft ( 3 ) boss . moveRight ( ) # Build your Helper items BELOW this…" at bounding box center [675, 266] width 272 height 295
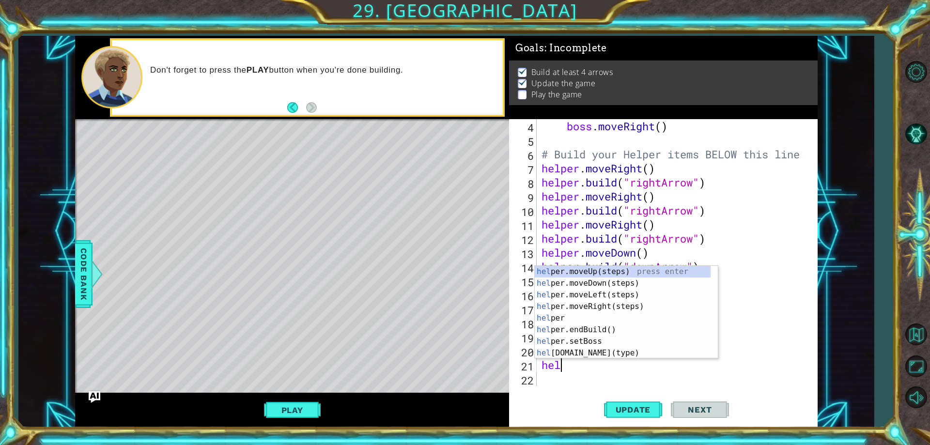
scroll to position [0, 0]
type textarea "help"
click at [605, 305] on div "help er.moveUp(steps) press enter help er.moveDown(steps) press enter help er.m…" at bounding box center [623, 324] width 176 height 116
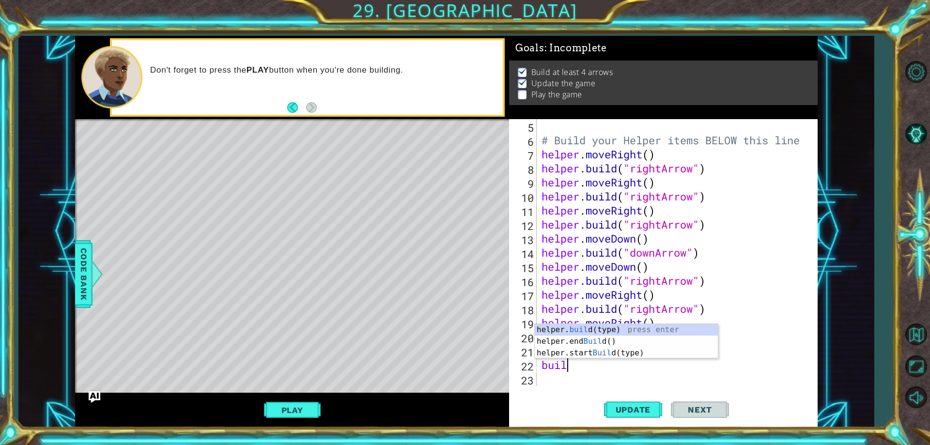
scroll to position [0, 1]
click at [551, 331] on div "helper. build (type) press enter helper.end Build () press enter helper.start B…" at bounding box center [626, 353] width 183 height 58
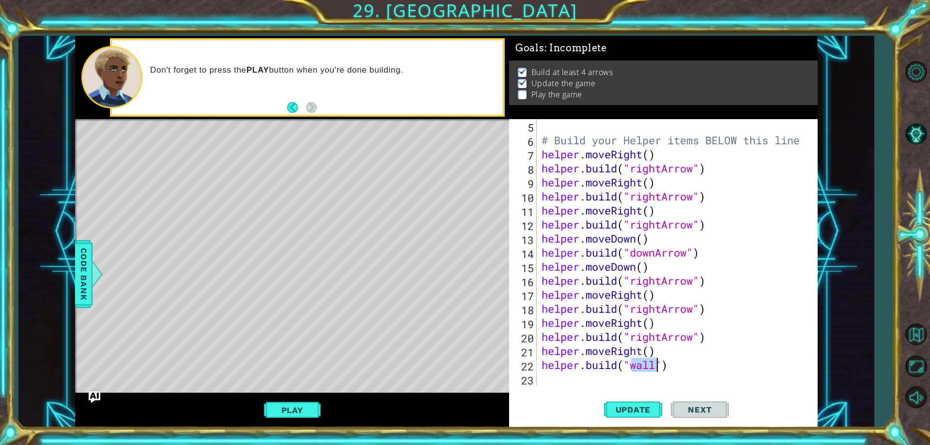
scroll to position [0, 4]
click at [641, 351] on div "" rightArrow" press enter" at bounding box center [709, 364] width 183 height 35
type textarea "[DOMAIN_NAME]("rightArrow")"
click at [610, 382] on div "# Build your Helper items BELOW this line helper . moveRight ( ) helper . build…" at bounding box center [675, 266] width 272 height 295
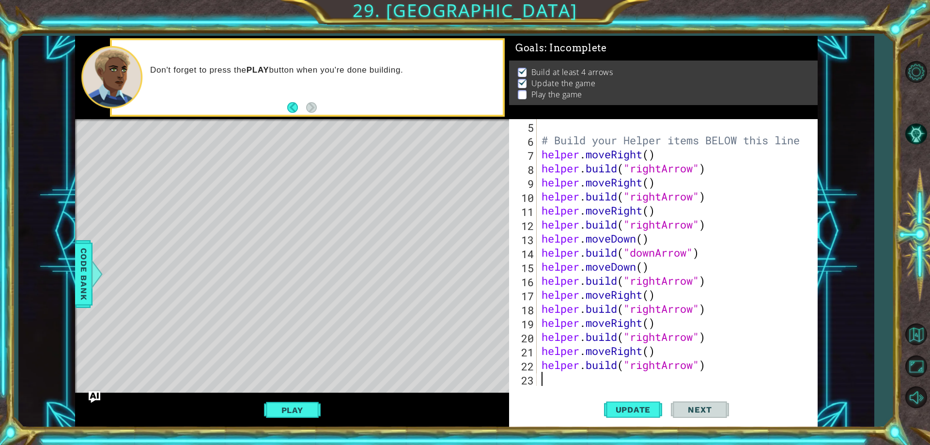
type textarea "o"
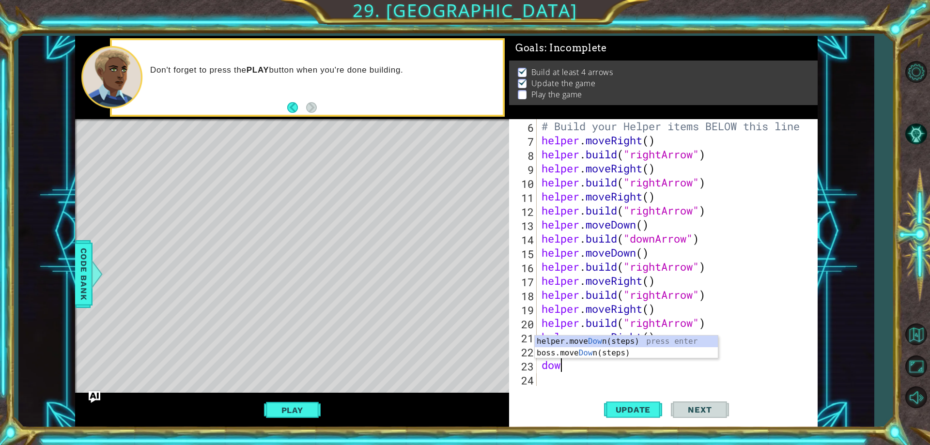
scroll to position [0, 0]
type textarea "down"
click at [593, 339] on div "helper.move Down (steps) press enter boss.move Down (steps) press enter" at bounding box center [626, 359] width 183 height 46
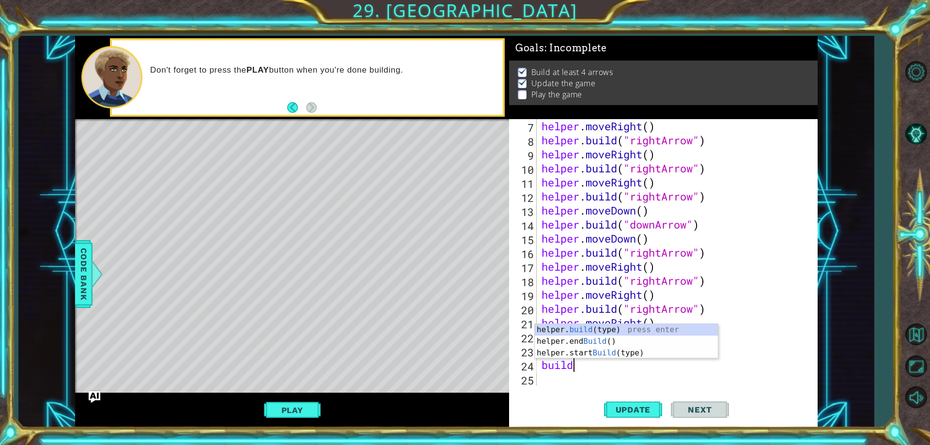
scroll to position [0, 1]
click at [598, 328] on div "helper. build (type) press enter helper.end Build () press enter helper.start B…" at bounding box center [626, 353] width 183 height 58
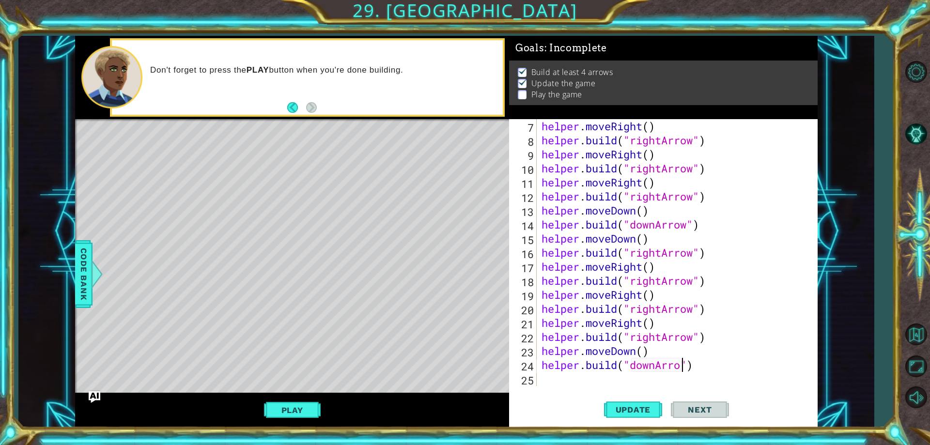
type textarea "[DOMAIN_NAME]("downArrow")"
click at [607, 383] on div "helper . moveRight ( ) helper . build ( "rightArrow" ) helper . moveRight ( ) h…" at bounding box center [675, 266] width 272 height 295
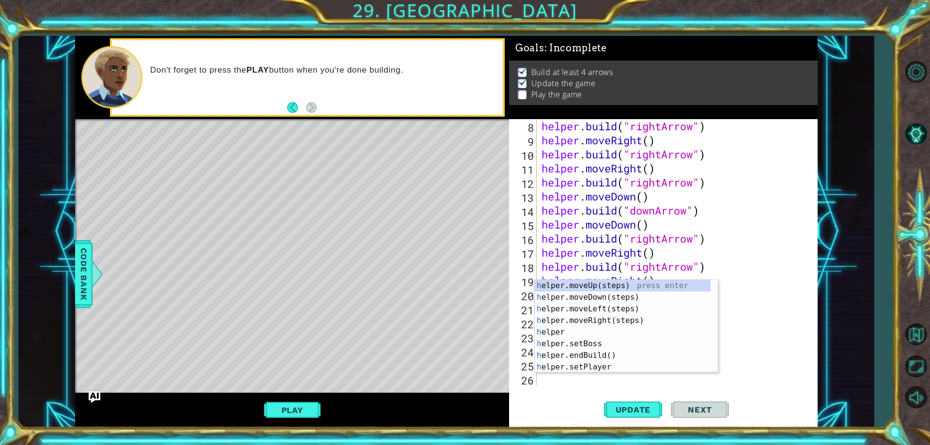
scroll to position [112, 0]
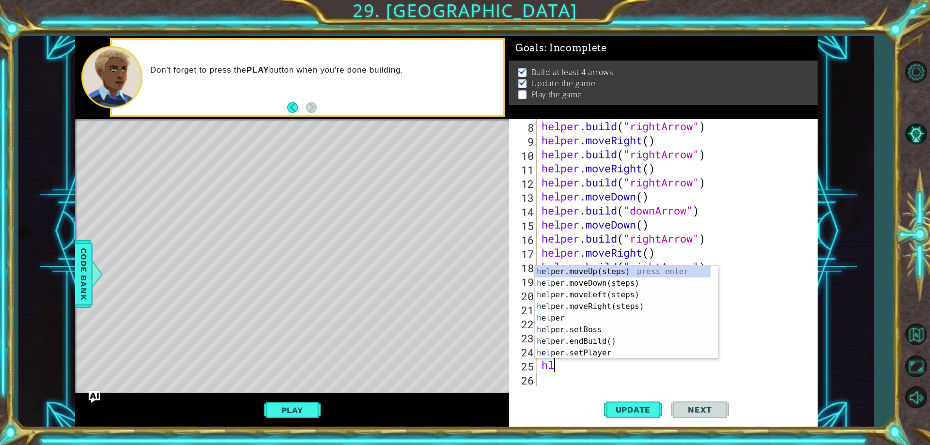
type textarea "h"
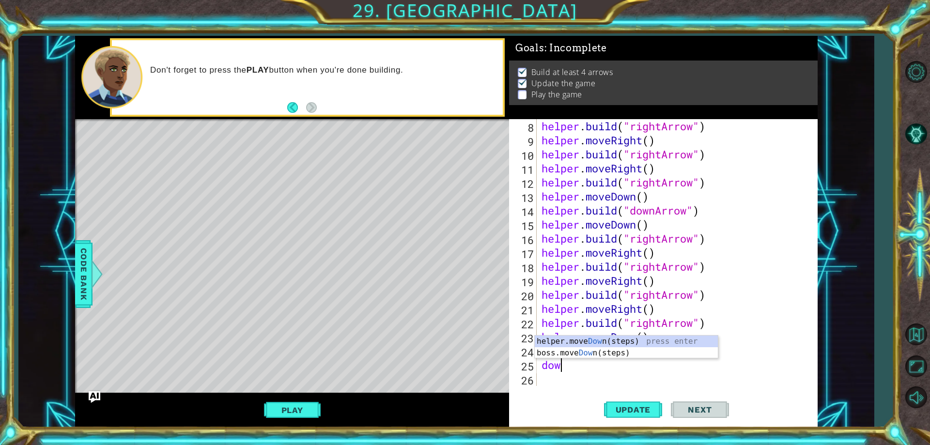
type textarea "down"
click at [584, 345] on div "helper.move Down (steps) press enter boss.move Down (steps) press enter" at bounding box center [626, 359] width 183 height 46
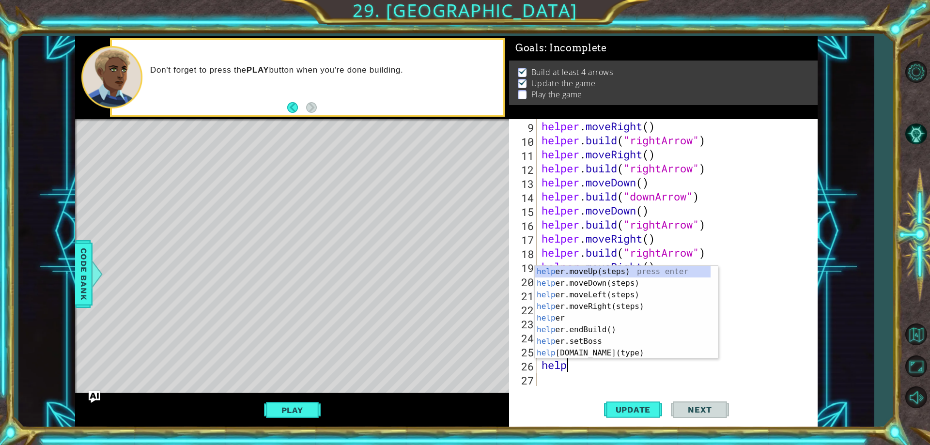
scroll to position [0, 1]
click at [590, 351] on div "helper press enter helper .moveUp(steps) press enter helper .moveDown(steps) pr…" at bounding box center [623, 324] width 176 height 116
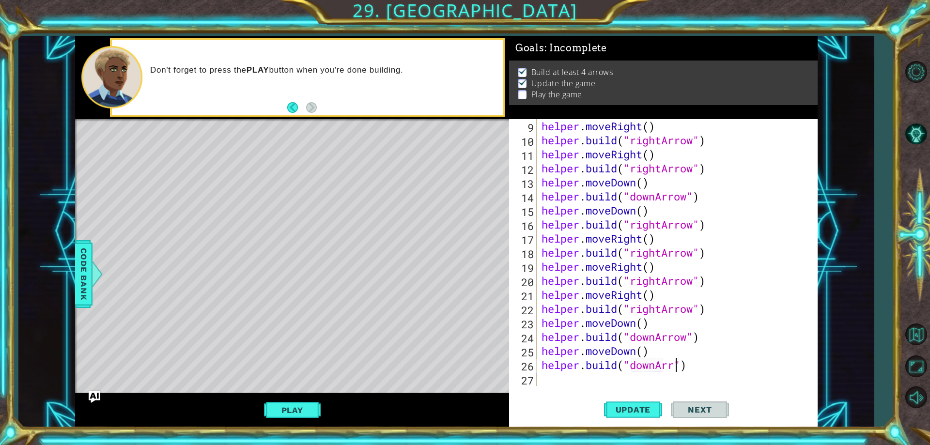
scroll to position [0, 7]
type textarea "[DOMAIN_NAME]("downArrow")"
click at [626, 408] on span "Update" at bounding box center [633, 410] width 55 height 10
click at [315, 402] on button "Play" at bounding box center [292, 410] width 57 height 18
click at [683, 409] on span "Next" at bounding box center [699, 410] width 43 height 10
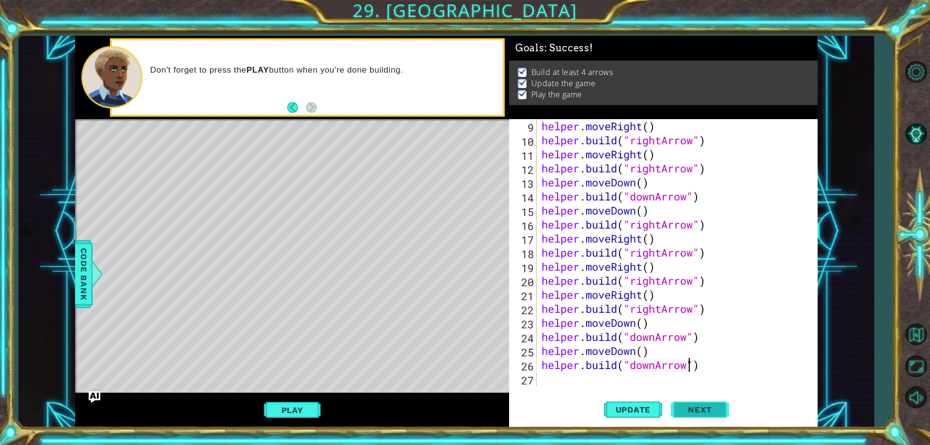
click at [683, 409] on body "1 ההההההההההההההההההההההההההההההההההההההההההההההההההההההההההההההההההההההההההההה…" at bounding box center [465, 222] width 930 height 445
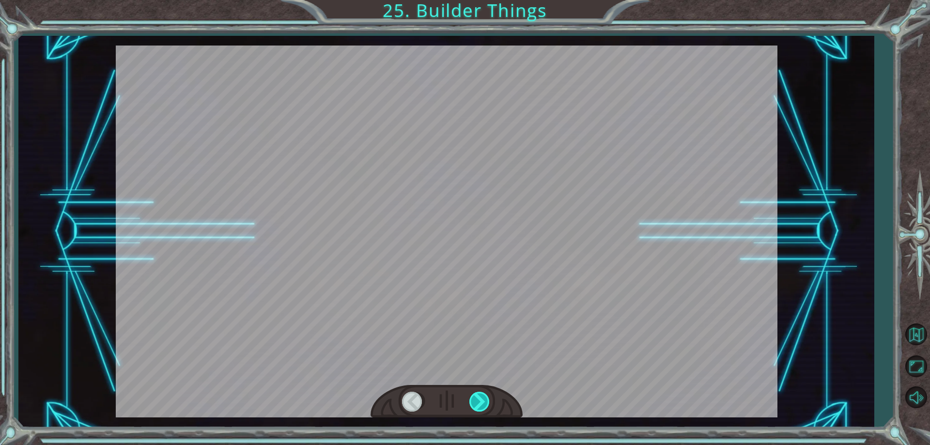
click at [483, 404] on div at bounding box center [480, 402] width 22 height 20
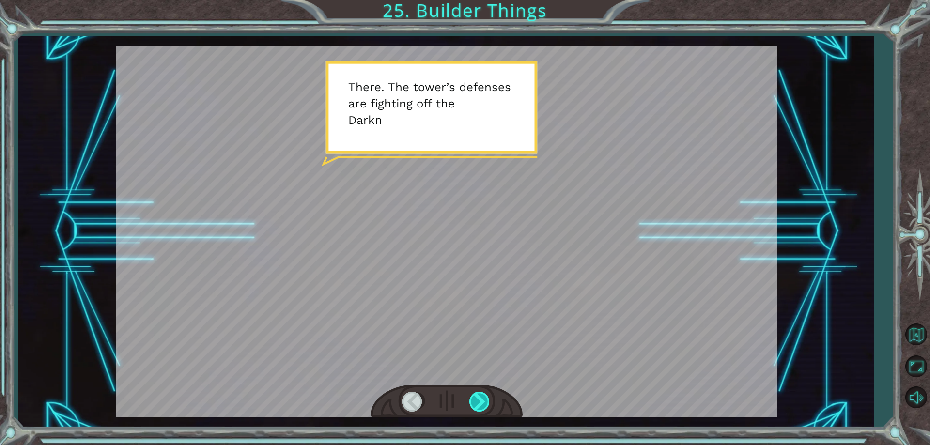
click at [478, 399] on div at bounding box center [480, 402] width 22 height 20
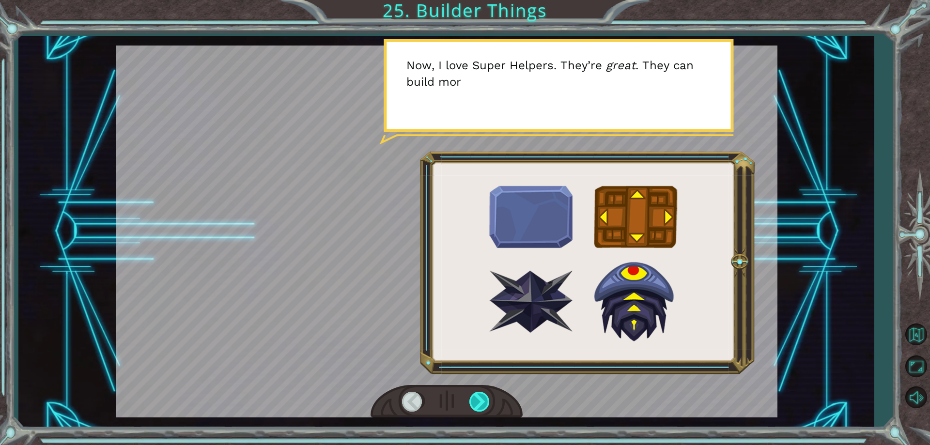
click at [478, 399] on div at bounding box center [480, 402] width 22 height 20
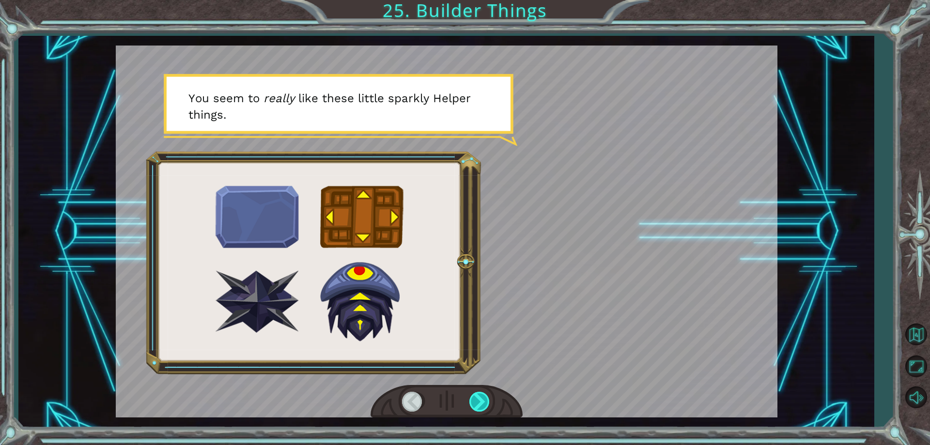
click at [478, 399] on div at bounding box center [480, 402] width 22 height 20
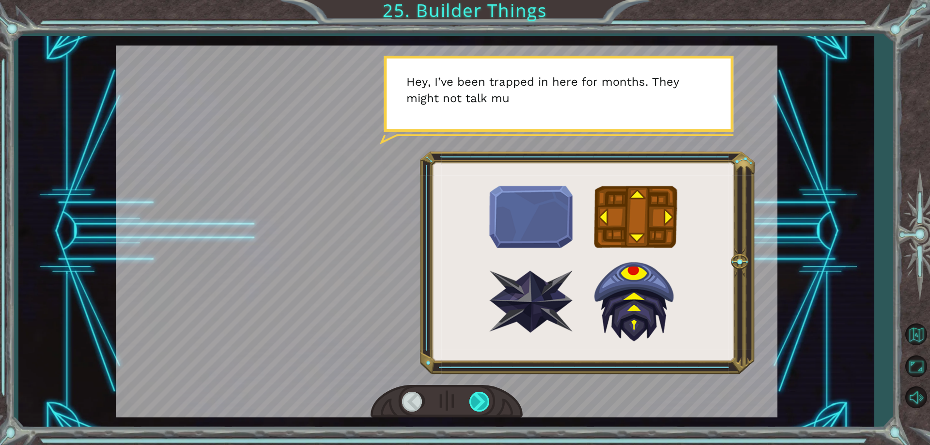
click at [478, 399] on div at bounding box center [480, 402] width 22 height 20
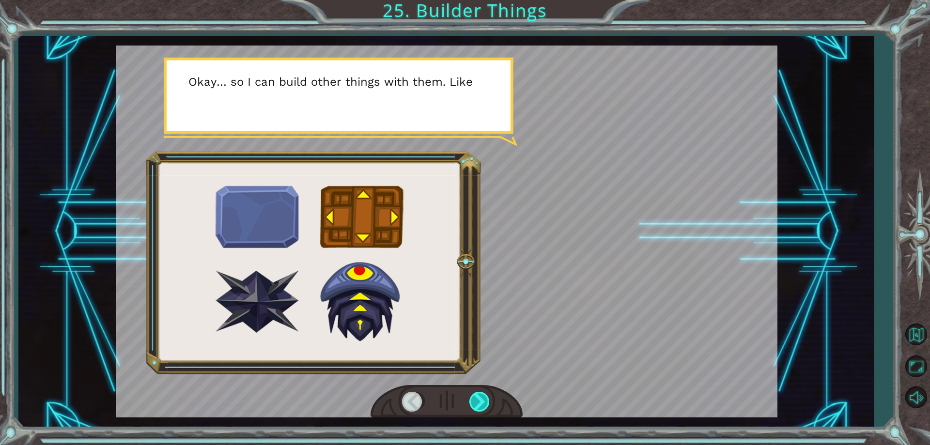
click at [478, 399] on div at bounding box center [480, 402] width 22 height 20
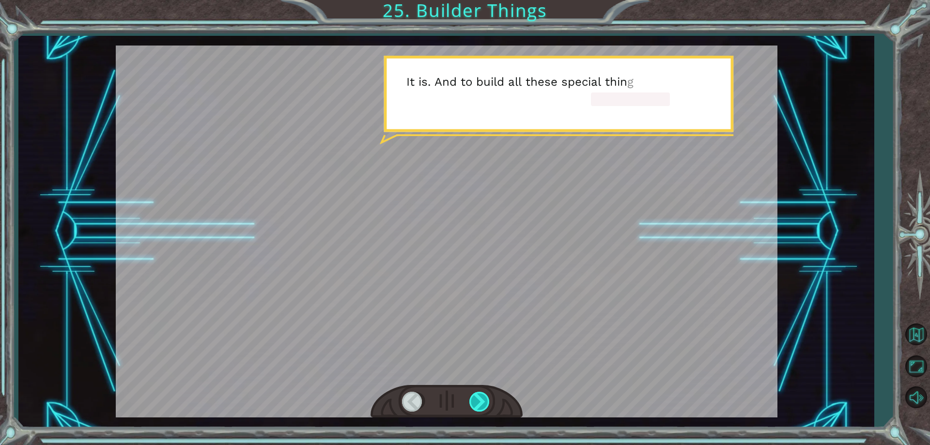
click at [478, 399] on div at bounding box center [480, 402] width 22 height 20
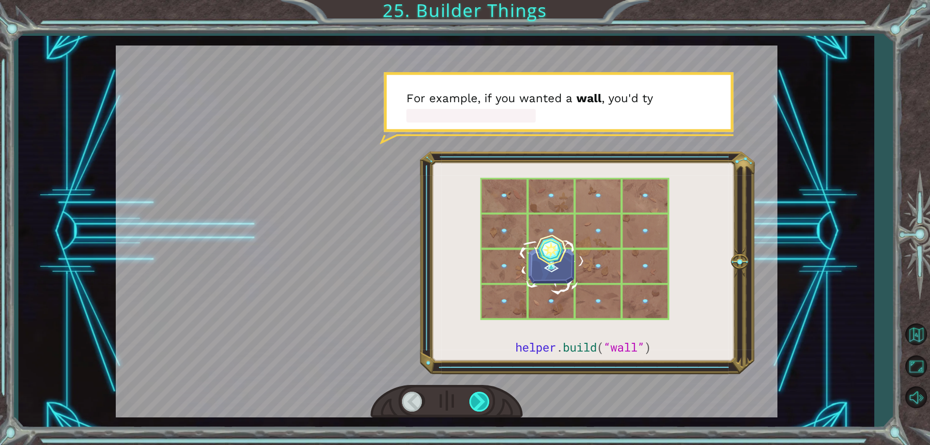
click at [478, 399] on div at bounding box center [480, 402] width 22 height 20
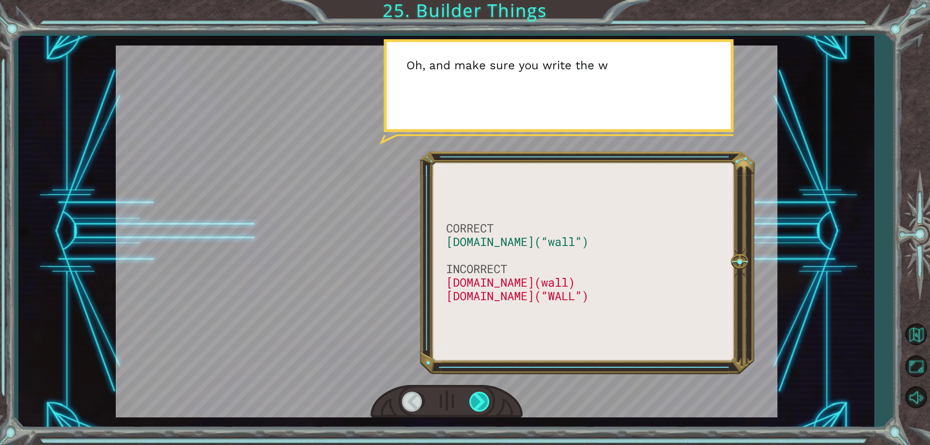
click at [478, 399] on div at bounding box center [480, 402] width 22 height 20
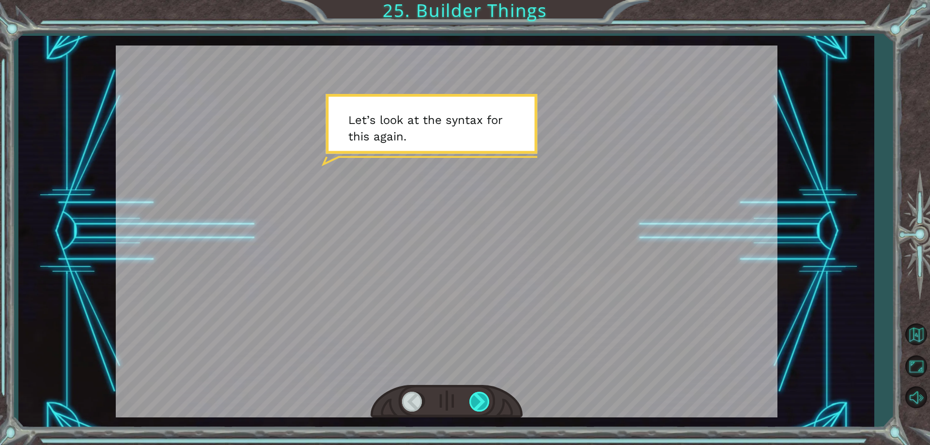
click at [478, 399] on div at bounding box center [480, 402] width 22 height 20
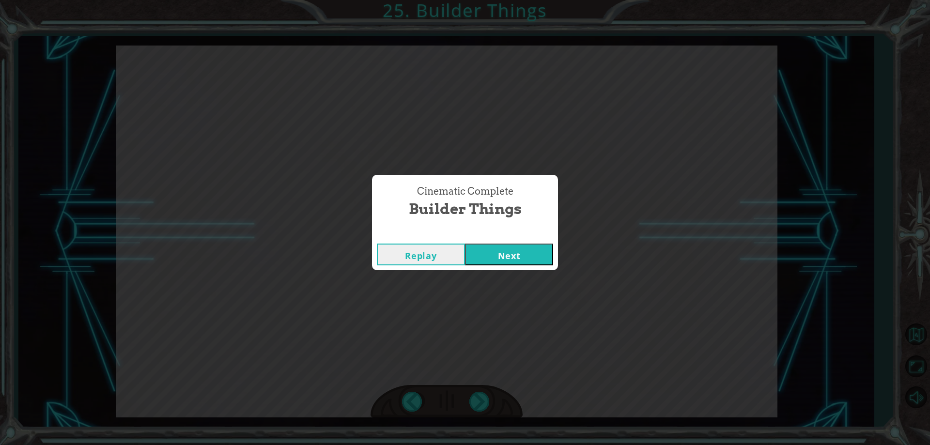
click at [476, 254] on button "Next" at bounding box center [509, 255] width 88 height 22
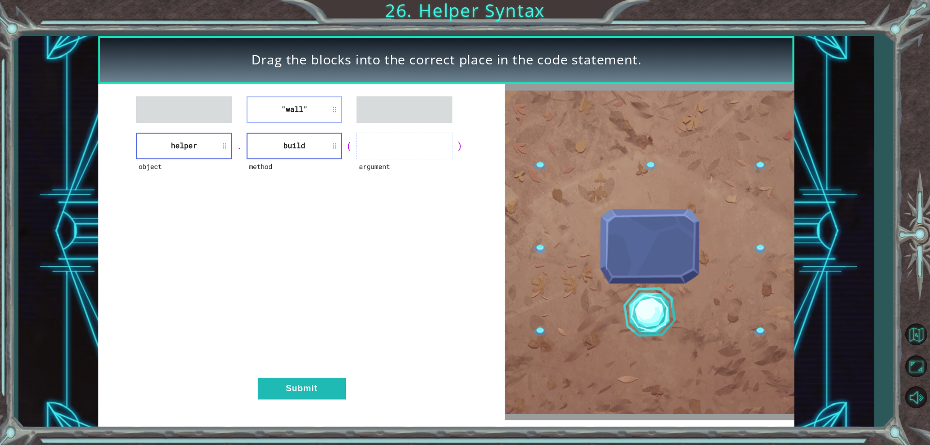
drag, startPoint x: 295, startPoint y: 93, endPoint x: 305, endPoint y: 100, distance: 11.7
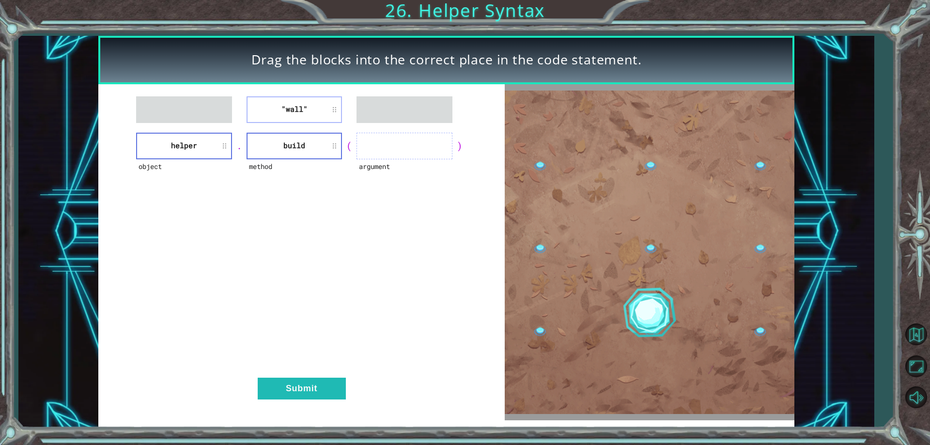
click at [305, 100] on div ""wall" object helper . method build ( argument ) Submit" at bounding box center [301, 252] width 407 height 336
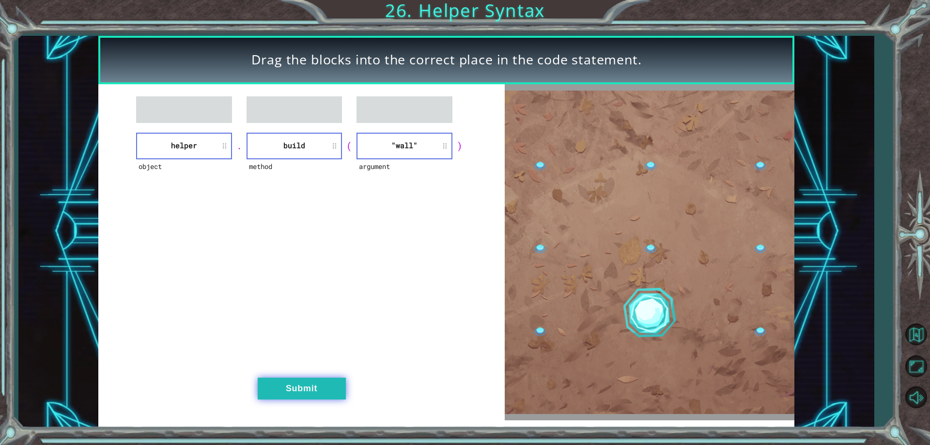
click at [333, 396] on button "Submit" at bounding box center [302, 389] width 88 height 22
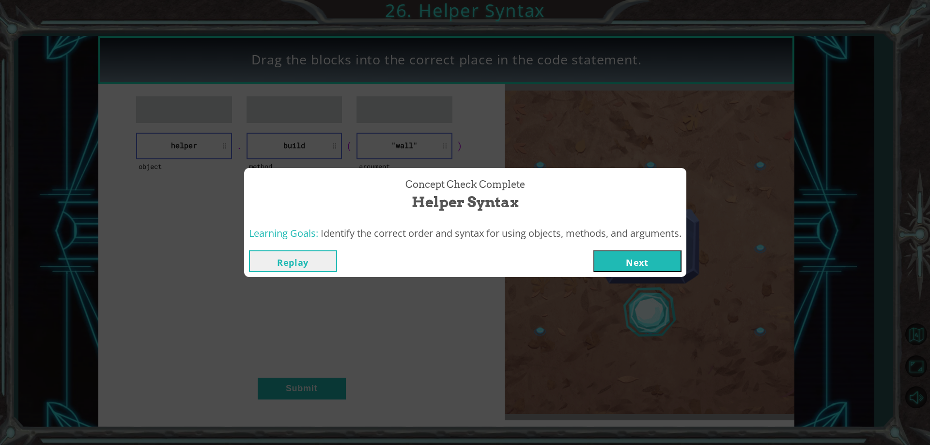
click at [616, 254] on button "Next" at bounding box center [637, 261] width 88 height 22
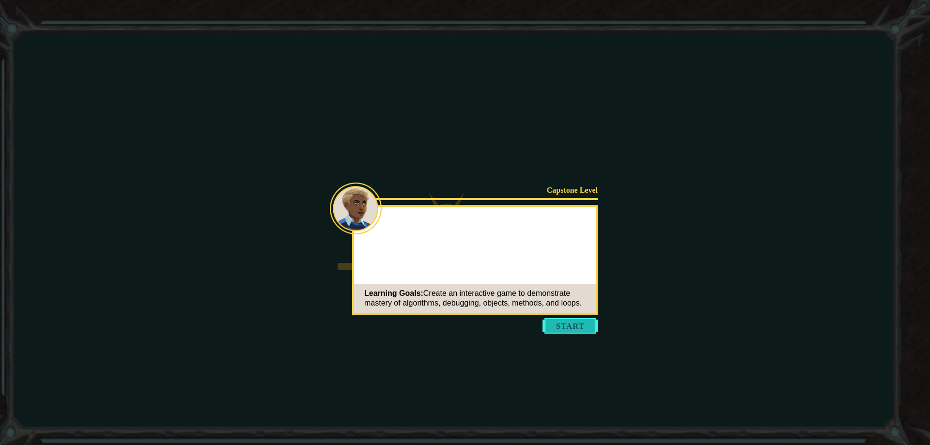
click at [577, 325] on button "Start" at bounding box center [569, 325] width 55 height 15
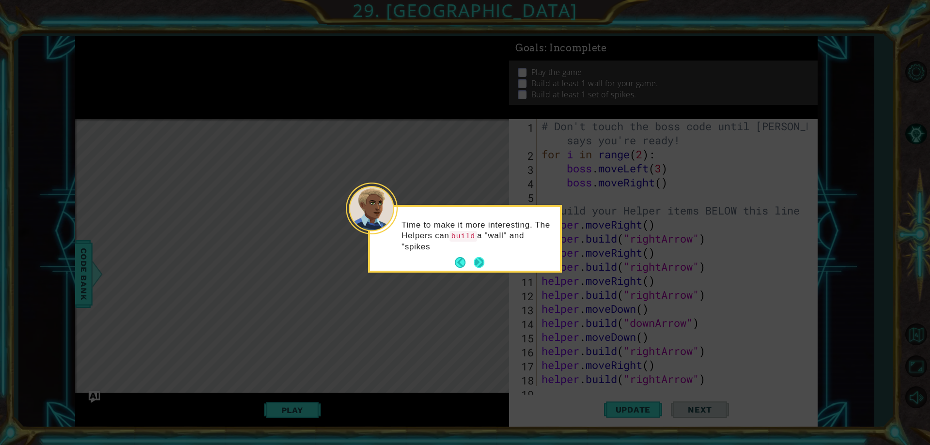
click at [480, 260] on button "Next" at bounding box center [479, 262] width 11 height 11
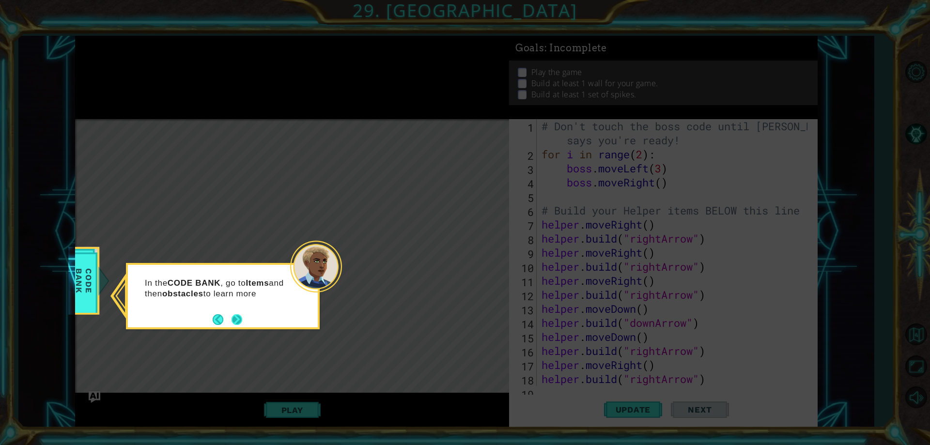
click at [244, 313] on div "In the CODE BANK , go to Items and then obstacles to learn more" at bounding box center [223, 291] width 190 height 53
click at [239, 313] on footer at bounding box center [228, 320] width 30 height 15
click at [239, 311] on div "In the CODE BANK , go to Items and then obstacles to learn more about how the '…" at bounding box center [223, 299] width 190 height 60
click at [241, 322] on div "In the CODE BANK , go to Items and then obstacles to learn more about how the '…" at bounding box center [223, 297] width 190 height 64
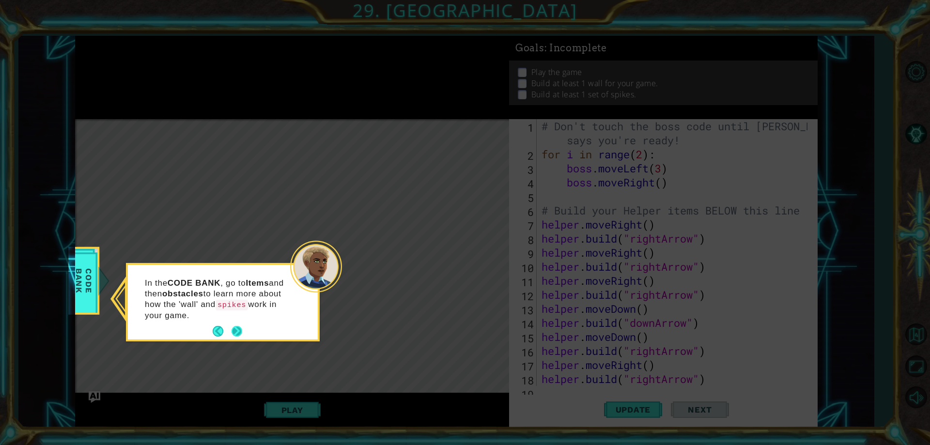
drag, startPoint x: 239, startPoint y: 321, endPoint x: 234, endPoint y: 331, distance: 11.3
click at [236, 329] on div "In the CODE BANK , go to Items and then obstacles to learn more about how the '…" at bounding box center [223, 302] width 190 height 75
click at [234, 332] on button "Next" at bounding box center [236, 331] width 11 height 11
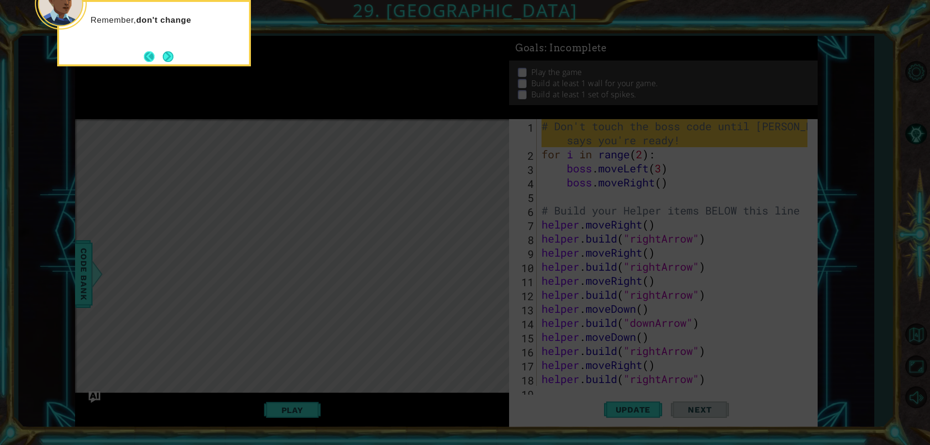
click at [158, 52] on button "Back" at bounding box center [153, 56] width 19 height 11
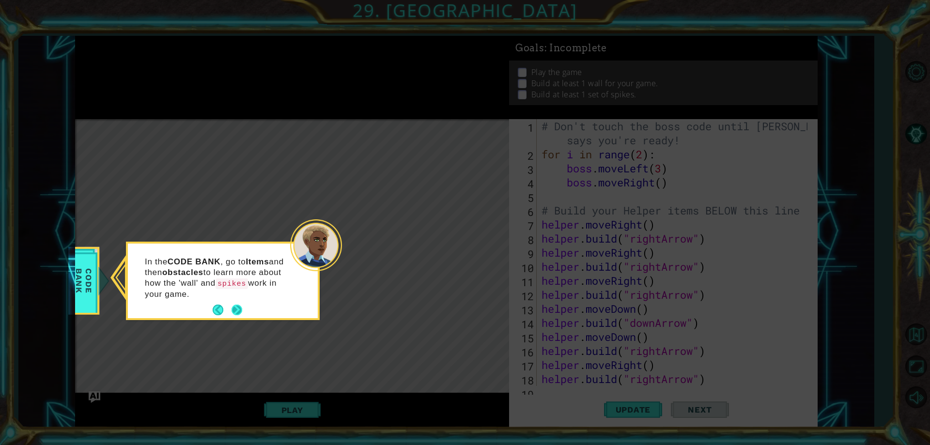
click at [239, 308] on button "Next" at bounding box center [236, 310] width 11 height 11
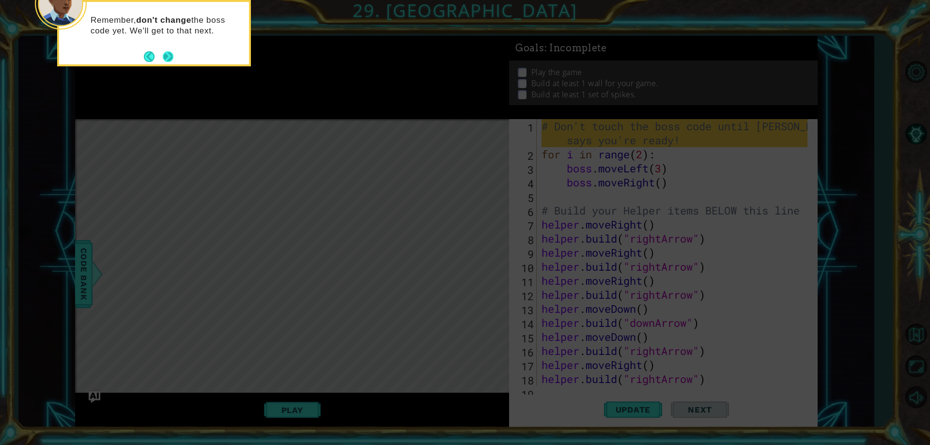
click at [167, 62] on button "Next" at bounding box center [168, 56] width 11 height 11
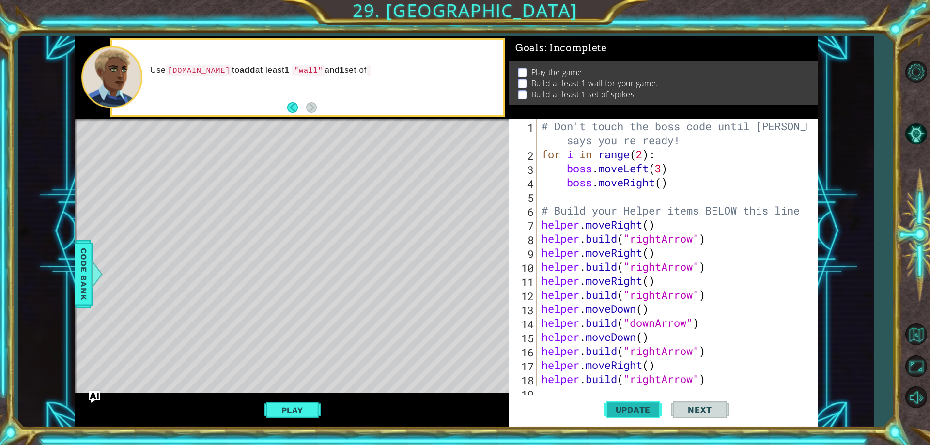
click at [624, 413] on span "Update" at bounding box center [633, 410] width 55 height 10
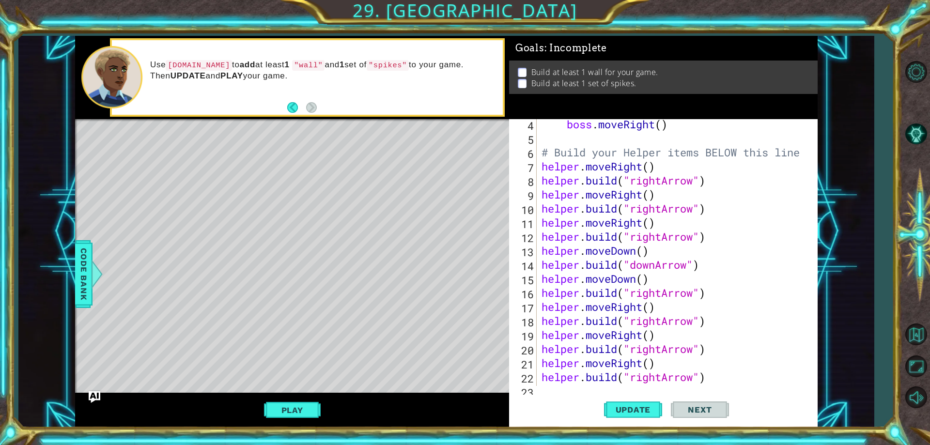
scroll to position [58, 0]
click at [573, 387] on div "4 5 6 7 8 9 10 11 12 13 14 15 16 17 18 19 20 21 22 23 24 boss . moveRight ( ) #…" at bounding box center [663, 273] width 308 height 308
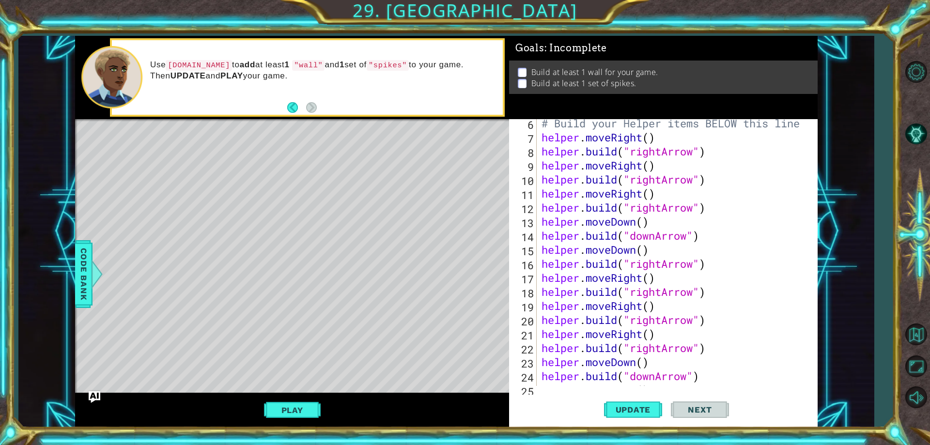
scroll to position [126, 0]
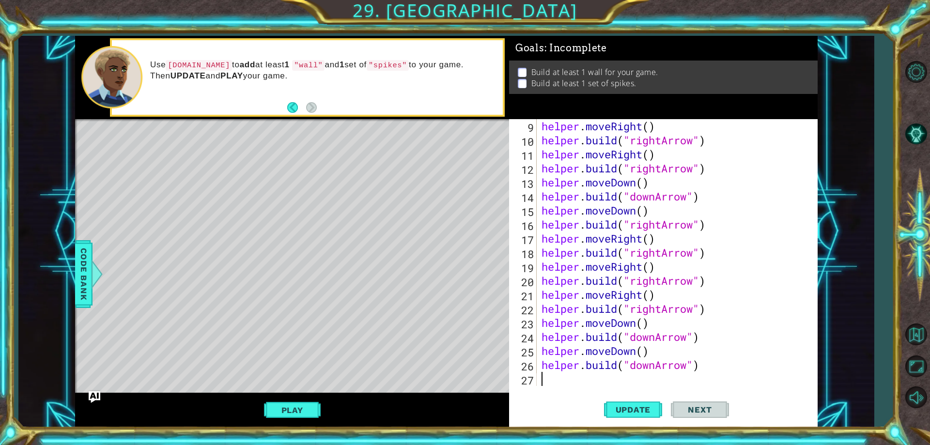
click at [576, 376] on div "helper . moveRight ( ) helper . build ( "rightArrow" ) helper . moveRight ( ) h…" at bounding box center [675, 266] width 272 height 295
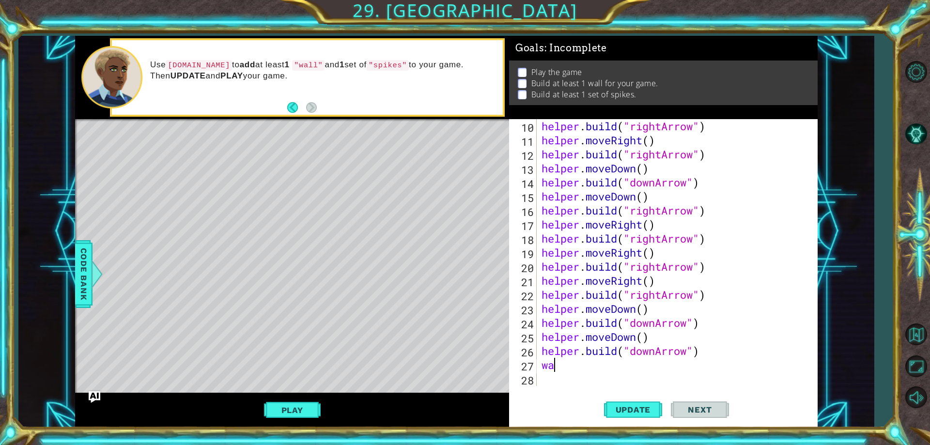
scroll to position [0, 0]
type textarea "w"
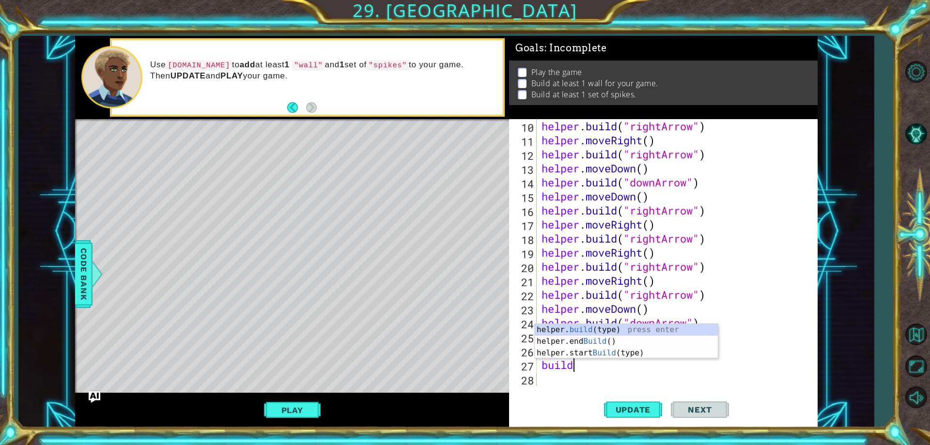
scroll to position [0, 1]
click at [660, 331] on div "helper. build (type) press enter helper.end Build () press enter helper.start B…" at bounding box center [626, 353] width 183 height 58
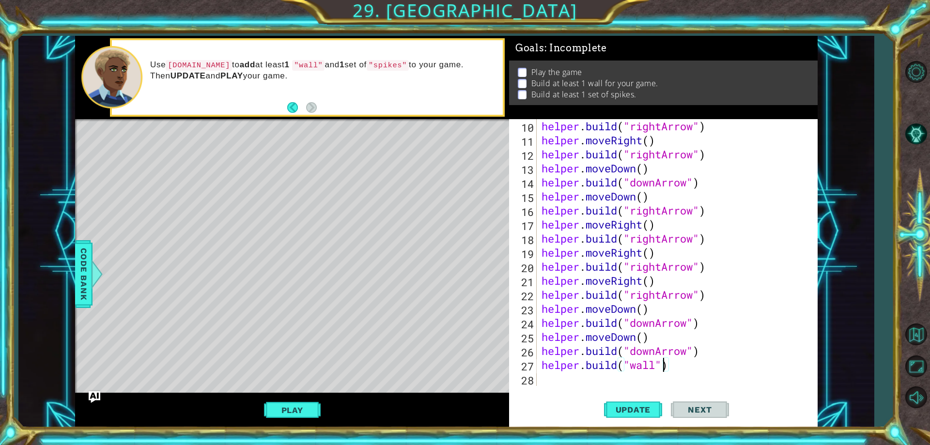
click at [663, 368] on div "helper . build ( "rightArrow" ) helper . moveRight ( ) helper . build ( "rightA…" at bounding box center [675, 266] width 272 height 295
click at [654, 365] on div "helper . build ( "rightArrow" ) helper . moveRight ( ) helper . build ( "rightA…" at bounding box center [675, 266] width 272 height 295
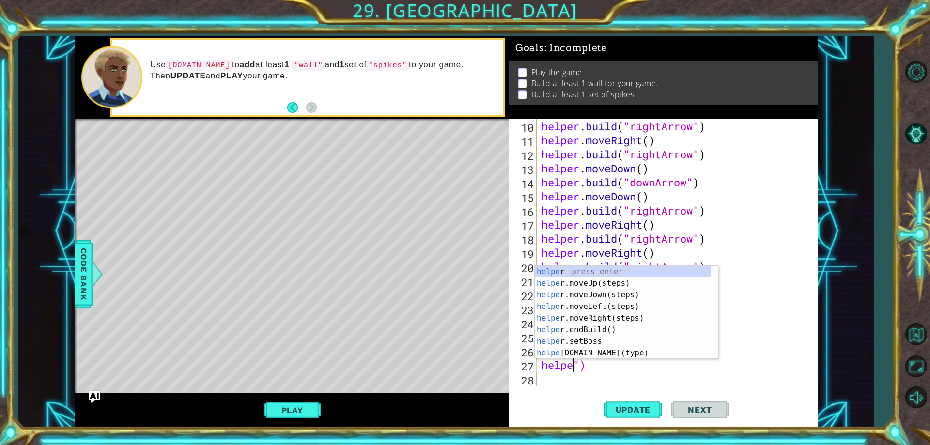
scroll to position [0, 0]
type textarea "[DOMAIN_NAME]("downArrow"")"
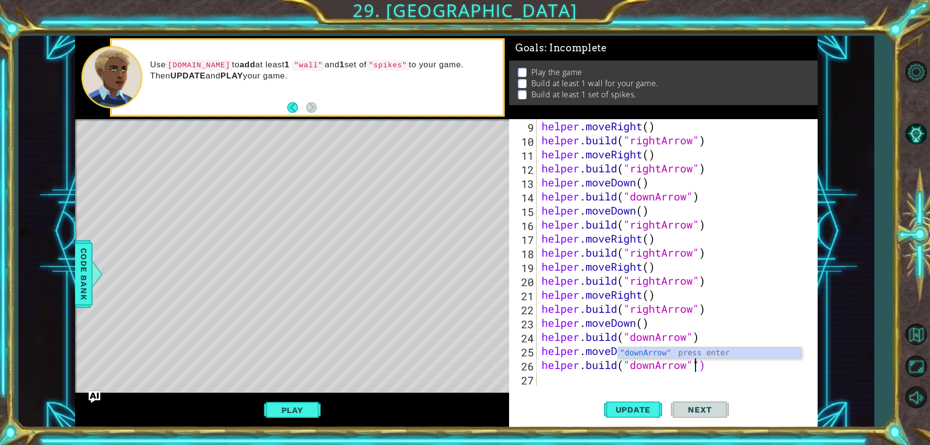
scroll to position [126, 0]
click at [676, 378] on div "helper . moveRight ( ) helper . build ( "rightArrow" ) helper . moveRight ( ) h…" at bounding box center [675, 266] width 272 height 295
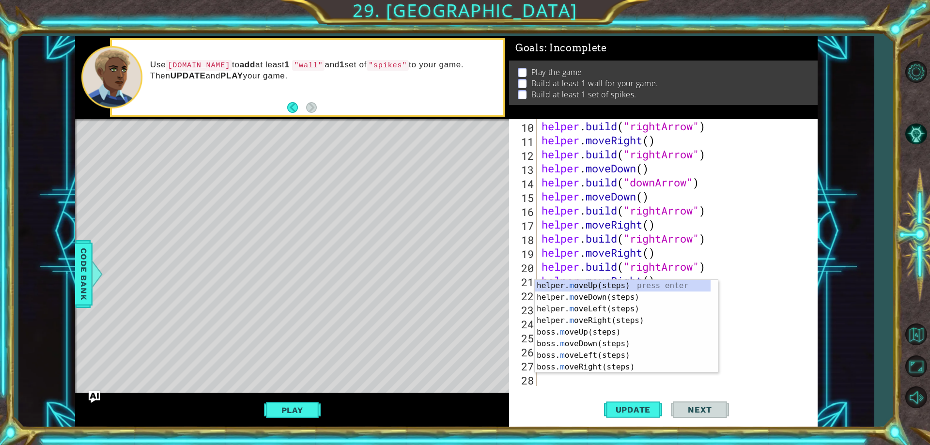
scroll to position [140, 0]
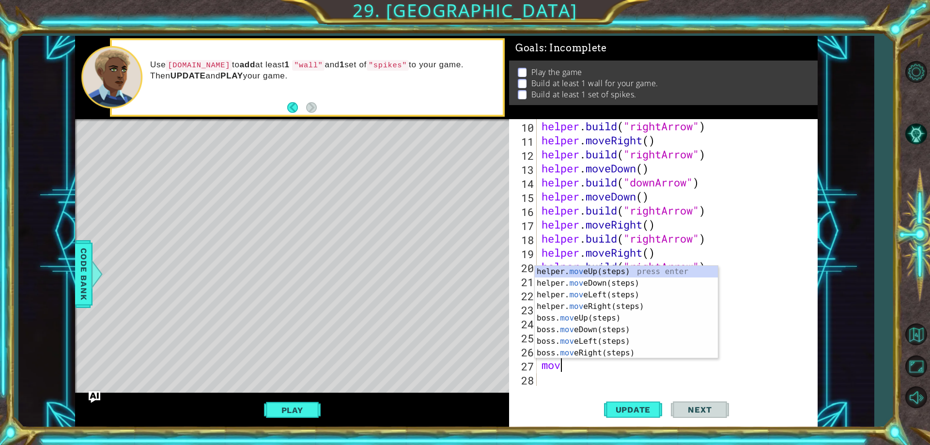
type textarea "move"
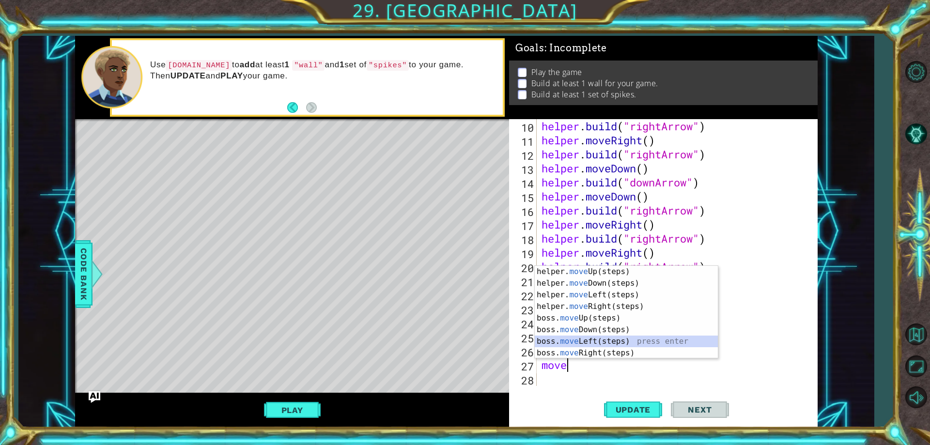
click at [597, 342] on div "helper. move Up(steps) press enter helper. move Down(steps) press enter helper.…" at bounding box center [626, 324] width 183 height 116
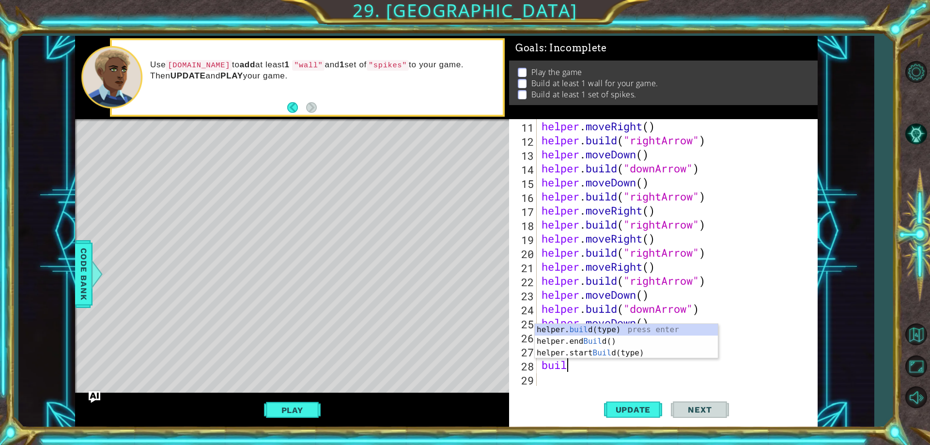
scroll to position [0, 1]
click at [600, 330] on div "helper. build (type) press enter helper.end Build () press enter helper.start B…" at bounding box center [626, 353] width 183 height 58
type textarea "[DOMAIN_NAME]("wall")"
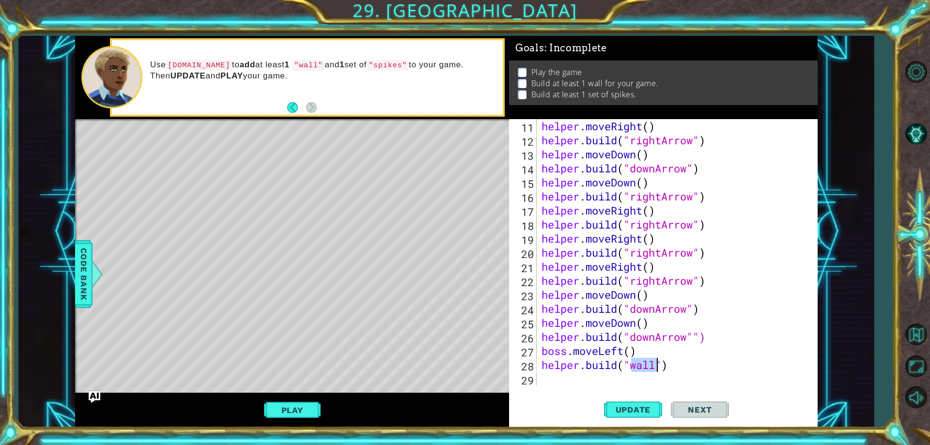
click at [615, 381] on div "helper . moveRight ( ) helper . build ( "rightArrow" ) helper . moveDown ( ) he…" at bounding box center [675, 266] width 272 height 295
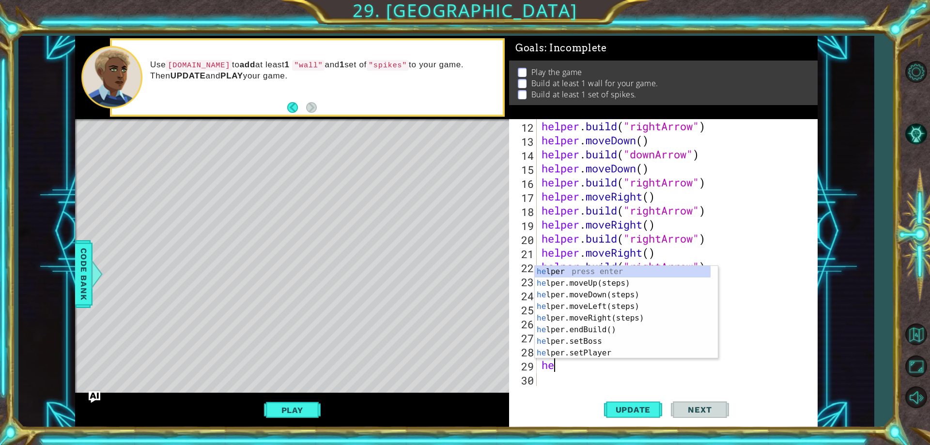
scroll to position [0, 0]
type textarea "help"
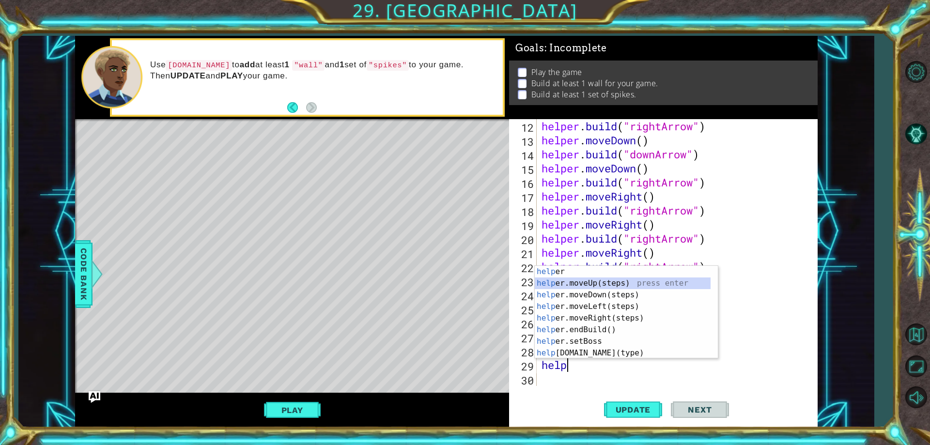
click at [603, 278] on div "help er press enter help er.moveUp(steps) press enter help er.moveDown(steps) p…" at bounding box center [623, 324] width 176 height 116
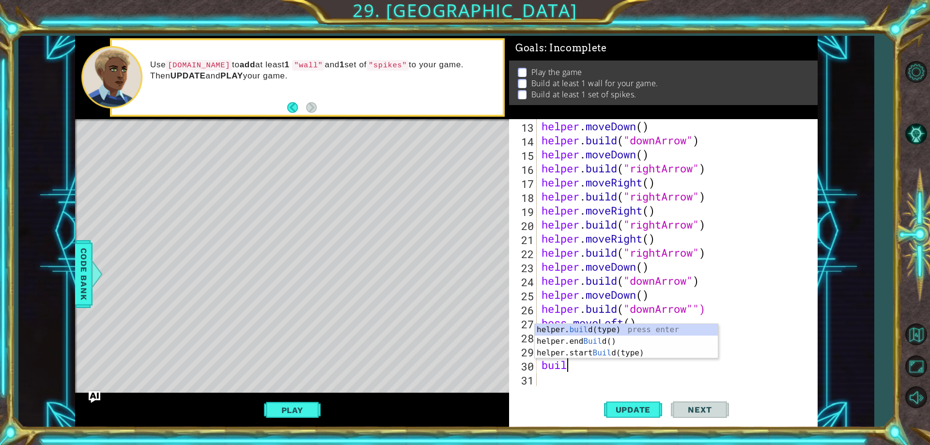
scroll to position [0, 1]
click at [710, 330] on div "helper. build (type) press enter helper.end Build () press enter helper.start B…" at bounding box center [626, 353] width 183 height 58
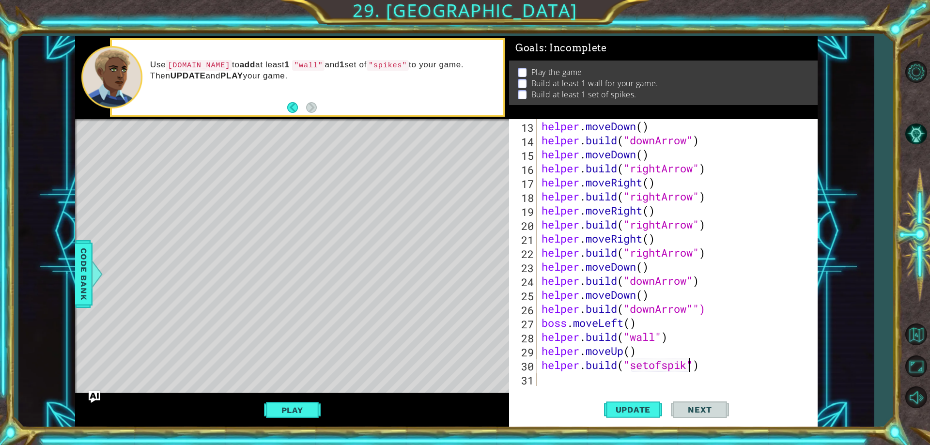
scroll to position [0, 7]
click at [645, 404] on button "Update" at bounding box center [633, 410] width 58 height 31
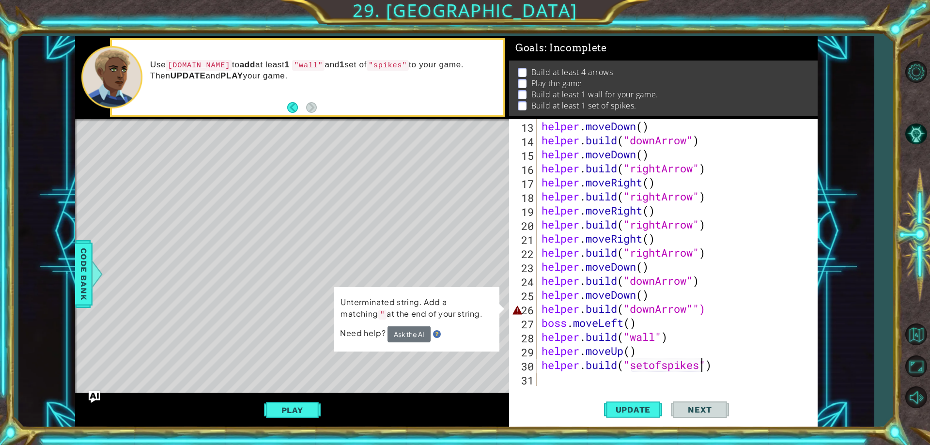
click at [694, 310] on div "helper . moveDown ( ) helper . build ( "downArrow" ) helper . moveDown ( ) help…" at bounding box center [675, 266] width 272 height 295
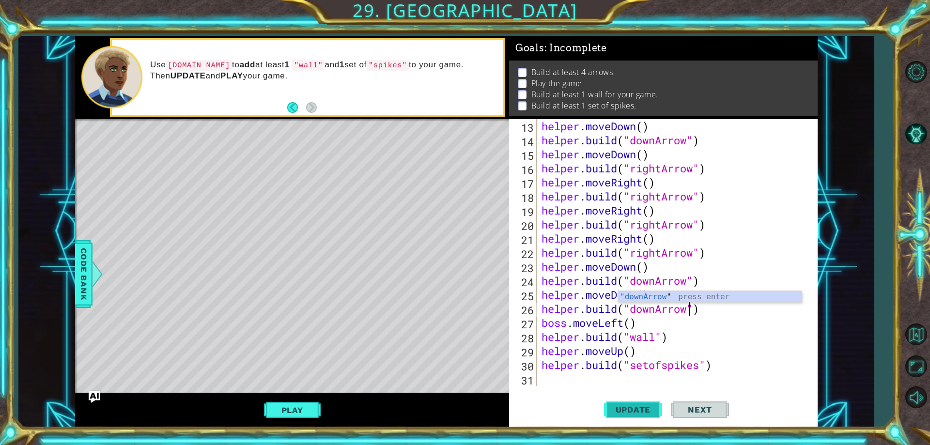
click at [626, 403] on button "Update" at bounding box center [633, 410] width 58 height 31
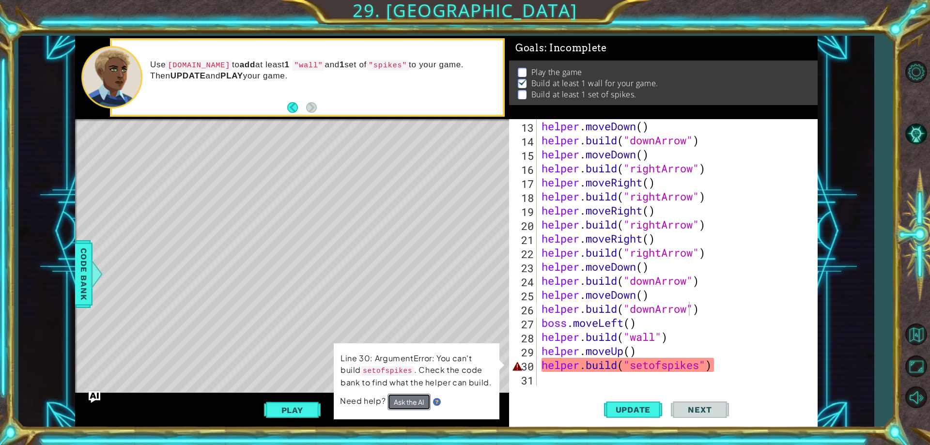
click at [410, 399] on button "Ask the AI" at bounding box center [408, 402] width 43 height 16
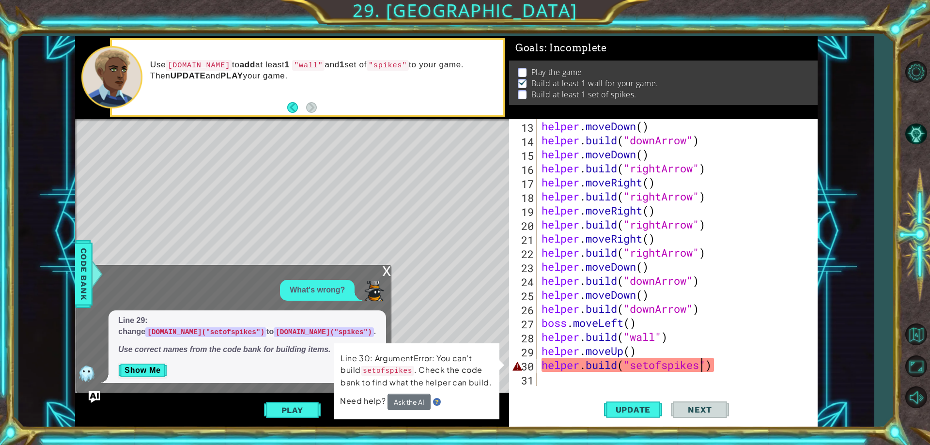
click at [703, 368] on div "helper . moveDown ( ) helper . build ( "downArrow" ) helper . moveDown ( ) help…" at bounding box center [675, 266] width 272 height 295
drag, startPoint x: 703, startPoint y: 368, endPoint x: 662, endPoint y: 377, distance: 42.6
click at [662, 377] on div "helper . moveDown ( ) helper . build ( "downArrow" ) helper . moveDown ( ) help…" at bounding box center [675, 266] width 272 height 295
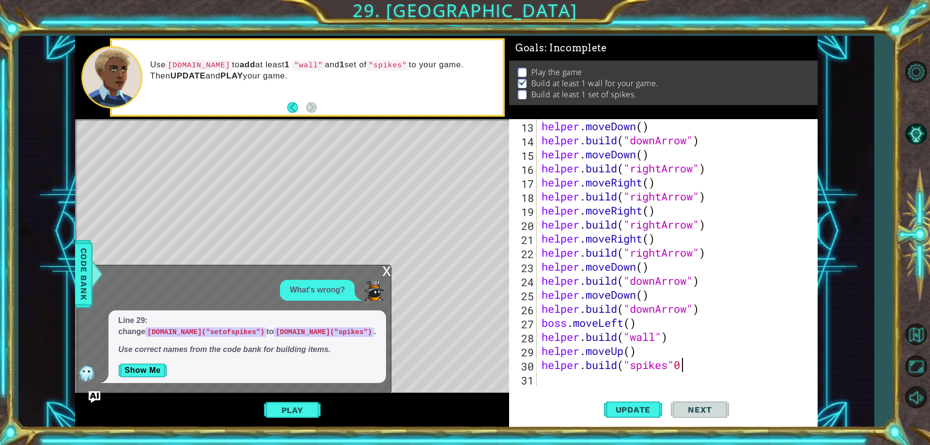
scroll to position [0, 6]
click at [648, 412] on span "Update" at bounding box center [633, 410] width 55 height 10
click at [299, 413] on button "Play" at bounding box center [292, 410] width 57 height 18
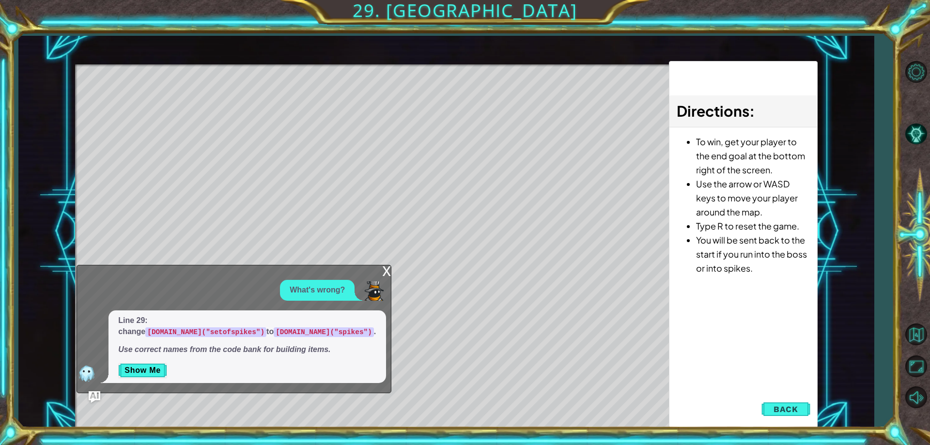
click at [387, 273] on div "x" at bounding box center [386, 270] width 9 height 10
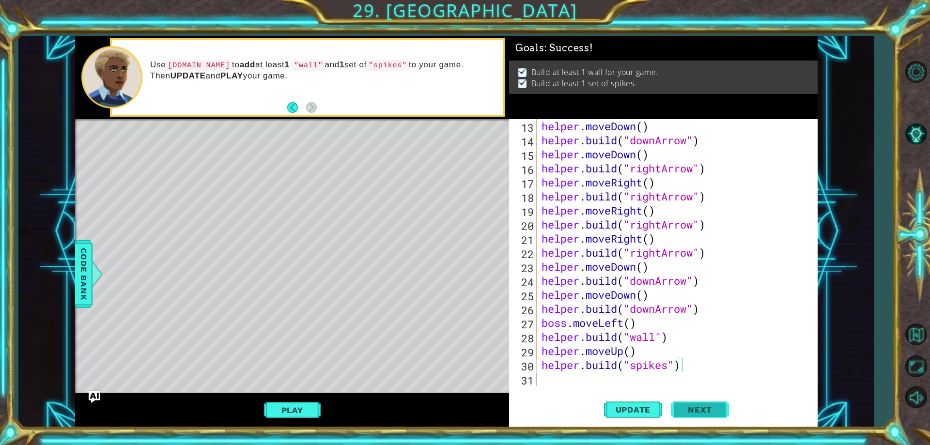
click at [696, 419] on button "Next" at bounding box center [700, 410] width 58 height 31
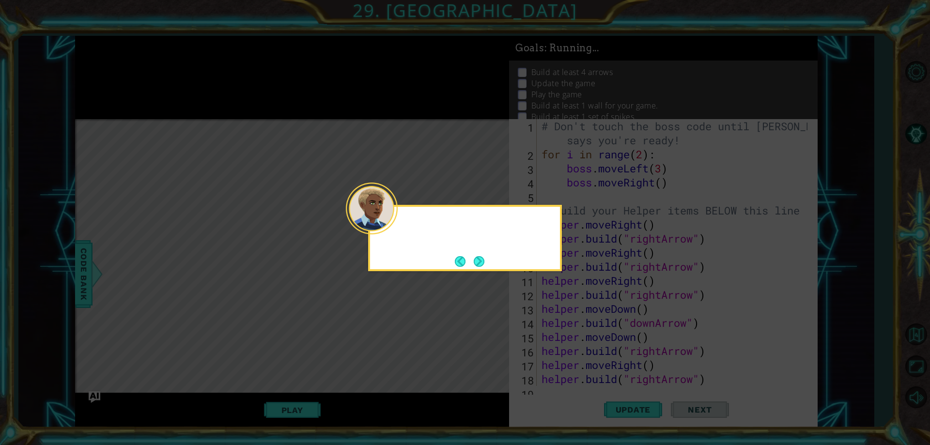
click at [693, 413] on icon at bounding box center [465, 222] width 930 height 445
click at [484, 259] on button "Next" at bounding box center [479, 261] width 11 height 11
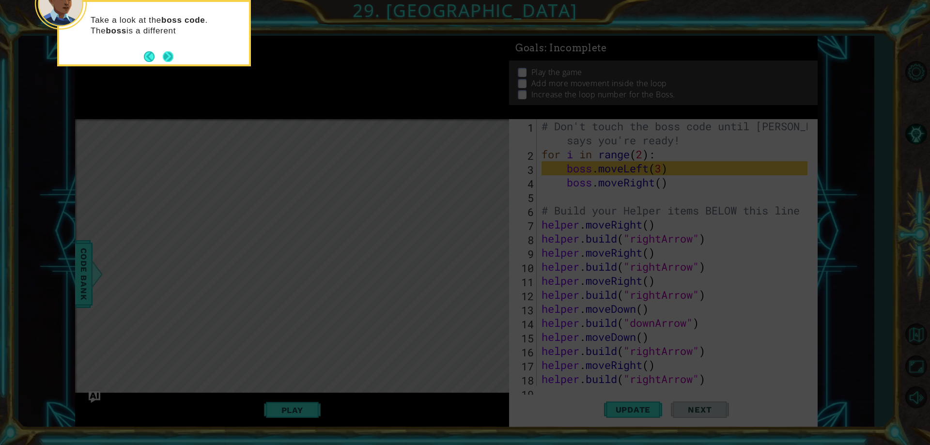
click at [168, 56] on button "Next" at bounding box center [168, 56] width 11 height 11
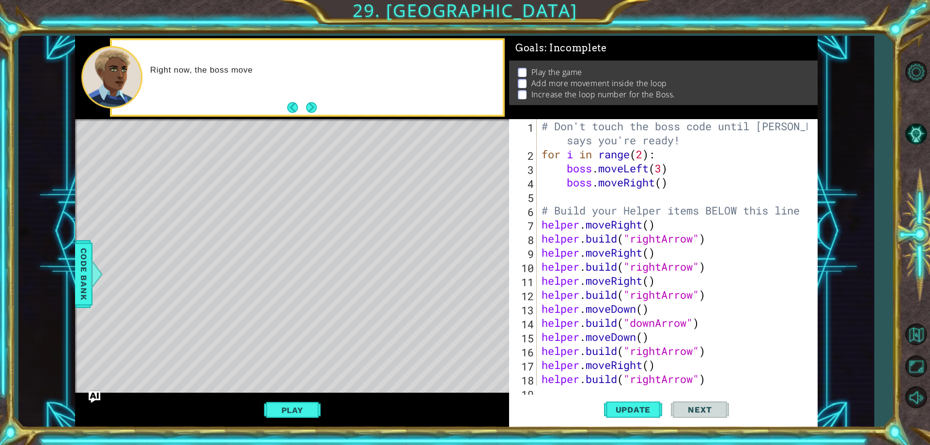
click at [313, 113] on button "Next" at bounding box center [311, 107] width 11 height 11
click at [305, 108] on button "Back" at bounding box center [296, 107] width 19 height 11
click at [306, 108] on button "Next" at bounding box center [311, 107] width 11 height 11
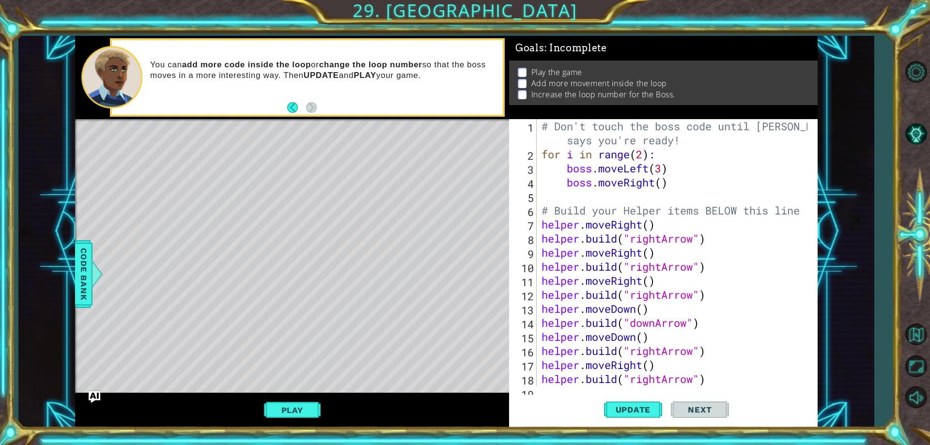
click at [642, 156] on div "# Don't touch the boss code until [PERSON_NAME] says you're ready! for i in ran…" at bounding box center [675, 273] width 272 height 309
click at [680, 186] on div "# Don't touch the boss code until [PERSON_NAME] says you're ready! for i in ran…" at bounding box center [675, 273] width 272 height 309
type textarea "boss.moveRight()"
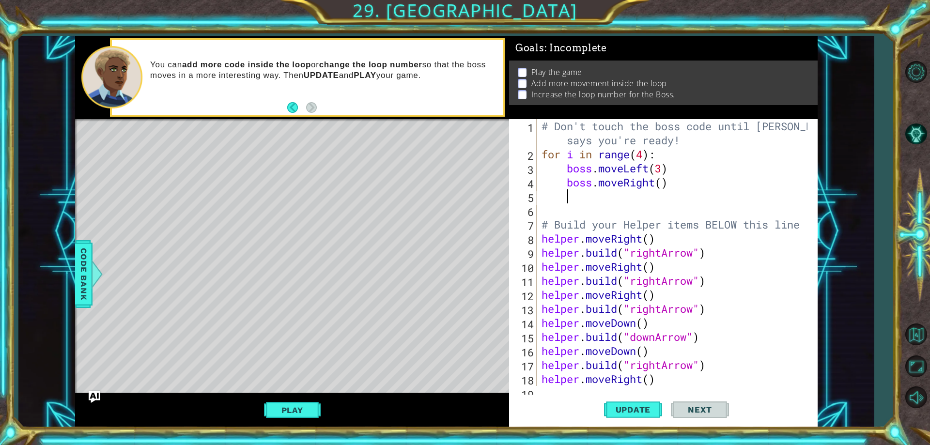
scroll to position [0, 0]
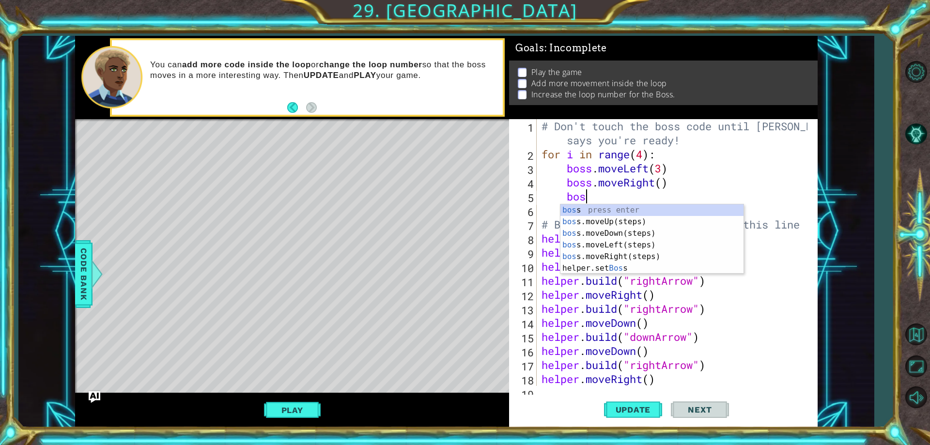
type textarea "boss"
click at [598, 224] on div "boss press enter boss .moveUp(steps) press enter boss .moveDown(steps) press en…" at bounding box center [651, 250] width 183 height 93
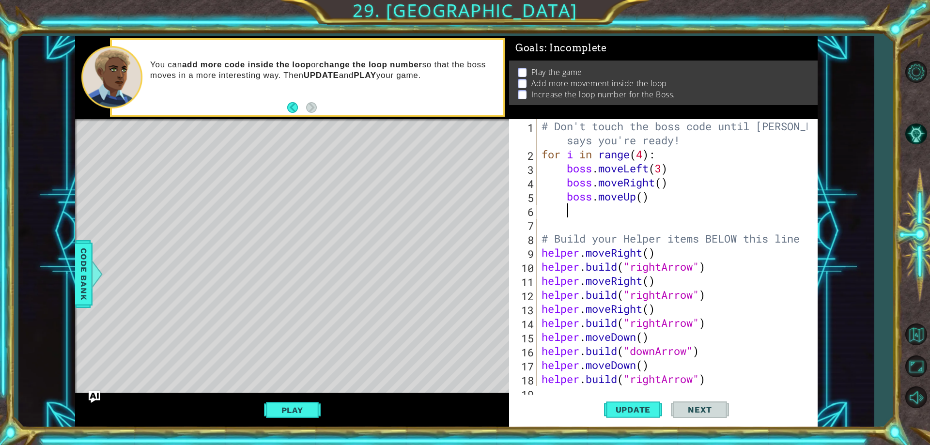
scroll to position [0, 0]
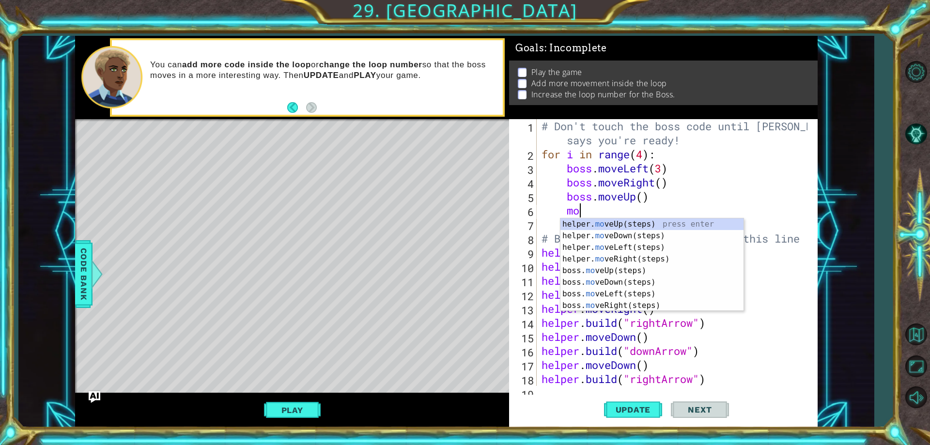
type textarea "move"
click at [630, 255] on div "helper. move Up(steps) press enter helper. move Down(steps) press enter helper.…" at bounding box center [651, 276] width 183 height 116
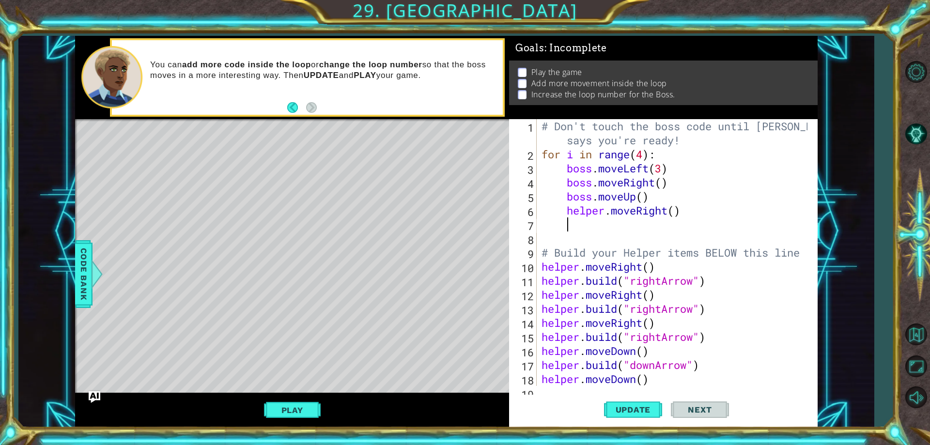
scroll to position [0, 1]
click at [675, 210] on div "# Don't touch the boss code until [PERSON_NAME] says you're ready! for i in ran…" at bounding box center [675, 273] width 272 height 309
click at [586, 224] on div "# Don't touch the boss code until [PERSON_NAME] says you're ready! for i in ran…" at bounding box center [675, 273] width 272 height 309
type textarea "5"
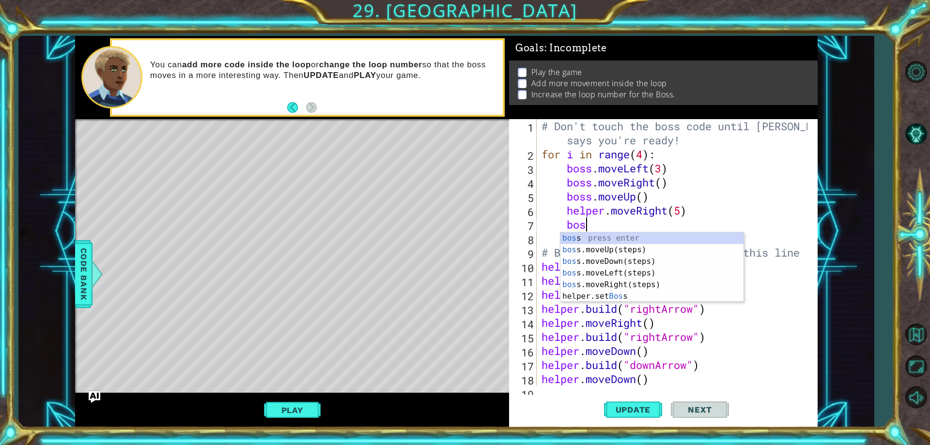
scroll to position [0, 2]
click at [602, 208] on div "# Don't touch the boss code until [PERSON_NAME] says you're ready! for i in ran…" at bounding box center [675, 273] width 272 height 309
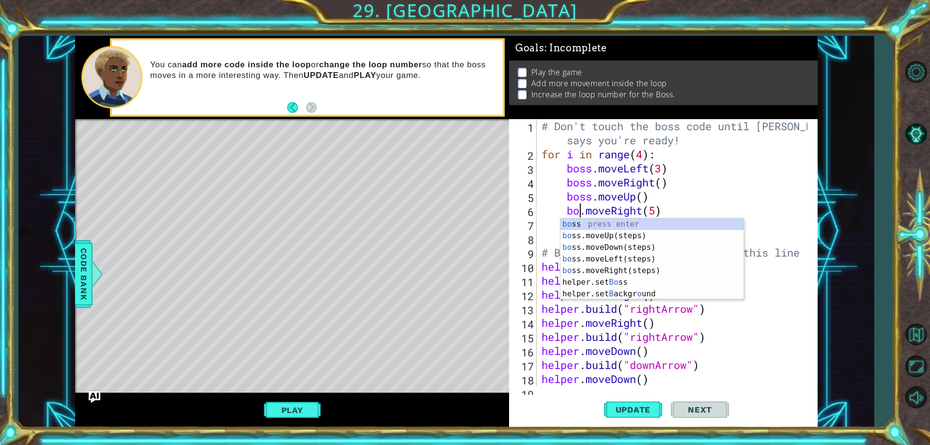
scroll to position [0, 2]
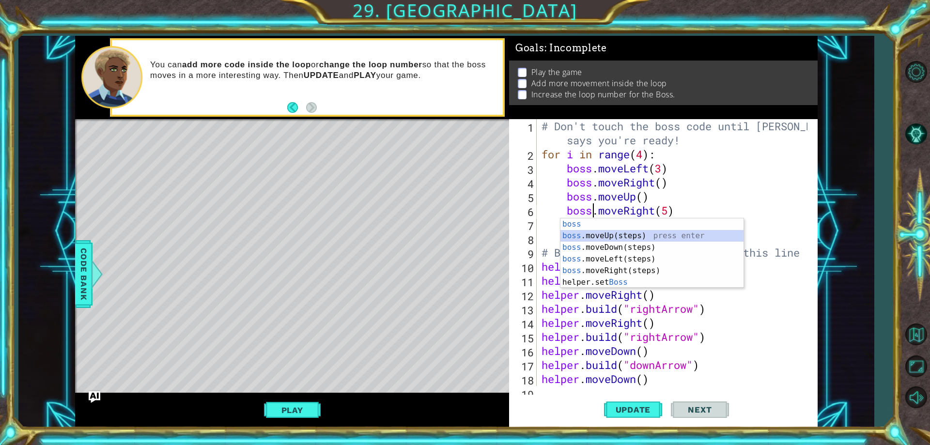
click at [597, 238] on div "boss press enter boss .moveUp(steps) press enter boss .moveDown(steps) press en…" at bounding box center [651, 264] width 183 height 93
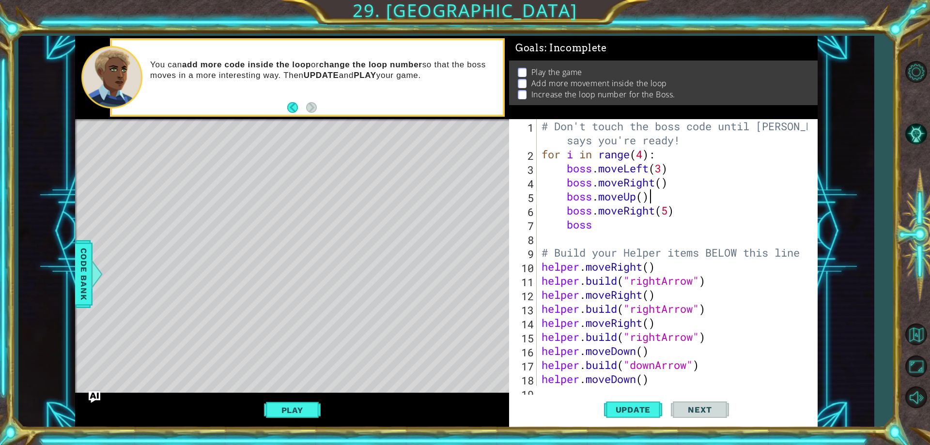
click at [692, 201] on div "# Don't touch the boss code until [PERSON_NAME] says you're ready! for i in ran…" at bounding box center [675, 273] width 272 height 309
type textarea "boss.moveUp()"
click at [648, 233] on div "# Don't touch the boss code until [PERSON_NAME] says you're ready! for i in ran…" at bounding box center [675, 273] width 272 height 309
click at [646, 222] on div "# Don't touch the boss code until [PERSON_NAME] says you're ready! for i in ran…" at bounding box center [675, 273] width 272 height 309
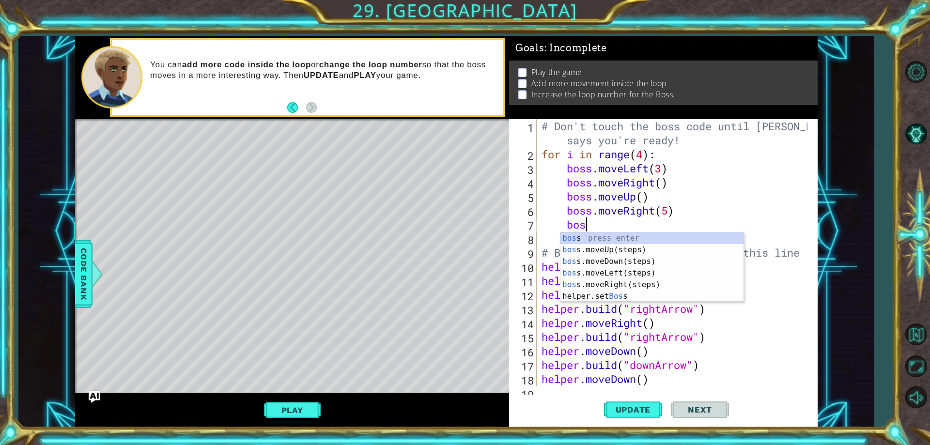
type textarea "boss"
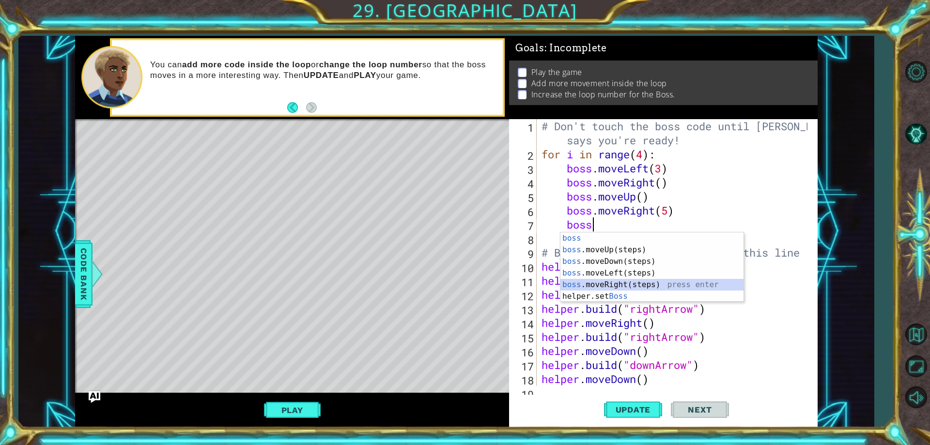
click at [625, 285] on div "boss press enter boss .moveUp(steps) press enter boss .moveDown(steps) press en…" at bounding box center [651, 278] width 183 height 93
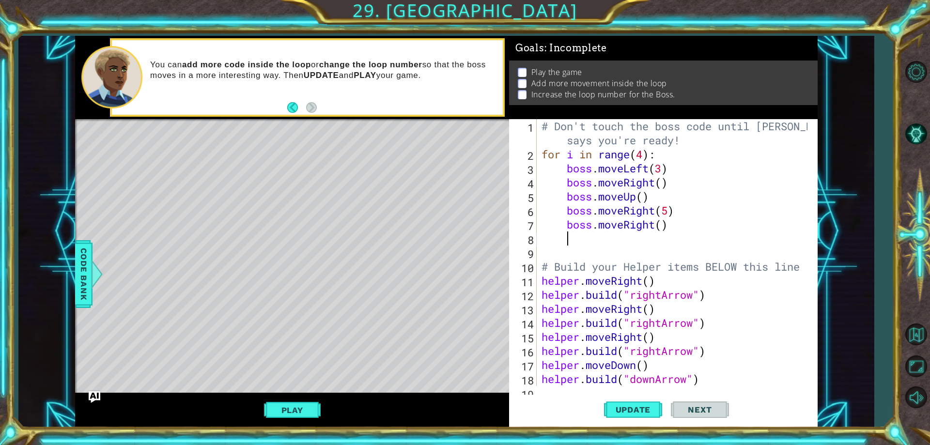
click at [656, 223] on div "# Don't touch the boss code until [PERSON_NAME] says you're ready! for i in ran…" at bounding box center [675, 273] width 272 height 309
click at [656, 231] on div "# Don't touch the boss code until [PERSON_NAME] says you're ready! for i in ran…" at bounding box center [675, 273] width 272 height 309
type textarea "boss.moveDown(1)"
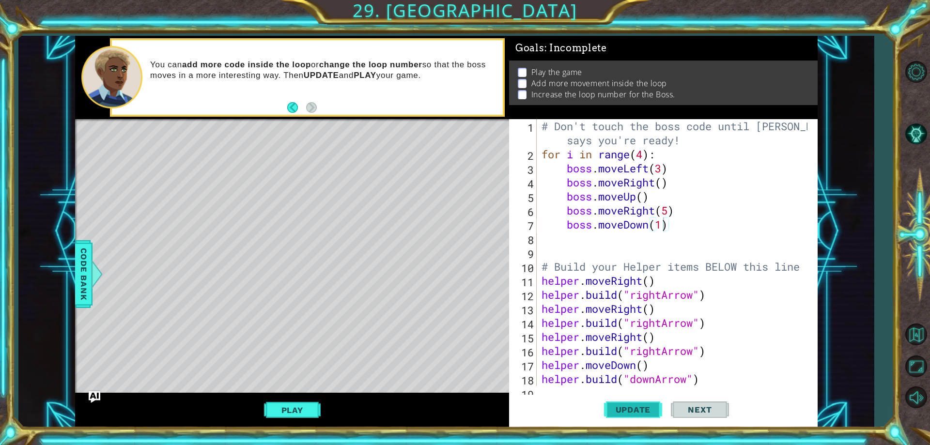
click at [635, 412] on span "Update" at bounding box center [633, 410] width 55 height 10
click at [313, 410] on button "Play" at bounding box center [292, 410] width 57 height 18
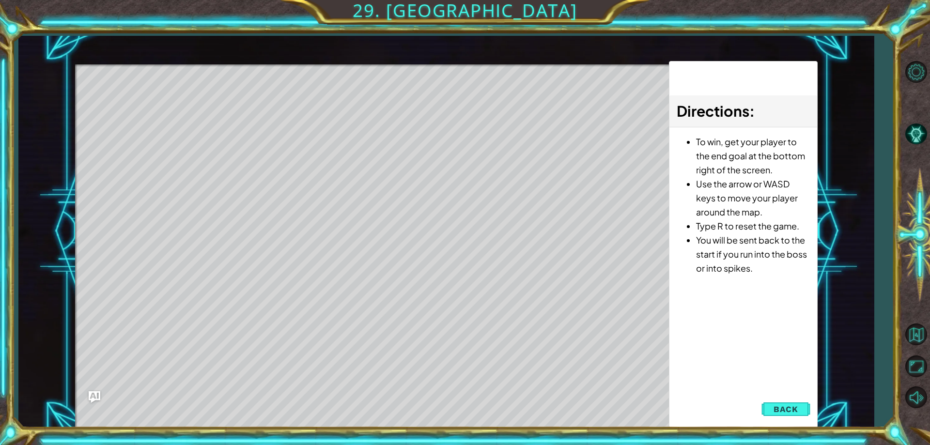
click at [167, 247] on div "Level Map" at bounding box center [298, 206] width 447 height 285
click at [223, 243] on div "Level Map" at bounding box center [298, 206] width 447 height 285
click at [790, 413] on span "Back" at bounding box center [785, 409] width 25 height 10
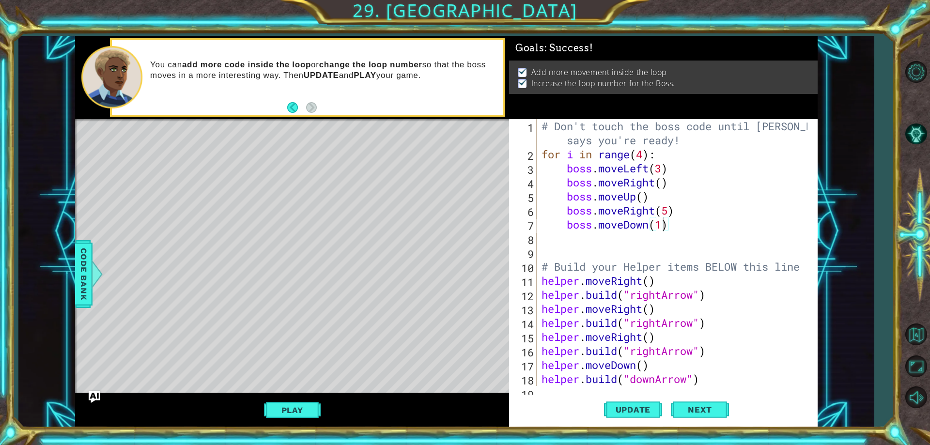
click at [292, 405] on button "Play" at bounding box center [292, 410] width 57 height 18
click at [689, 411] on span "Next" at bounding box center [699, 412] width 43 height 10
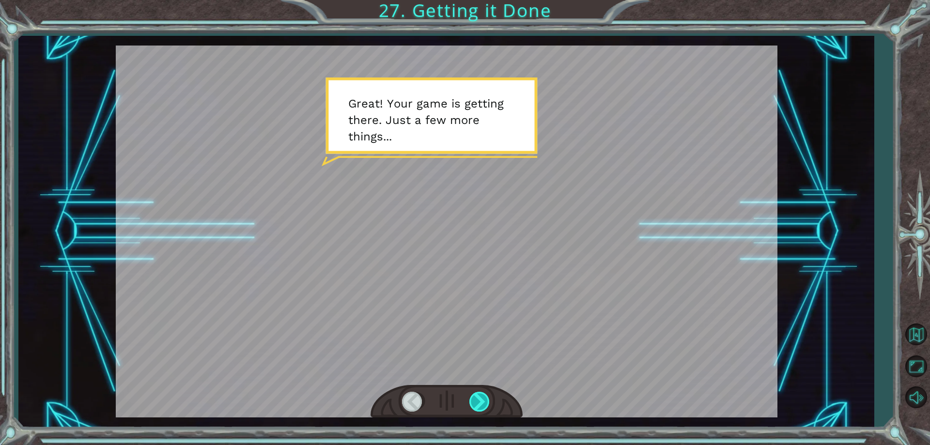
click at [481, 398] on div at bounding box center [480, 402] width 22 height 20
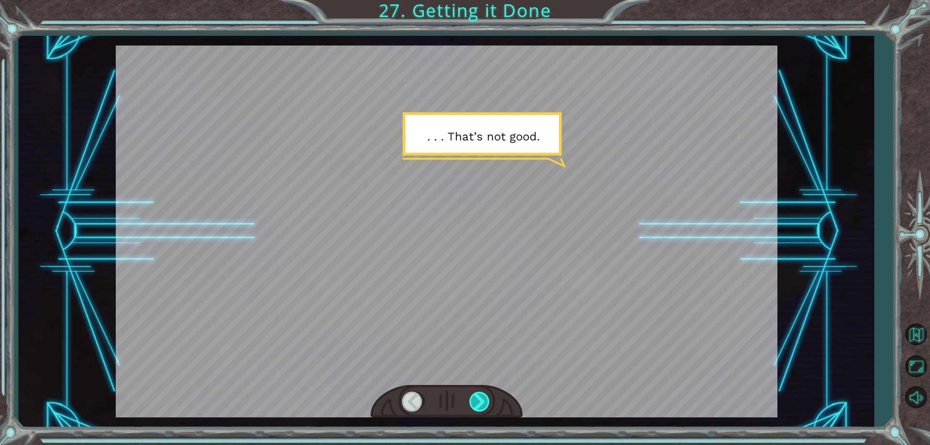
click at [481, 398] on div at bounding box center [480, 402] width 22 height 20
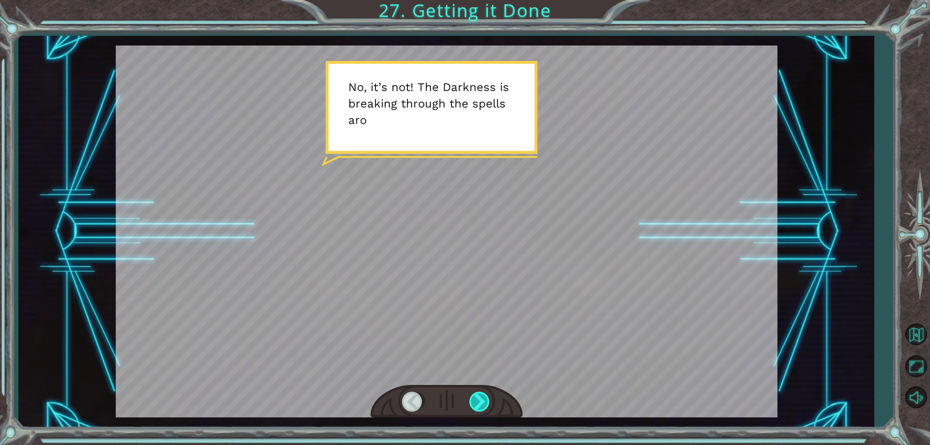
click at [481, 398] on div at bounding box center [480, 402] width 22 height 20
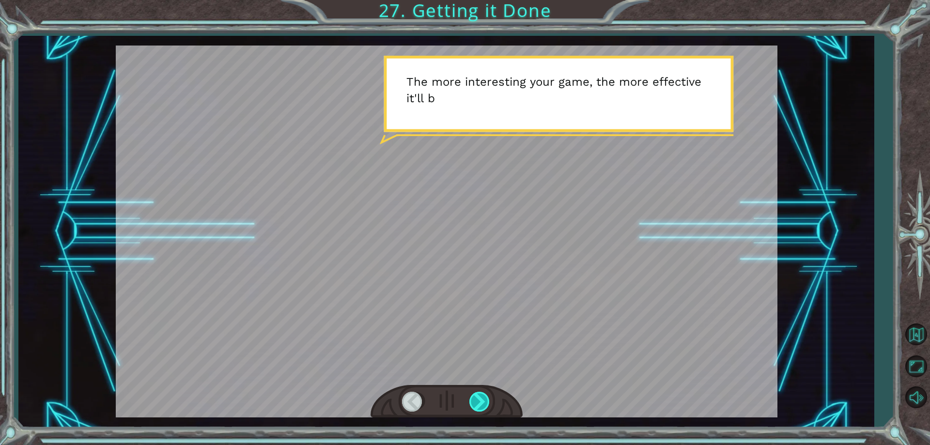
click at [481, 398] on div at bounding box center [480, 402] width 22 height 20
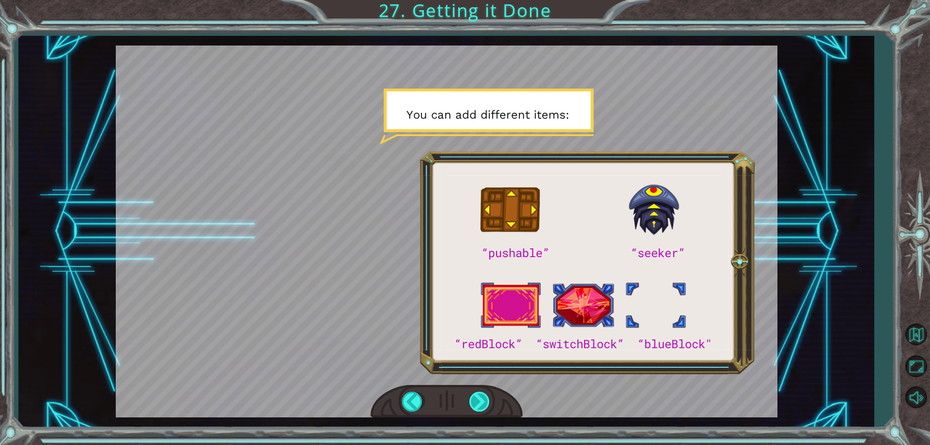
click at [481, 398] on div at bounding box center [480, 402] width 22 height 20
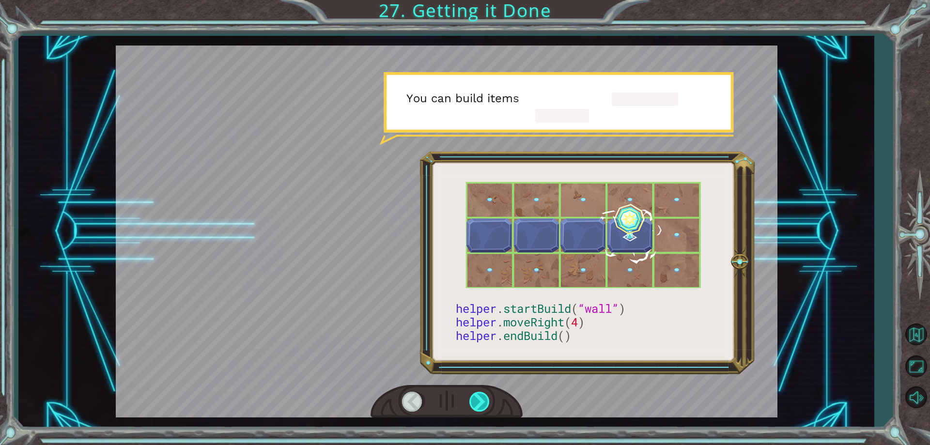
click at [481, 398] on div at bounding box center [480, 402] width 22 height 20
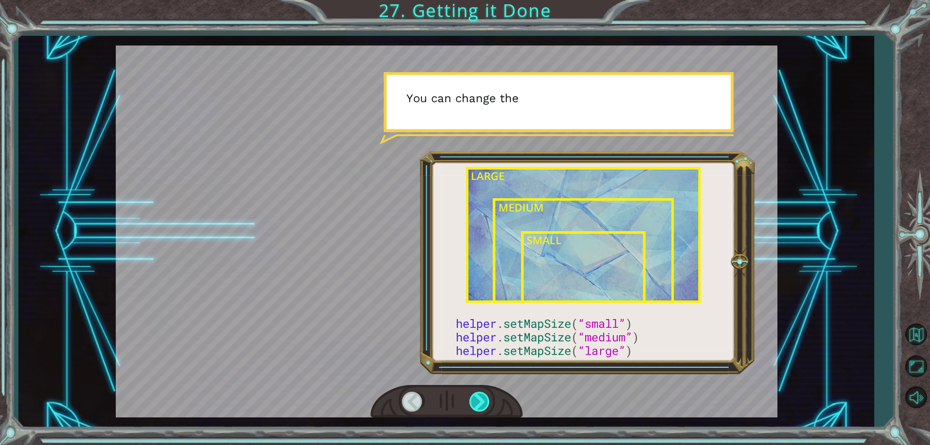
click at [481, 398] on div at bounding box center [480, 402] width 22 height 20
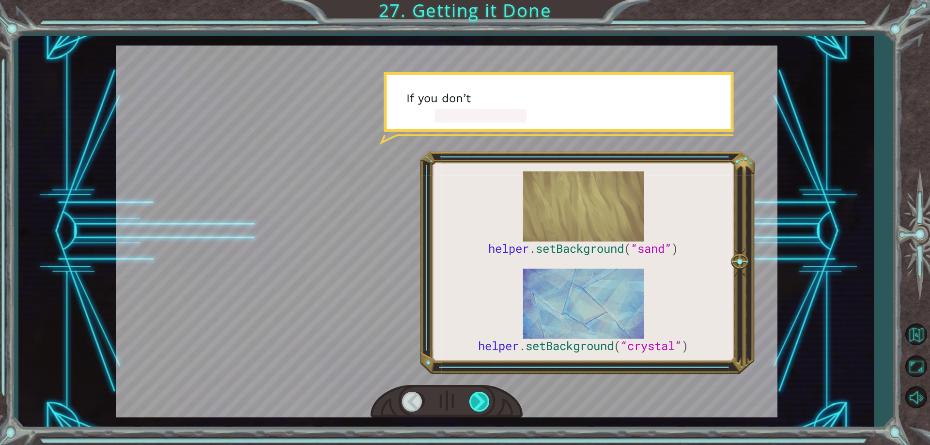
click at [481, 398] on div at bounding box center [480, 402] width 22 height 20
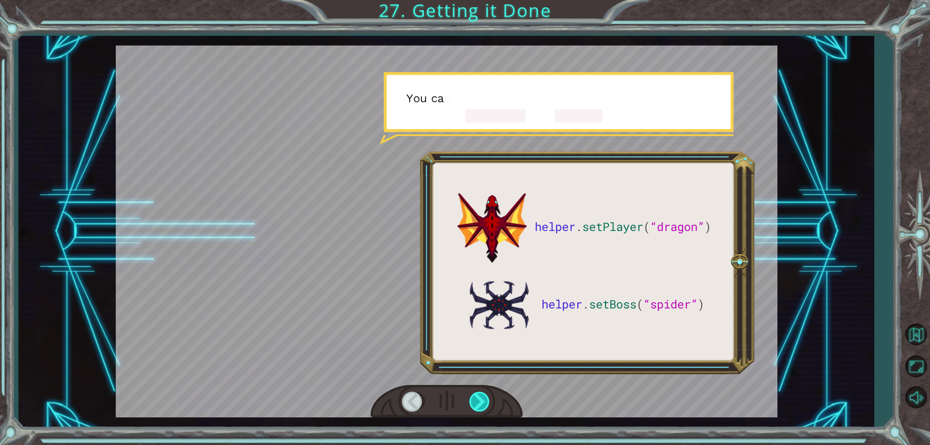
click at [481, 398] on div at bounding box center [480, 402] width 22 height 20
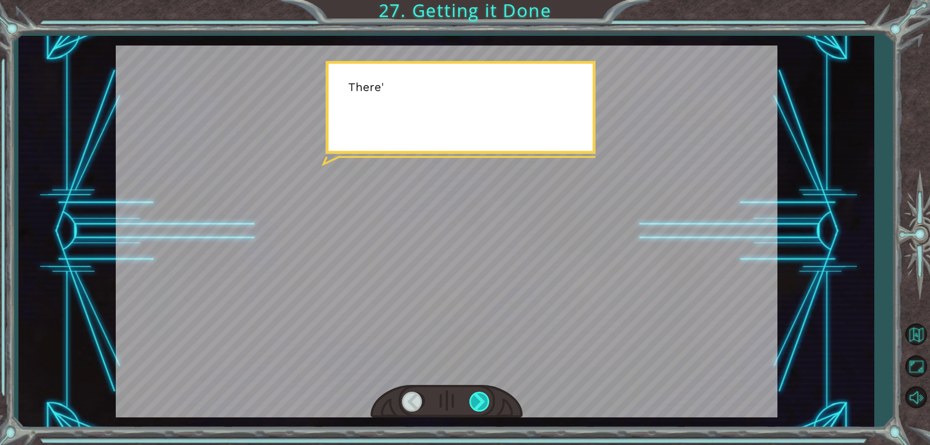
click at [481, 398] on div at bounding box center [480, 402] width 22 height 20
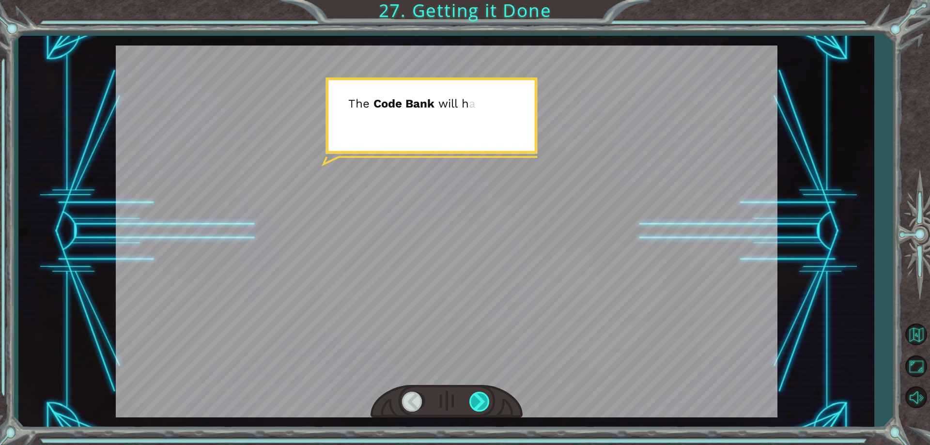
click at [481, 398] on div at bounding box center [480, 402] width 22 height 20
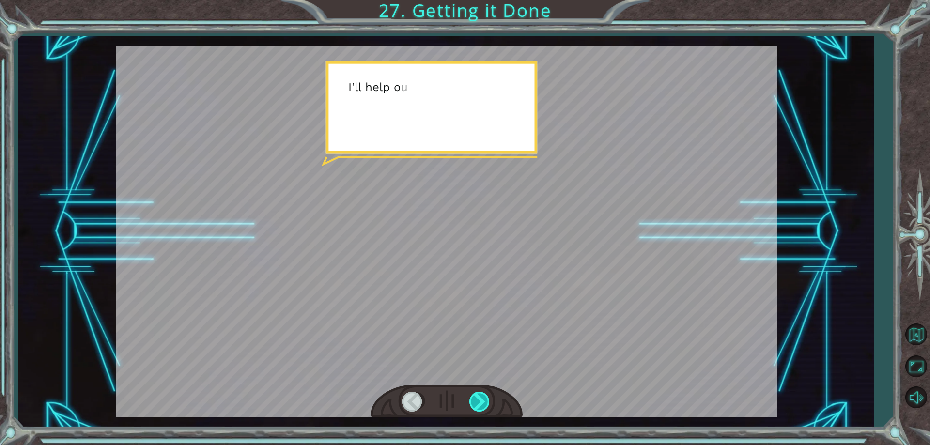
click at [481, 398] on div at bounding box center [480, 402] width 22 height 20
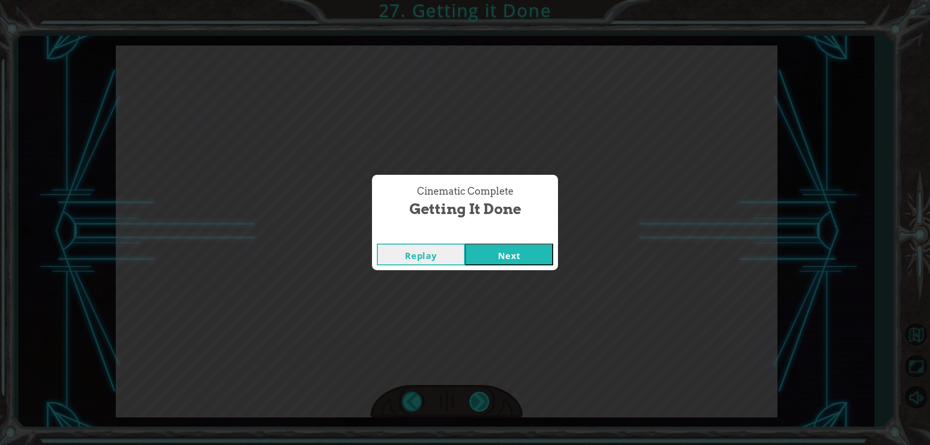
click at [481, 0] on div "helper . setPlayer ( “dragon” ) helper . setBoss ( “spider” ) G r e a t ! Y o u…" at bounding box center [465, 0] width 930 height 0
drag, startPoint x: 504, startPoint y: 262, endPoint x: 502, endPoint y: 254, distance: 8.1
click at [503, 256] on button "Next" at bounding box center [509, 255] width 88 height 22
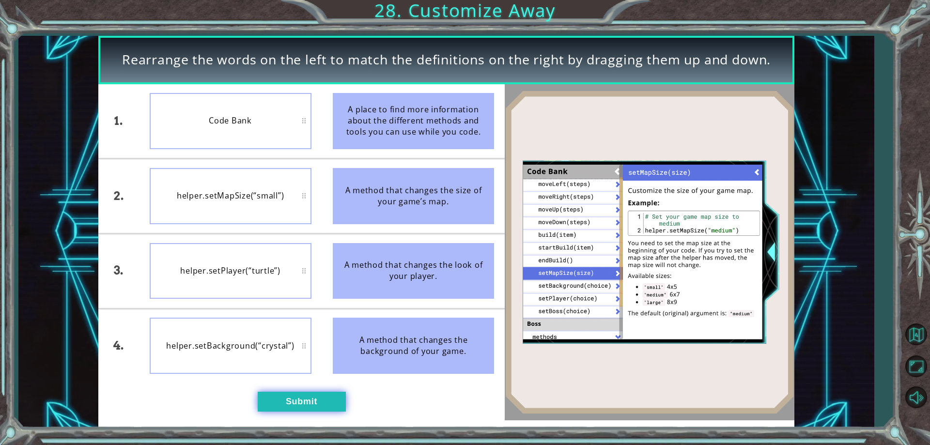
drag, startPoint x: 282, startPoint y: 411, endPoint x: 281, endPoint y: 399, distance: 11.1
click at [281, 408] on button "Submit" at bounding box center [302, 401] width 88 height 19
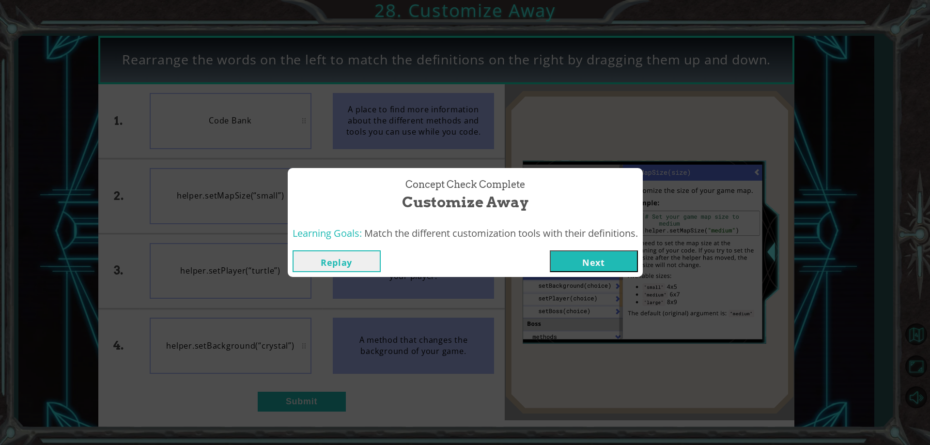
click at [581, 257] on button "Next" at bounding box center [594, 261] width 88 height 22
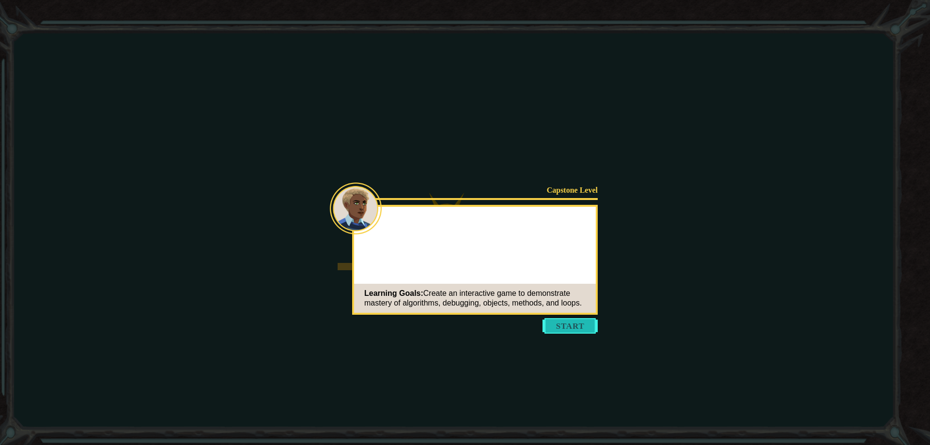
click at [575, 322] on button "Start" at bounding box center [569, 325] width 55 height 15
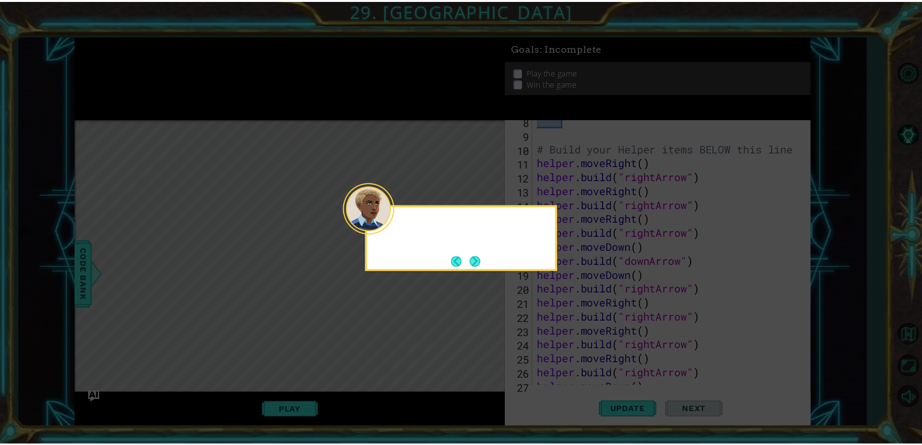
scroll to position [239, 0]
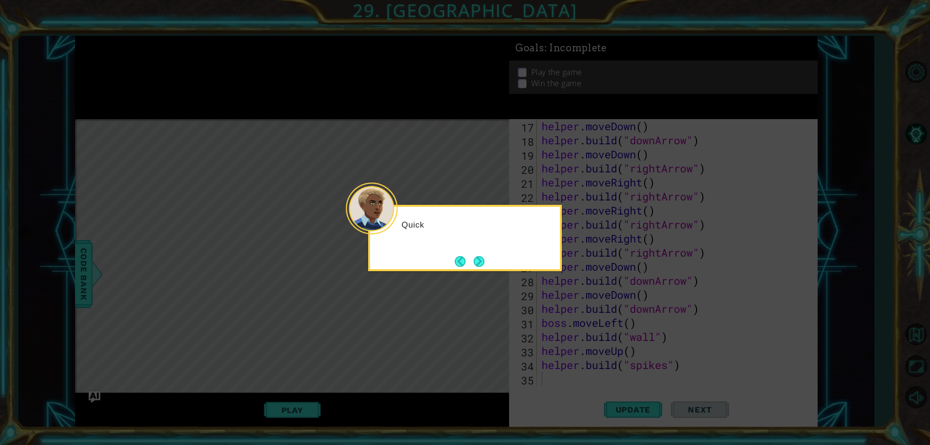
drag, startPoint x: 386, startPoint y: 249, endPoint x: 392, endPoint y: 229, distance: 20.8
click at [392, 229] on div at bounding box center [372, 209] width 52 height 52
click at [479, 259] on button "Next" at bounding box center [479, 261] width 11 height 11
click at [483, 260] on button "Next" at bounding box center [479, 261] width 11 height 11
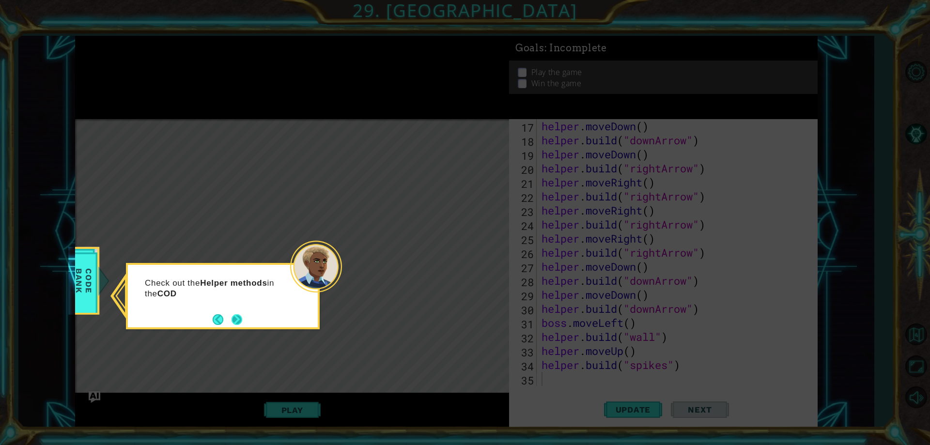
drag, startPoint x: 228, startPoint y: 329, endPoint x: 240, endPoint y: 314, distance: 19.3
click at [232, 325] on div "Check out the Helper methods in the COD" at bounding box center [223, 296] width 194 height 66
click at [240, 314] on button "Next" at bounding box center [236, 319] width 12 height 12
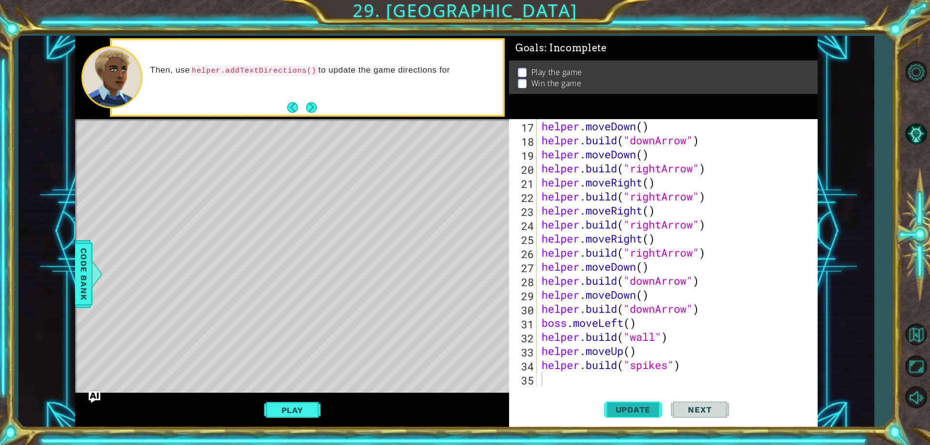
click at [620, 400] on button "Update" at bounding box center [633, 410] width 58 height 31
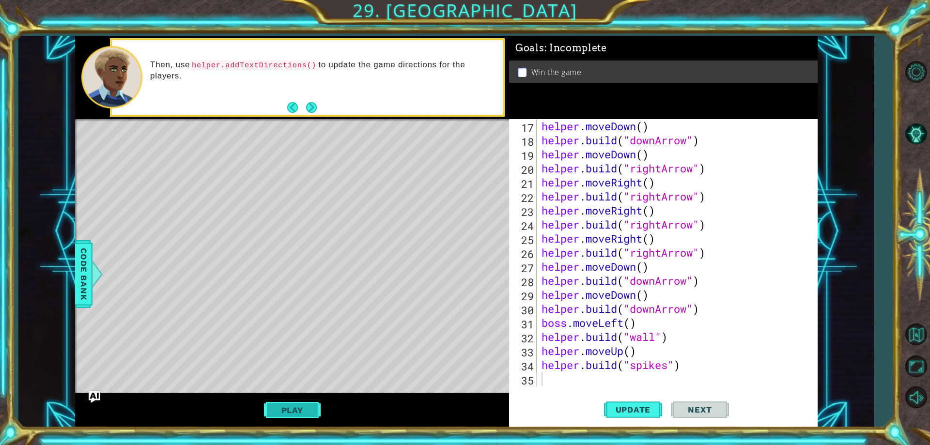
click at [304, 407] on button "Play" at bounding box center [292, 410] width 57 height 18
click at [692, 404] on button "Next" at bounding box center [700, 410] width 58 height 31
click at [0, 0] on div "Capstone Level Complete Gauntlet Learning Goals: Create an interactive game to …" at bounding box center [0, 0] width 0 height 0
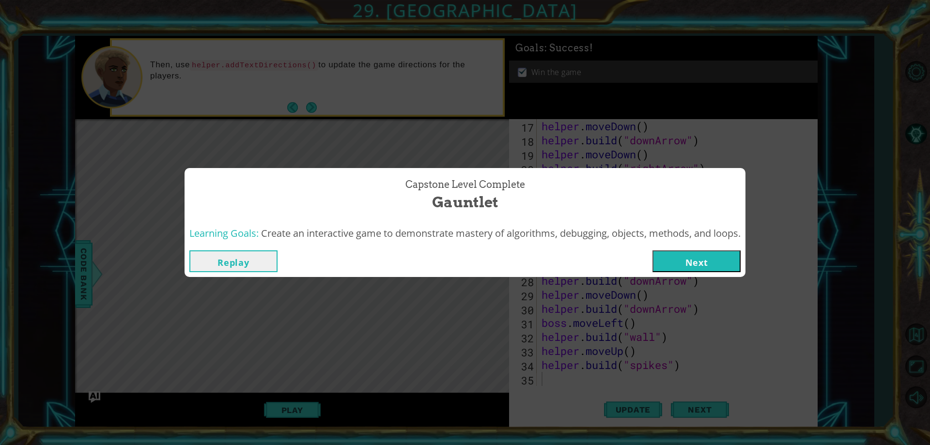
click at [703, 262] on button "Next" at bounding box center [696, 261] width 88 height 22
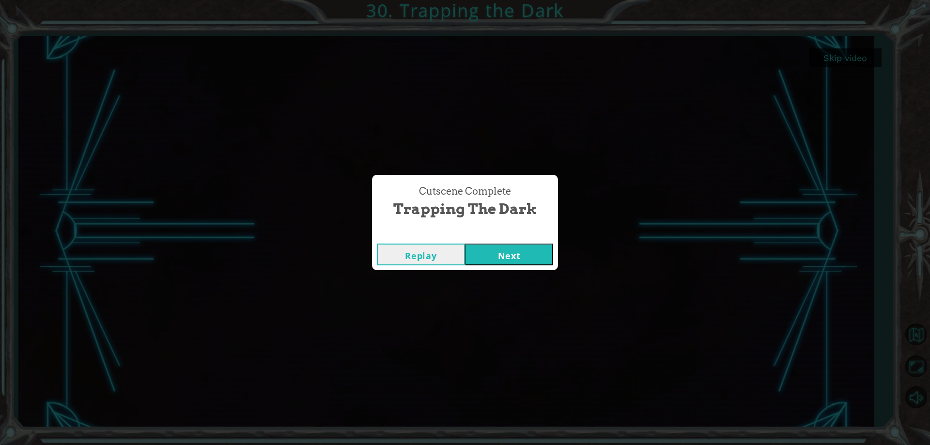
click at [535, 260] on button "Next" at bounding box center [509, 255] width 88 height 22
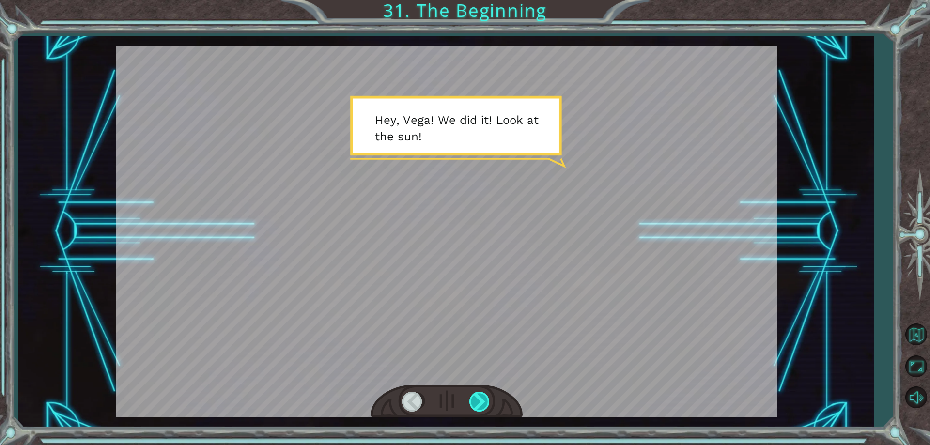
click at [485, 399] on div at bounding box center [480, 402] width 22 height 20
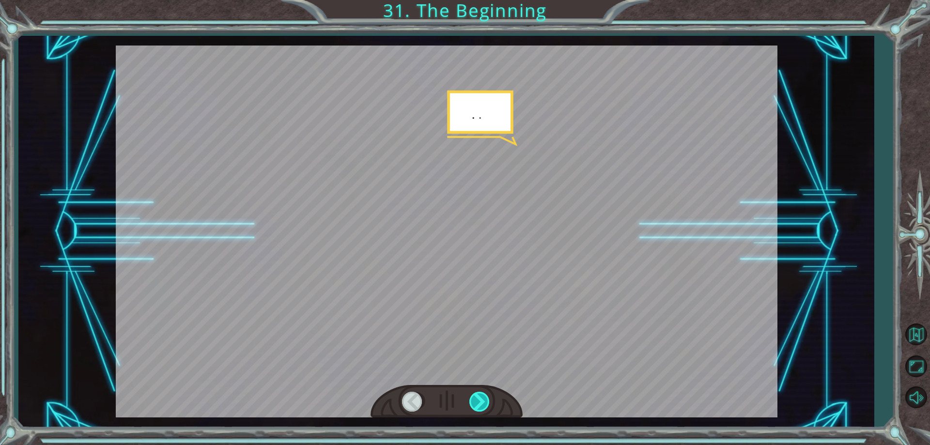
click at [485, 399] on div at bounding box center [480, 402] width 22 height 20
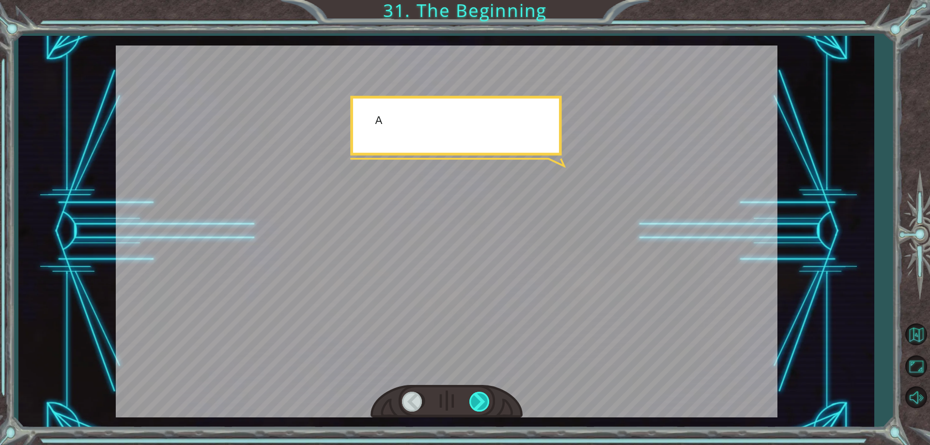
click at [485, 399] on div at bounding box center [480, 402] width 22 height 20
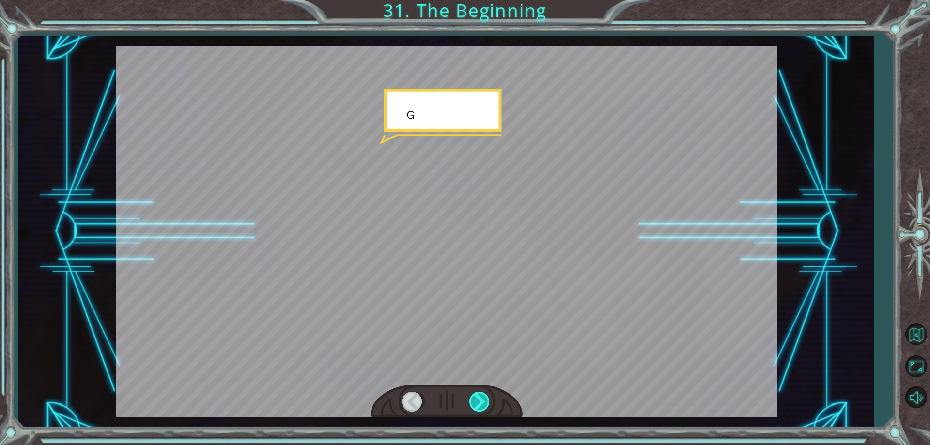
click at [485, 399] on div at bounding box center [480, 402] width 22 height 20
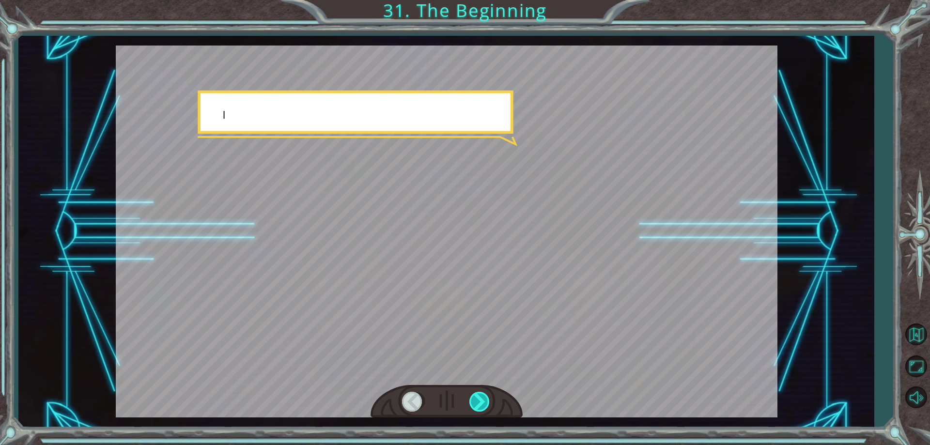
click at [485, 399] on div at bounding box center [480, 402] width 22 height 20
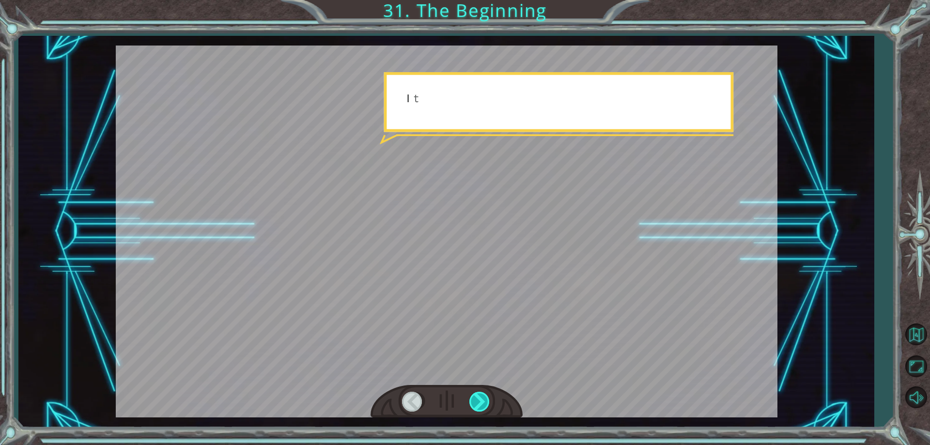
click at [485, 399] on div at bounding box center [480, 402] width 22 height 20
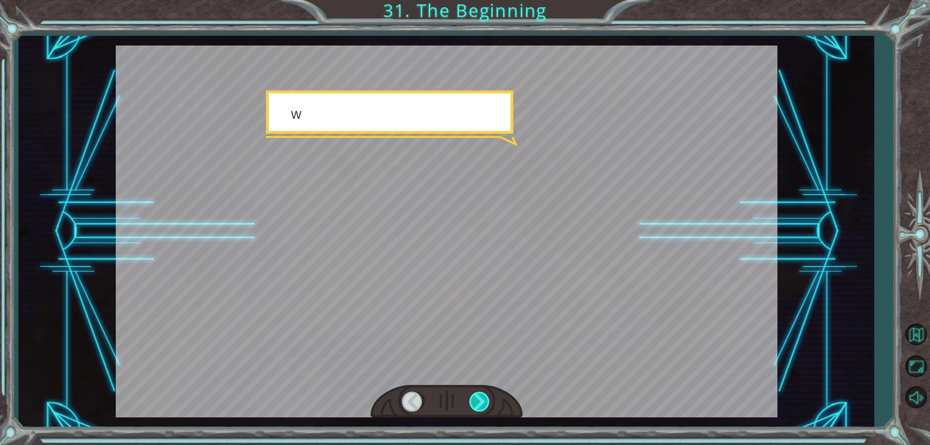
click at [485, 399] on div at bounding box center [480, 402] width 22 height 20
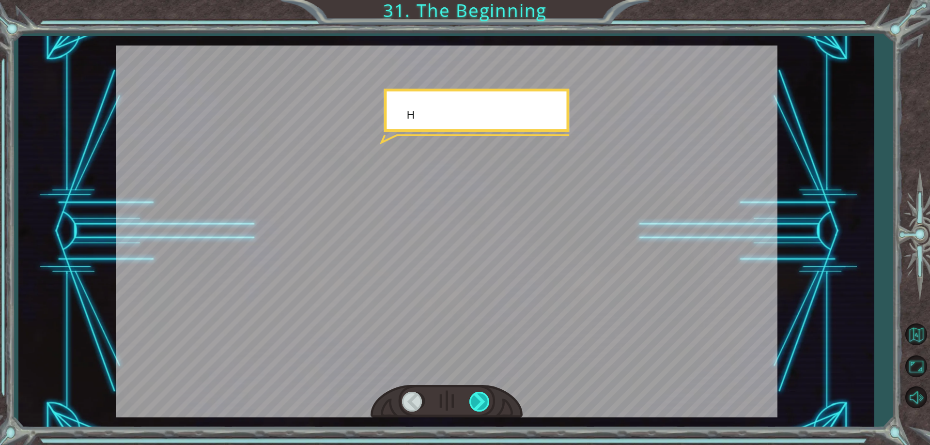
click at [485, 399] on div at bounding box center [480, 402] width 22 height 20
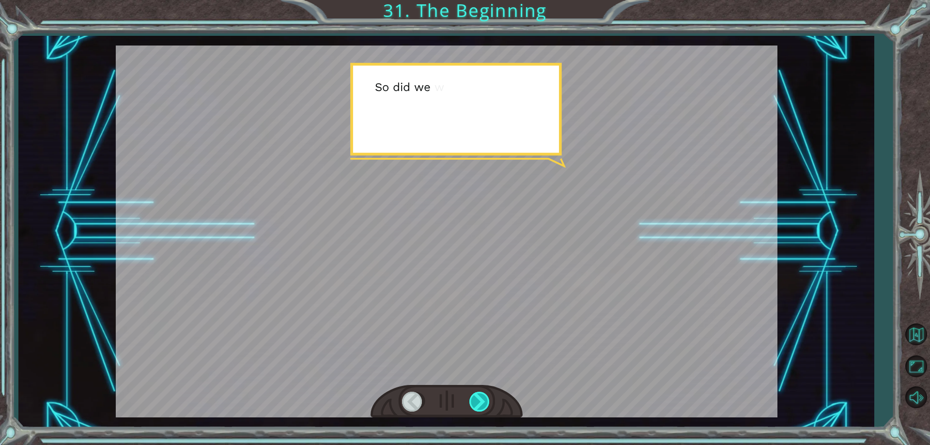
click at [485, 399] on div at bounding box center [480, 402] width 22 height 20
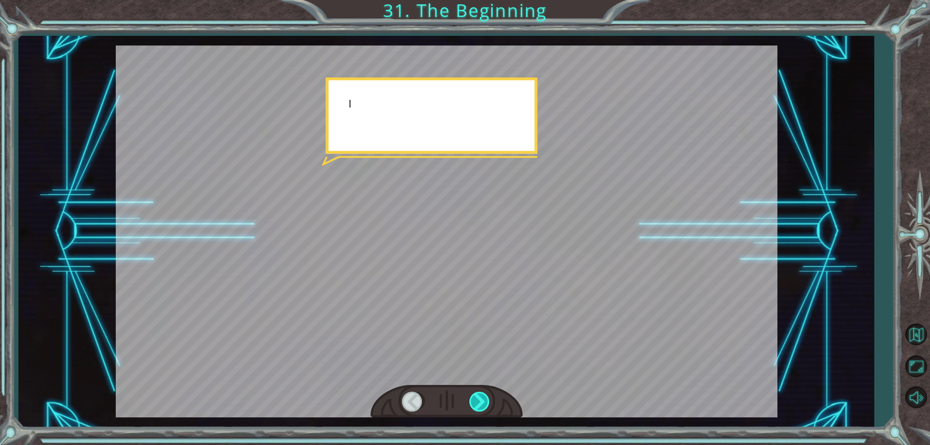
click at [485, 399] on div at bounding box center [480, 402] width 22 height 20
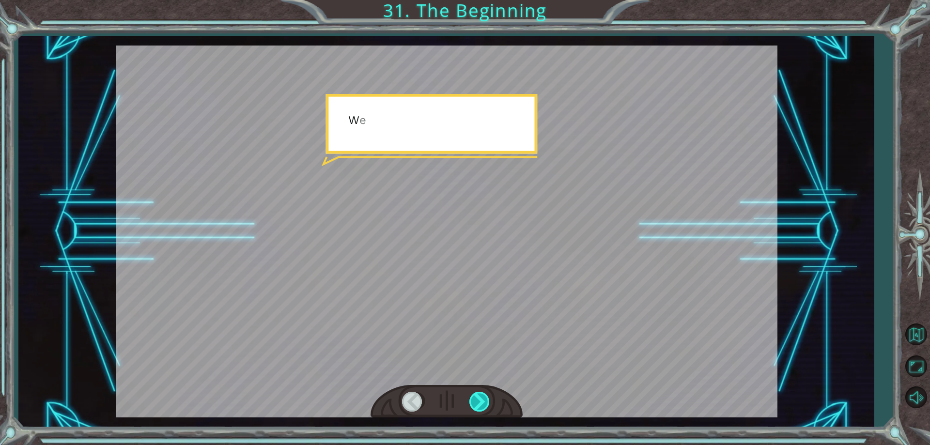
click at [485, 399] on div at bounding box center [480, 402] width 22 height 20
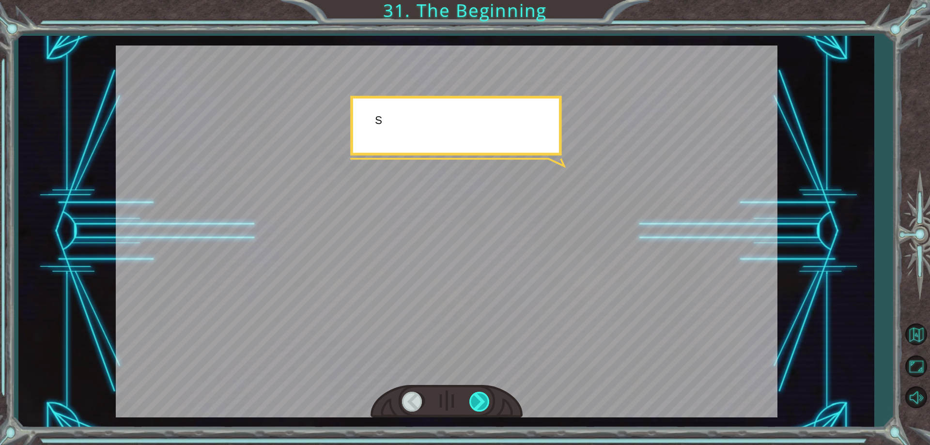
click at [485, 399] on div at bounding box center [480, 402] width 22 height 20
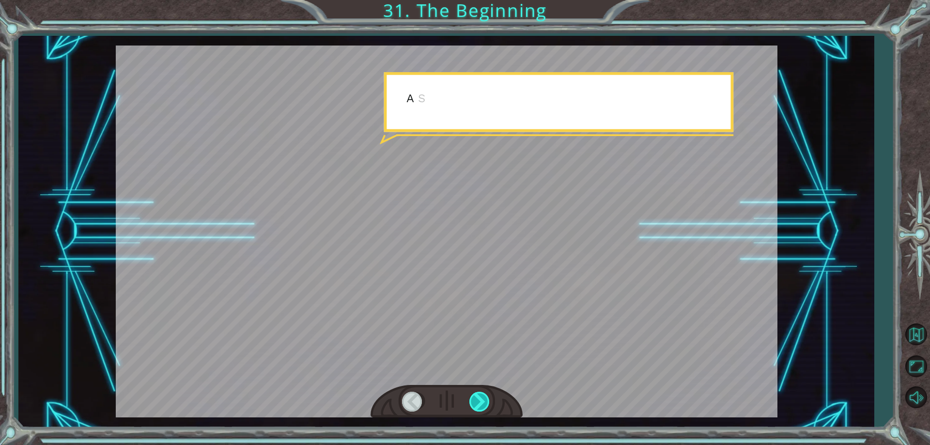
click at [485, 399] on div at bounding box center [480, 402] width 22 height 20
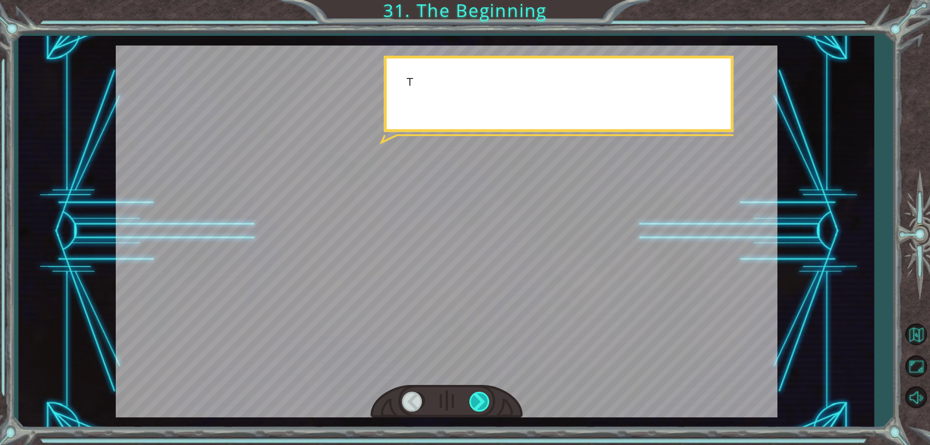
click at [485, 399] on div at bounding box center [480, 402] width 22 height 20
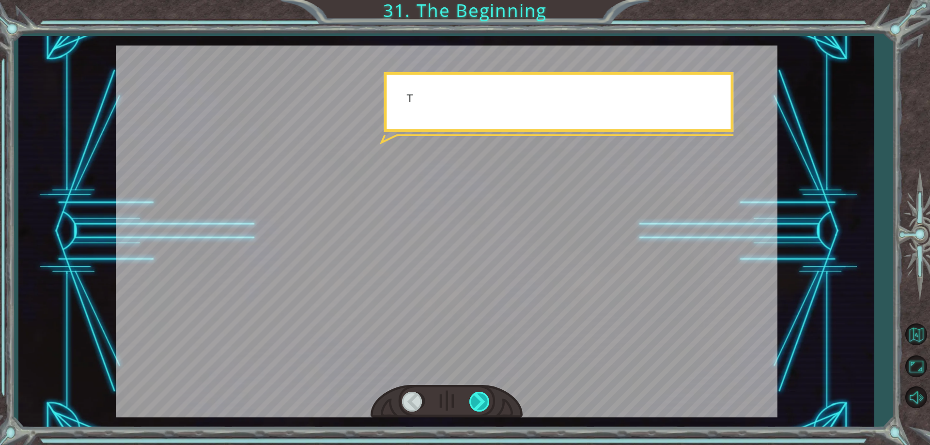
click at [485, 399] on div at bounding box center [480, 402] width 22 height 20
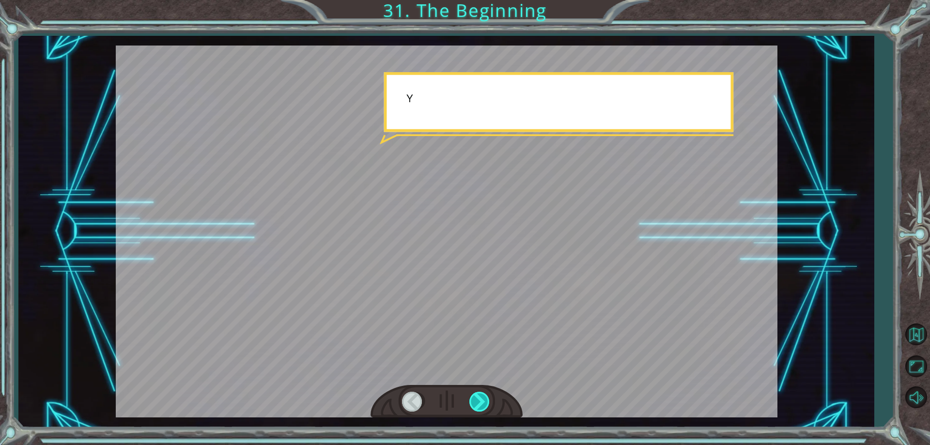
click at [485, 399] on div at bounding box center [480, 402] width 22 height 20
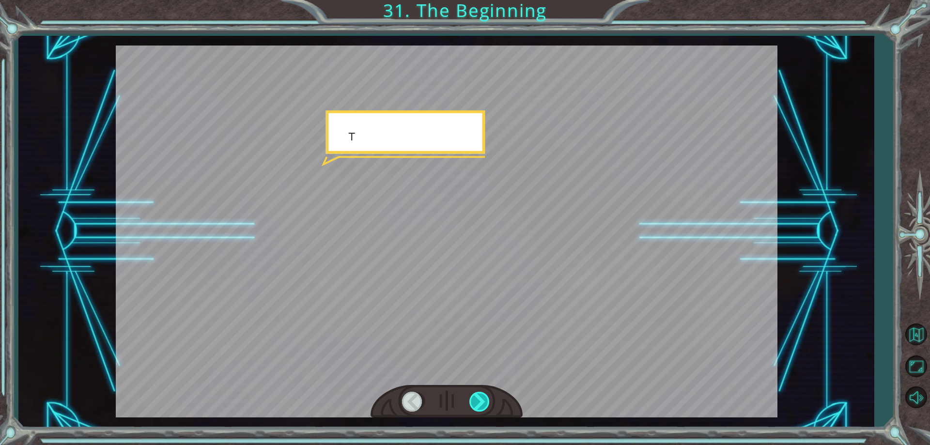
click at [485, 399] on div at bounding box center [480, 402] width 22 height 20
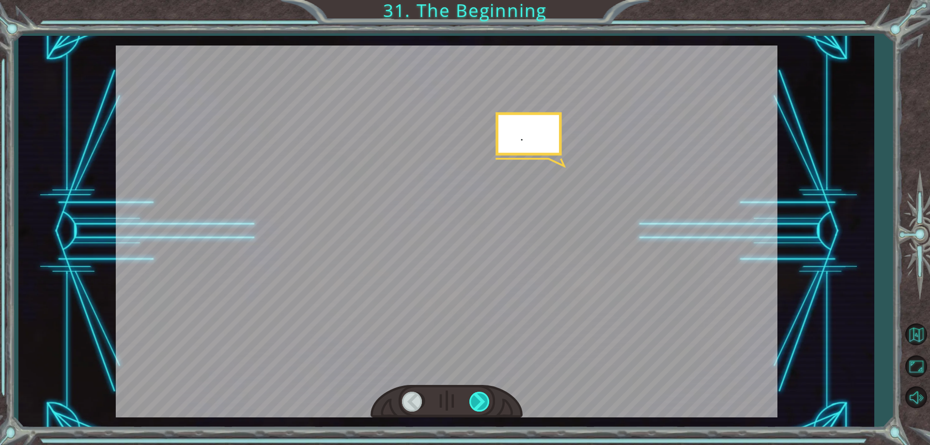
click at [485, 399] on div at bounding box center [480, 402] width 22 height 20
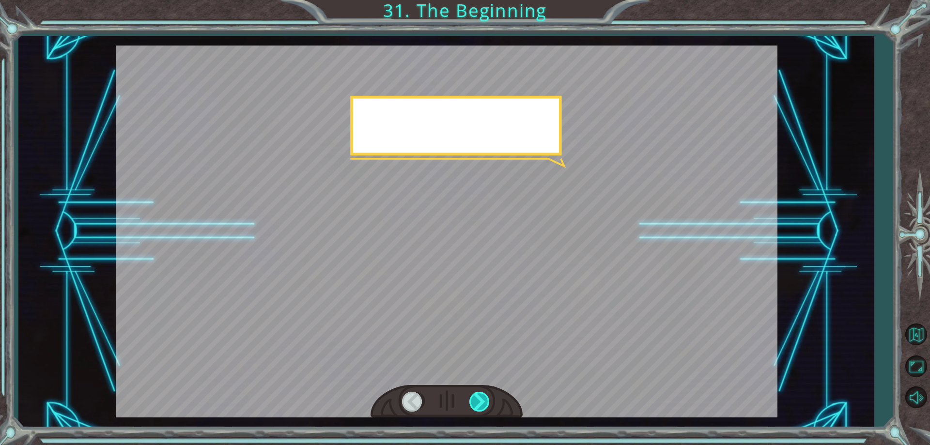
click at [485, 399] on div at bounding box center [480, 402] width 22 height 20
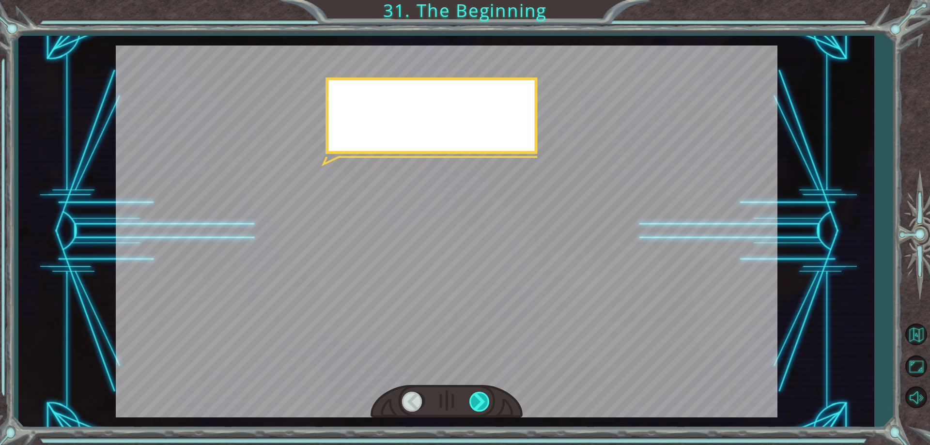
click at [485, 399] on div at bounding box center [480, 402] width 22 height 20
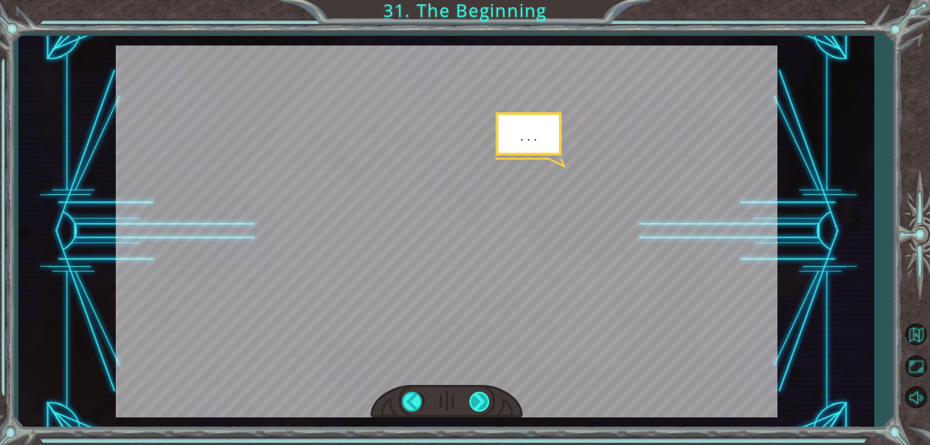
click at [485, 399] on div at bounding box center [480, 402] width 22 height 20
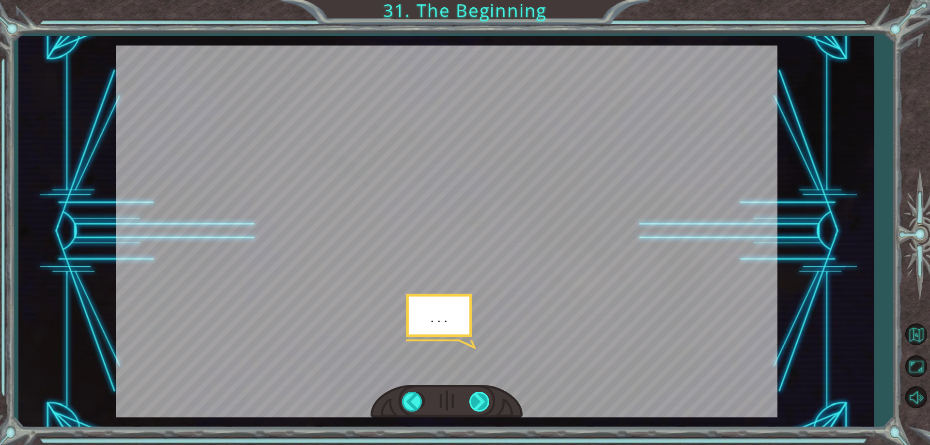
click at [485, 399] on div at bounding box center [480, 402] width 22 height 20
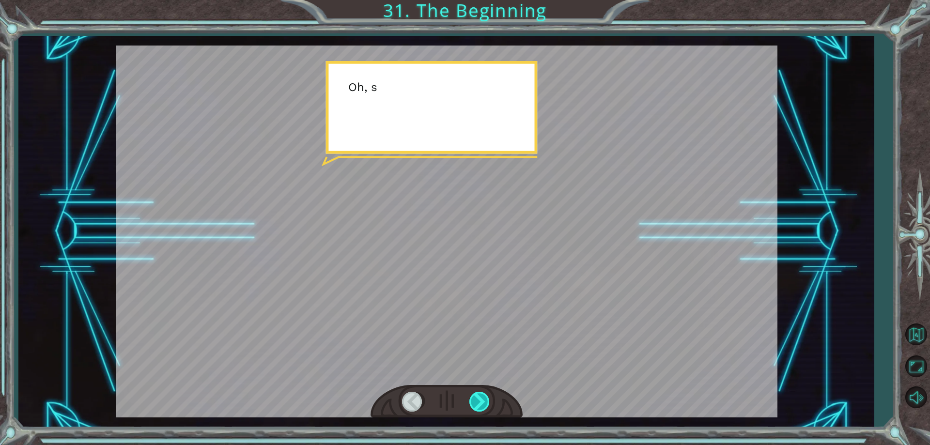
click at [485, 399] on div at bounding box center [480, 402] width 22 height 20
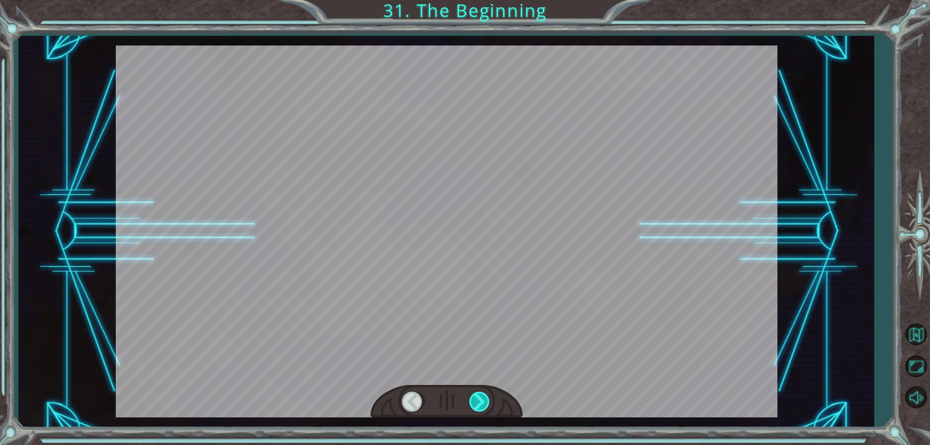
click at [485, 399] on div at bounding box center [480, 402] width 22 height 20
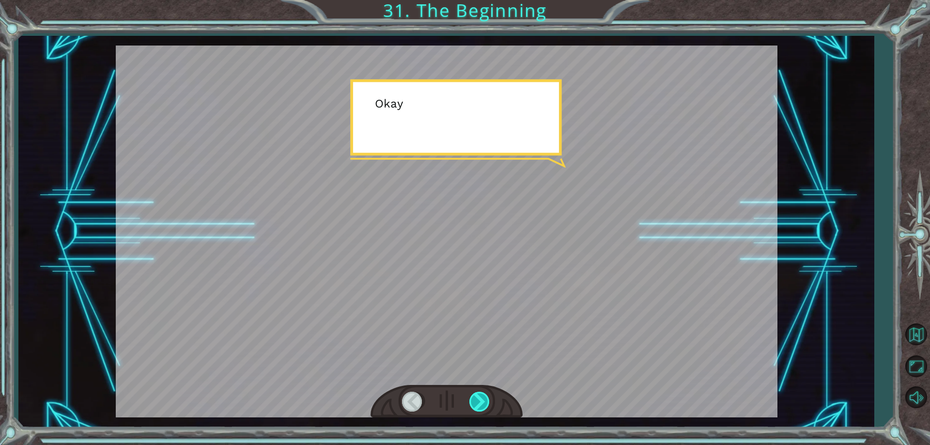
click at [485, 399] on div at bounding box center [480, 402] width 22 height 20
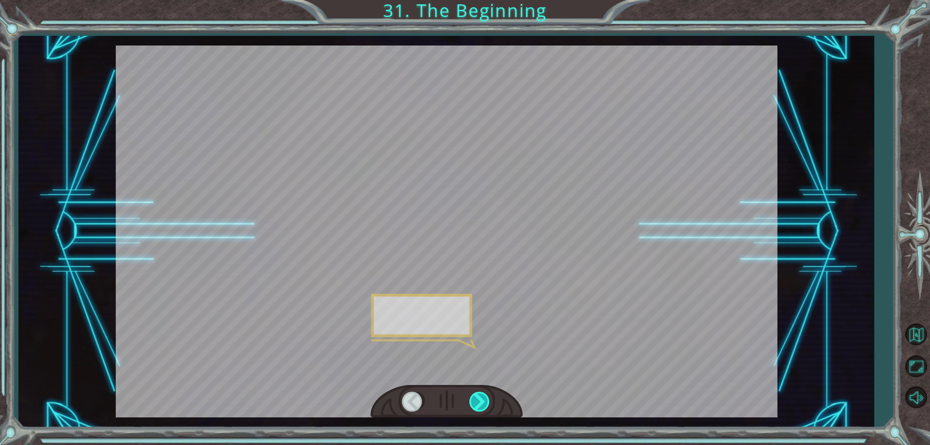
click at [485, 399] on div at bounding box center [480, 402] width 22 height 20
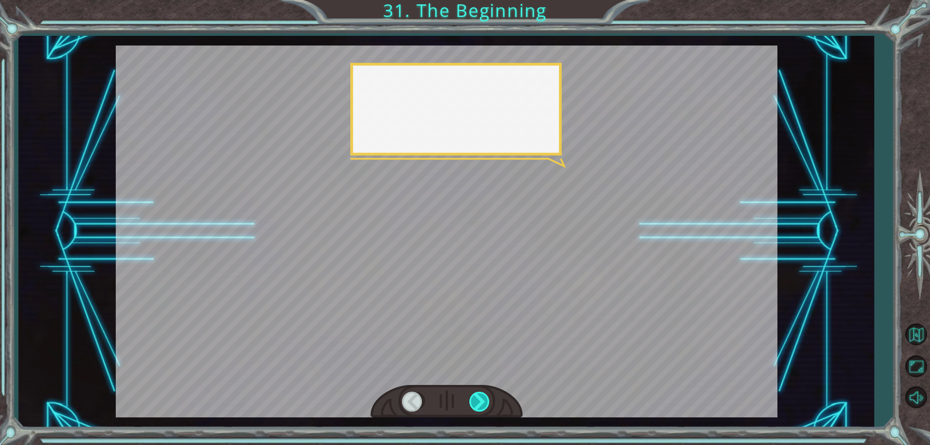
click at [485, 399] on div at bounding box center [480, 402] width 22 height 20
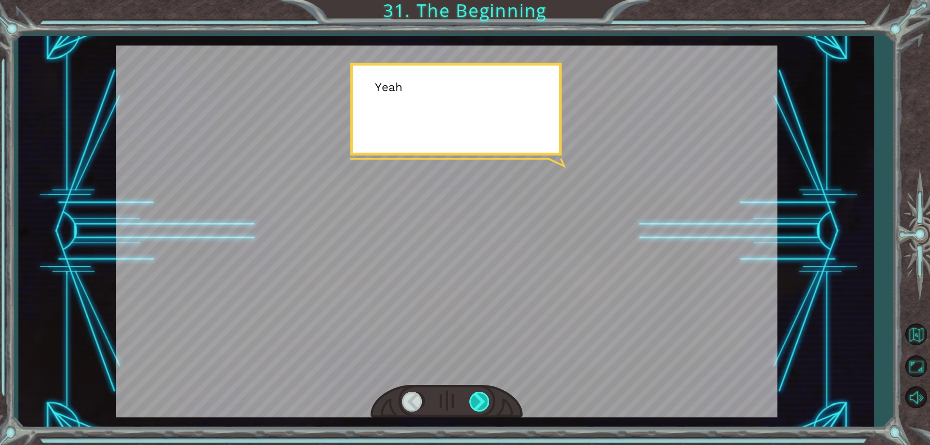
click at [485, 399] on div at bounding box center [480, 402] width 22 height 20
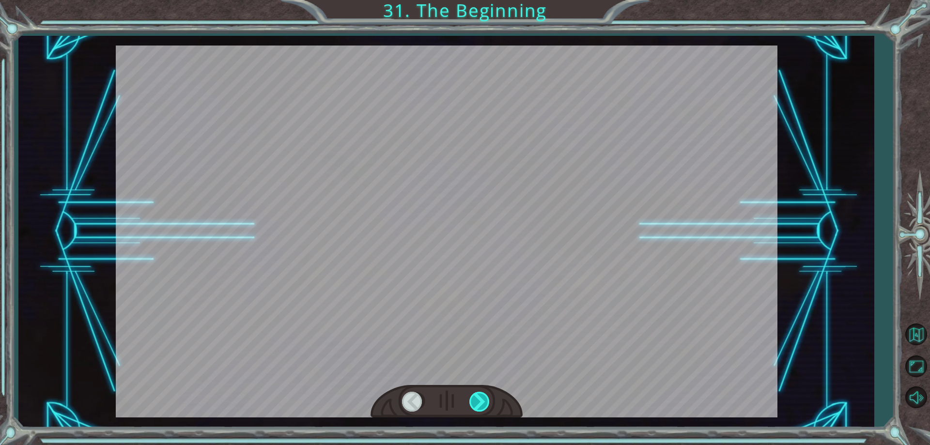
click at [485, 399] on div at bounding box center [480, 402] width 22 height 20
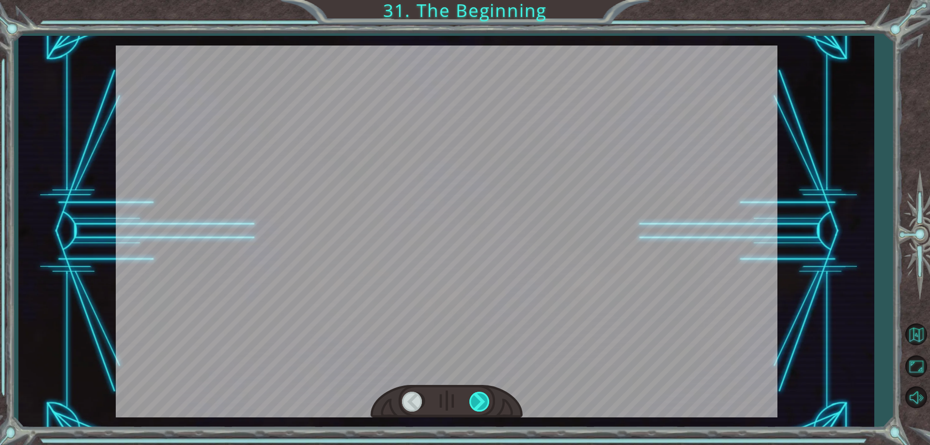
click at [485, 399] on div at bounding box center [480, 402] width 22 height 20
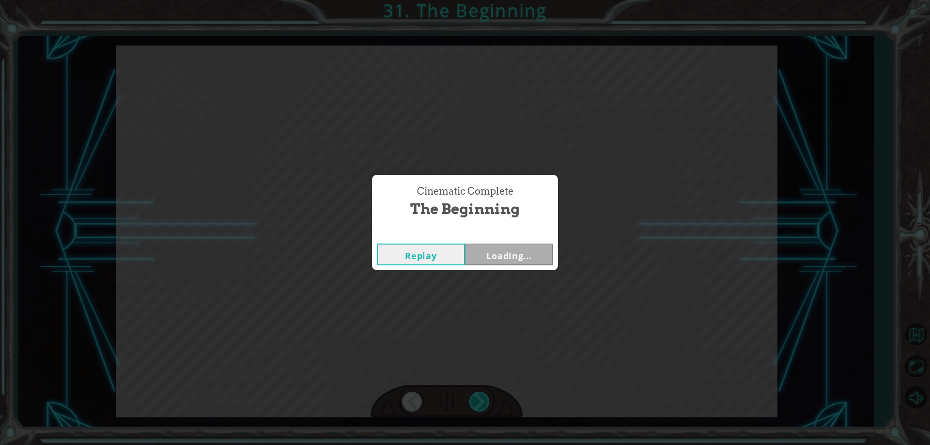
click at [485, 399] on div "Cinematic Complete The Beginning Replay Loading..." at bounding box center [465, 222] width 930 height 445
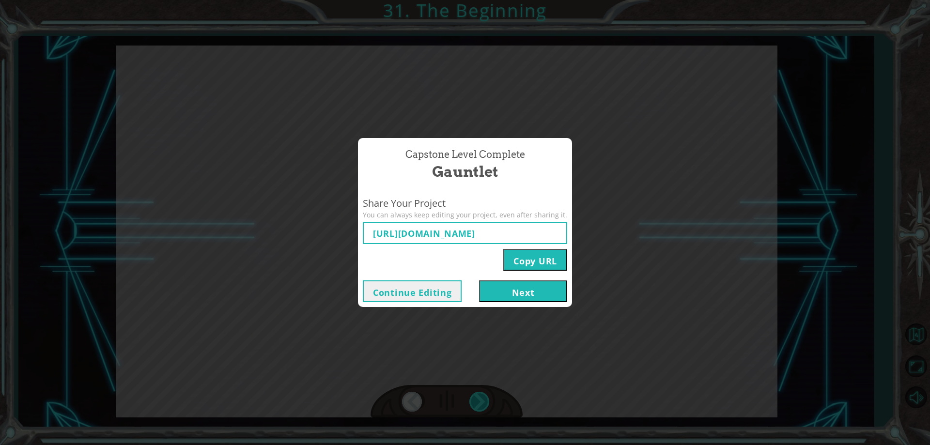
type input "[URL][DOMAIN_NAME]"
click at [485, 399] on div "Capstone Level Complete Gauntlet Share Your Project You can always keep editing…" at bounding box center [465, 222] width 930 height 445
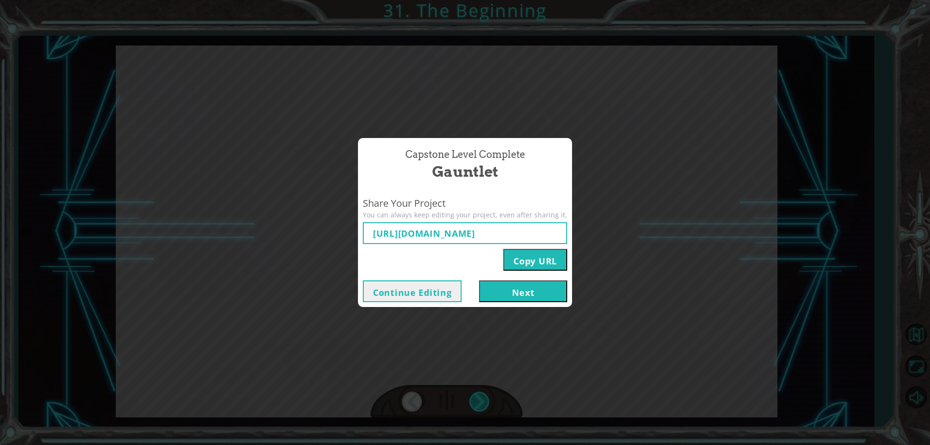
click at [485, 399] on div "Capstone Level Complete Gauntlet Share Your Project You can always keep editing…" at bounding box center [465, 222] width 930 height 445
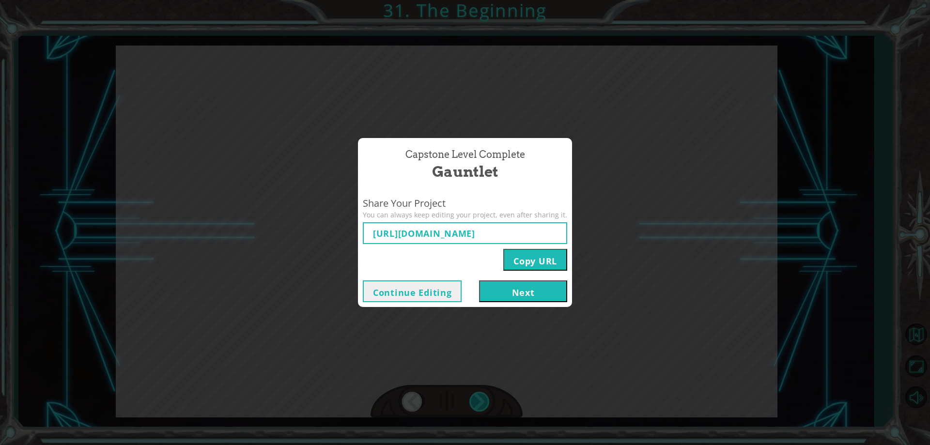
click at [485, 399] on div "Capstone Level Complete Gauntlet Share Your Project You can always keep editing…" at bounding box center [465, 222] width 930 height 445
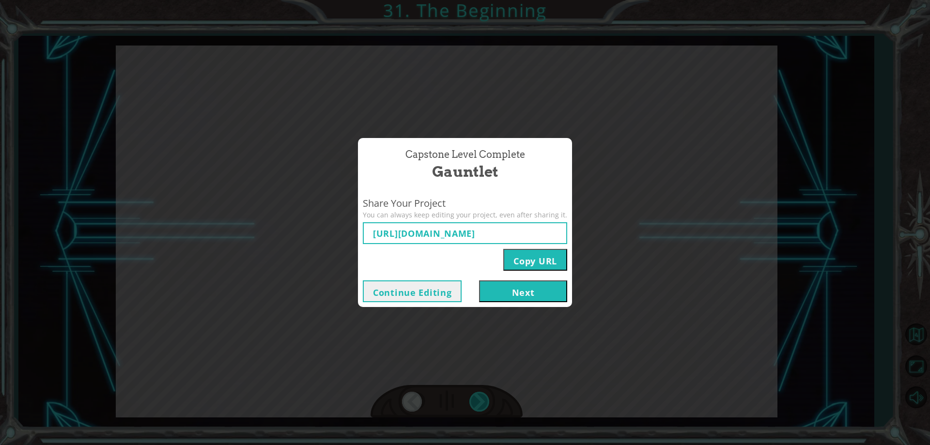
click at [485, 399] on div "Capstone Level Complete Gauntlet Share Your Project You can always keep editing…" at bounding box center [465, 222] width 930 height 445
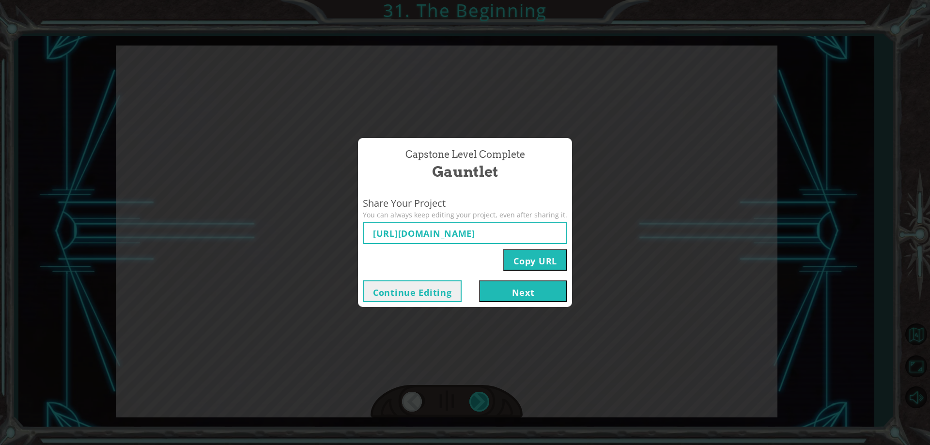
click at [485, 399] on div "Capstone Level Complete Gauntlet Share Your Project You can always keep editing…" at bounding box center [465, 222] width 930 height 445
click at [544, 287] on button "Next" at bounding box center [523, 291] width 88 height 22
